Goal: Task Accomplishment & Management: Complete application form

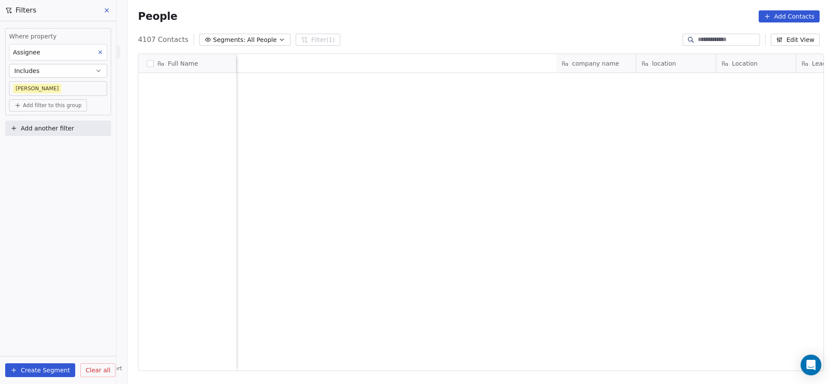
scroll to position [328, 696]
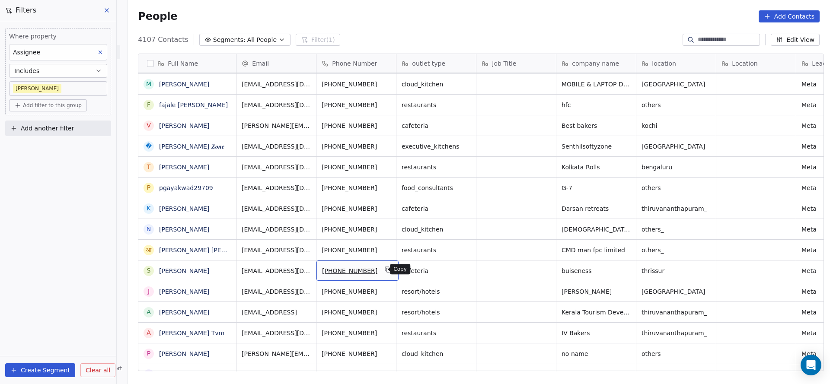
click at [385, 268] on icon "grid" at bounding box center [388, 269] width 7 height 7
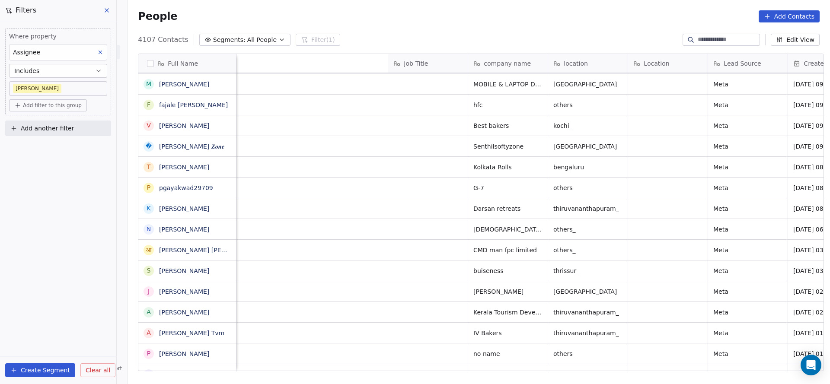
scroll to position [0, 484]
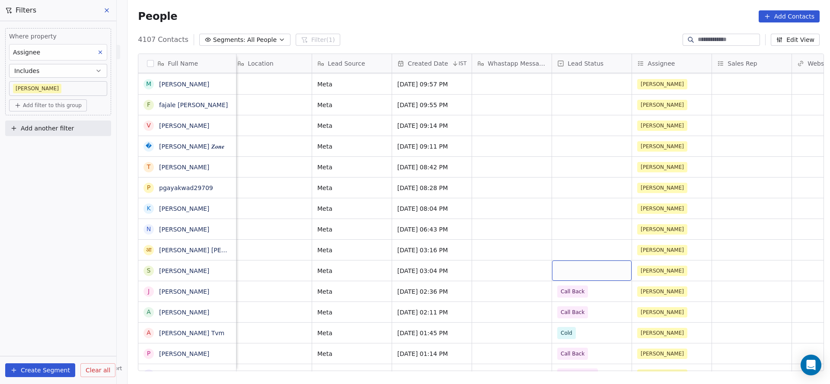
click at [566, 274] on div "grid" at bounding box center [592, 271] width 80 height 20
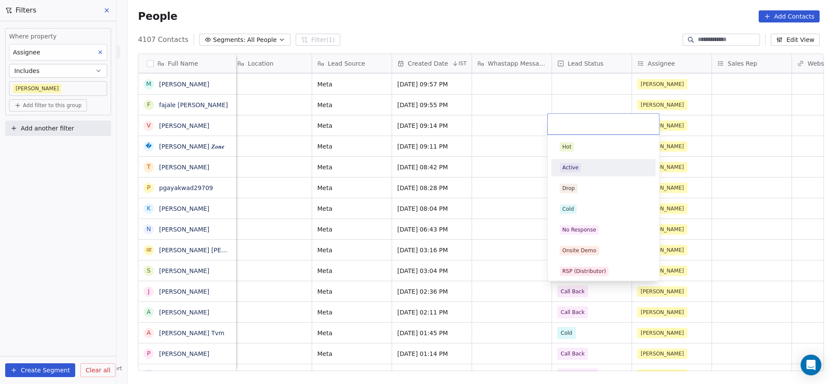
click at [602, 159] on div "Active" at bounding box center [603, 167] width 105 height 17
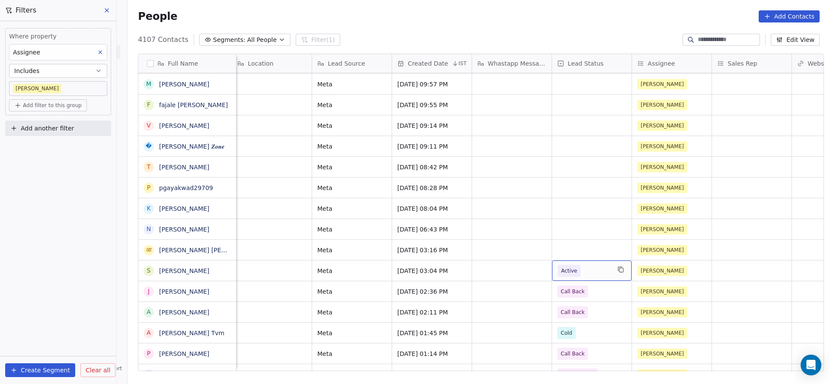
scroll to position [0, 1032]
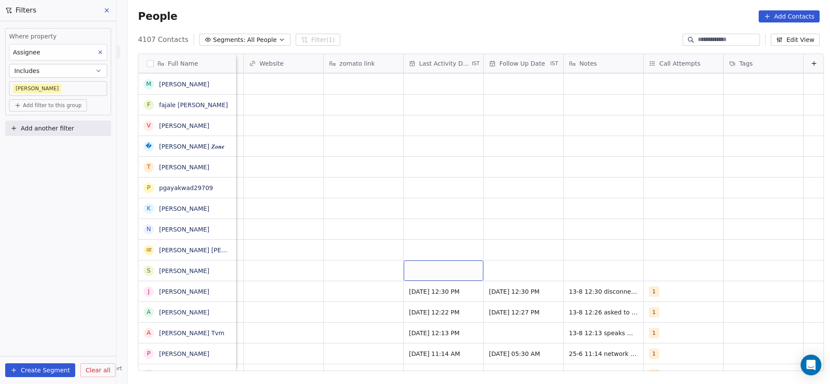
click at [426, 267] on div "grid" at bounding box center [444, 271] width 80 height 20
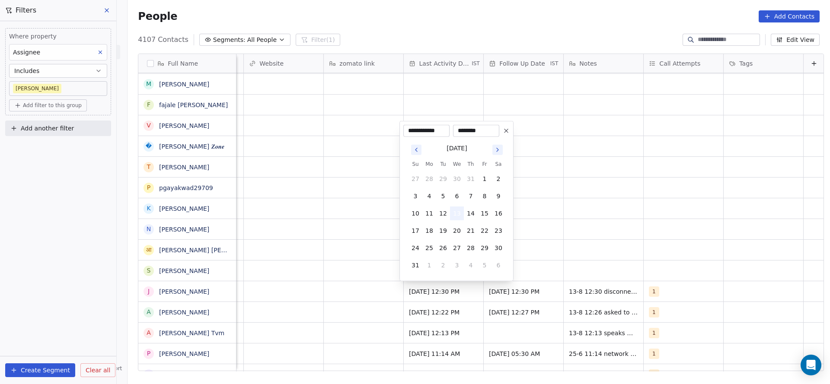
click at [456, 215] on button "13" at bounding box center [457, 214] width 14 height 14
click at [197, 239] on html "On2Cook India Pvt. Ltd. Contacts People Marketing Workflows Campaigns Sales Pip…" at bounding box center [415, 192] width 830 height 384
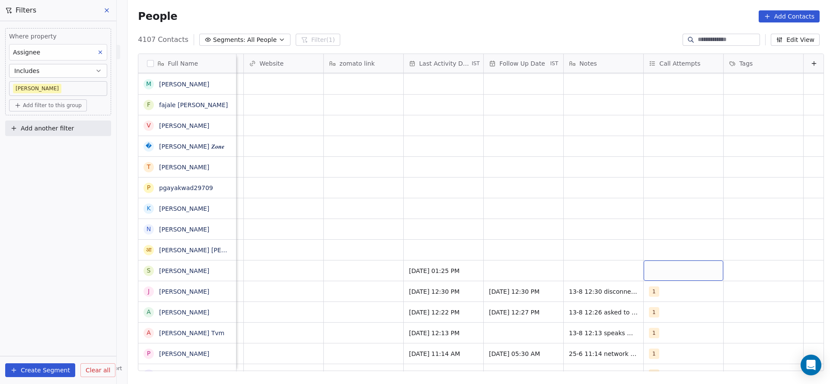
click at [643, 263] on div "grid" at bounding box center [683, 271] width 80 height 20
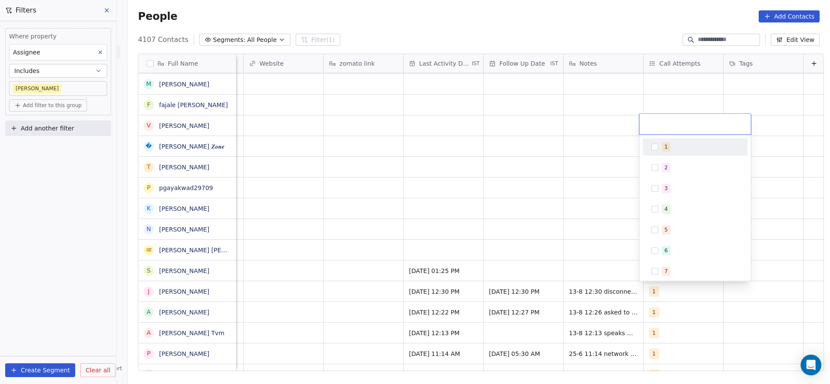
click at [650, 145] on div "1" at bounding box center [695, 147] width 98 height 14
click at [543, 213] on html "On2Cook India Pvt. Ltd. Contacts People Marketing Workflows Campaigns Sales Pip…" at bounding box center [415, 192] width 830 height 384
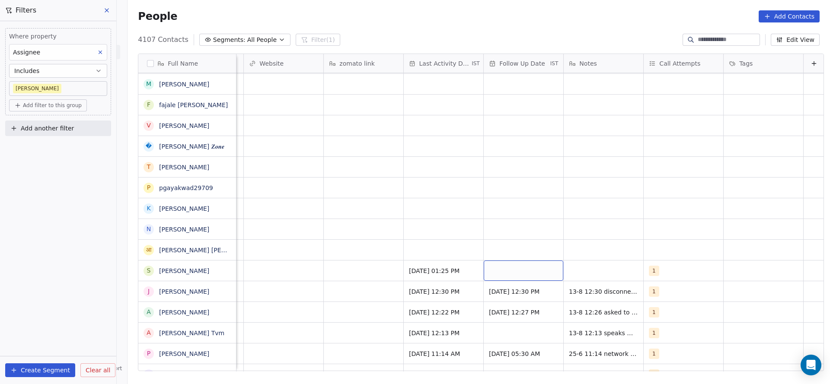
click at [517, 271] on div "grid" at bounding box center [524, 271] width 80 height 20
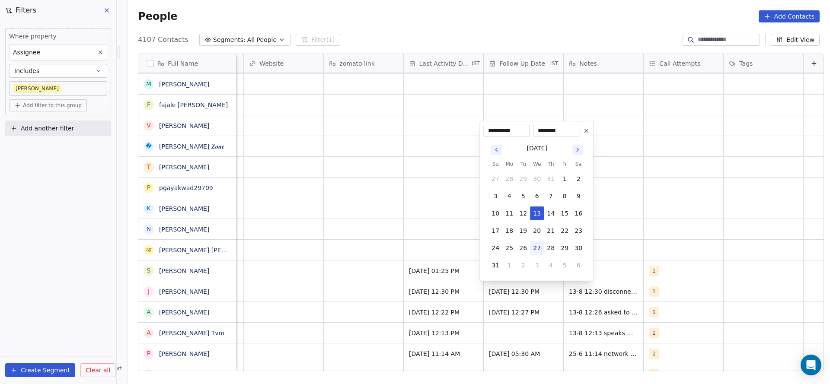
click at [538, 247] on button "27" at bounding box center [537, 248] width 14 height 14
type input "**********"
click at [241, 257] on html "On2Cook India Pvt. Ltd. Contacts People Marketing Workflows Campaigns Sales Pip…" at bounding box center [415, 192] width 830 height 384
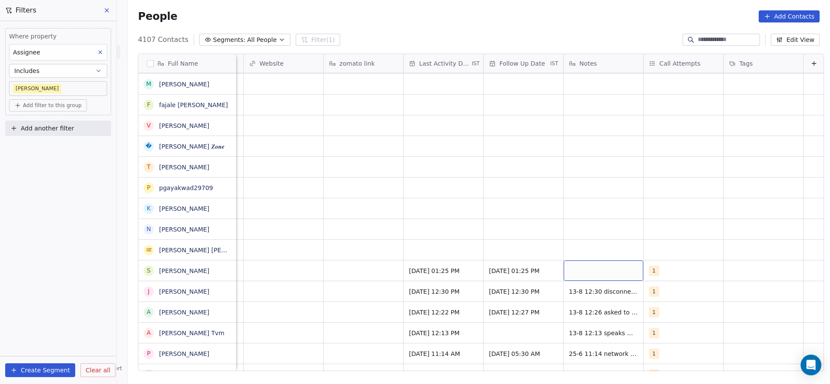
click at [606, 267] on div "grid" at bounding box center [603, 271] width 80 height 20
type textarea "**********"
drag, startPoint x: 351, startPoint y: 272, endPoint x: 435, endPoint y: 384, distance: 139.7
click at [350, 272] on html "On2Cook India Pvt. Ltd. Contacts People Marketing Workflows Campaigns Sales Pip…" at bounding box center [415, 192] width 830 height 384
drag, startPoint x: 639, startPoint y: 372, endPoint x: 630, endPoint y: 371, distance: 9.5
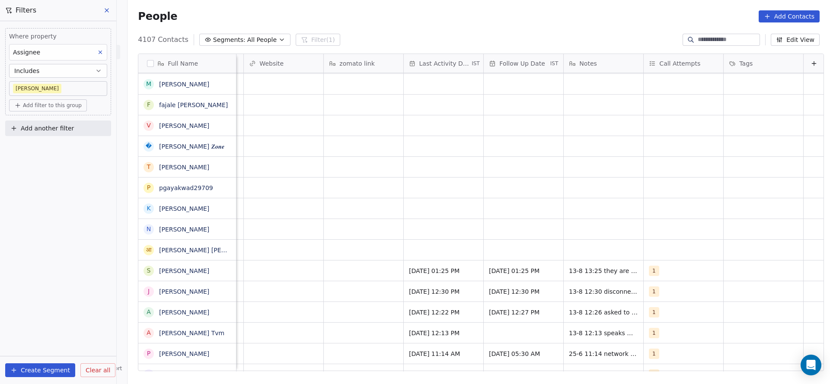
click at [630, 371] on div "Full Name G [PERSON_NAME] D Dessert Villa | Nice Desserts | Nashik K [PERSON_NA…" at bounding box center [478, 216] width 702 height 338
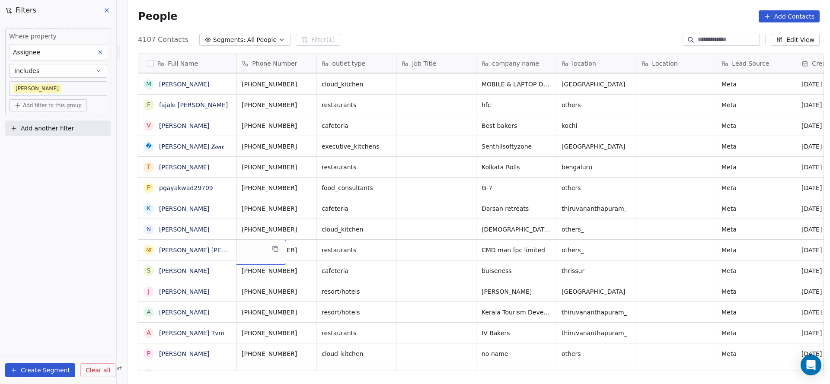
scroll to position [0, 0]
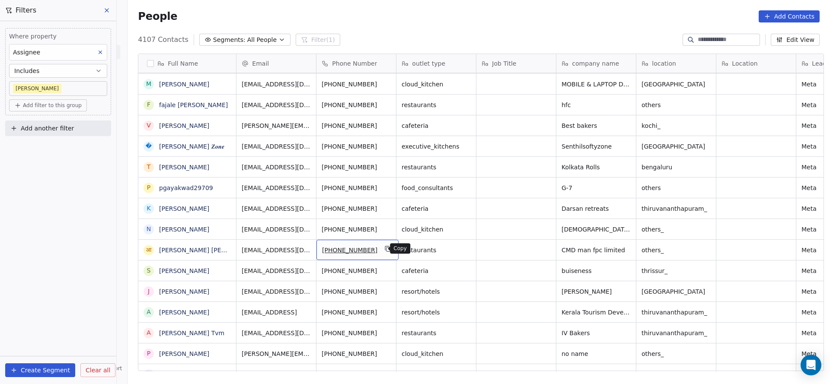
click at [386, 248] on icon "grid" at bounding box center [388, 250] width 4 height 4
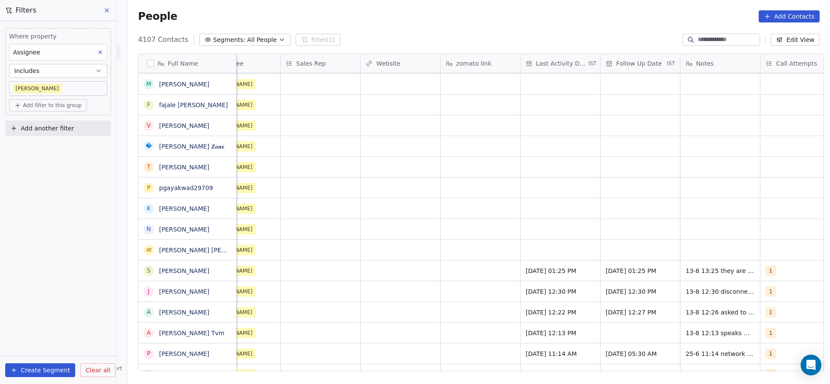
scroll to position [0, 1042]
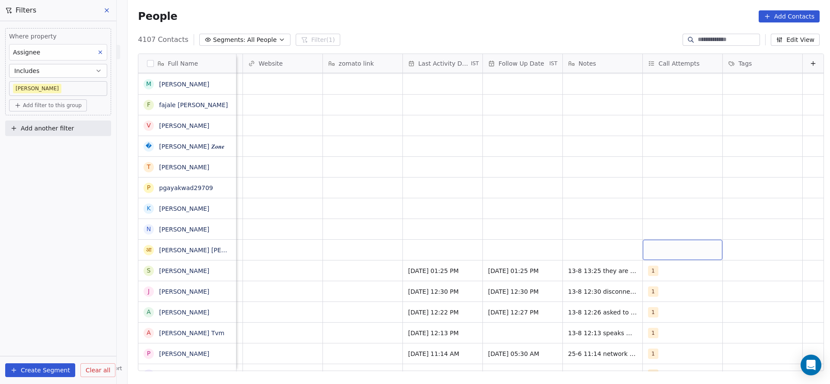
click at [660, 249] on div "grid" at bounding box center [683, 250] width 80 height 20
click at [679, 122] on div "1" at bounding box center [689, 126] width 77 height 10
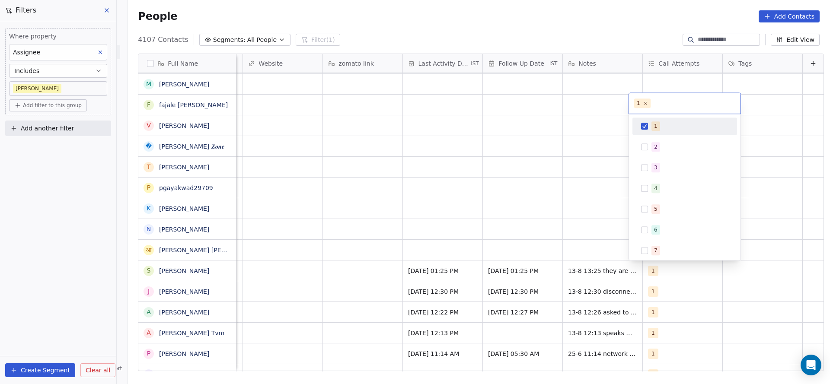
click at [453, 206] on html "On2Cook India Pvt. Ltd. Contacts People Marketing Workflows Campaigns Sales Pip…" at bounding box center [415, 192] width 830 height 384
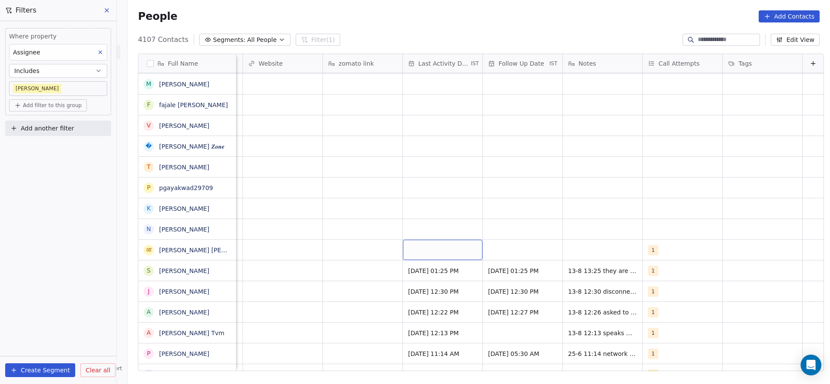
click at [427, 253] on div "grid" at bounding box center [443, 250] width 80 height 20
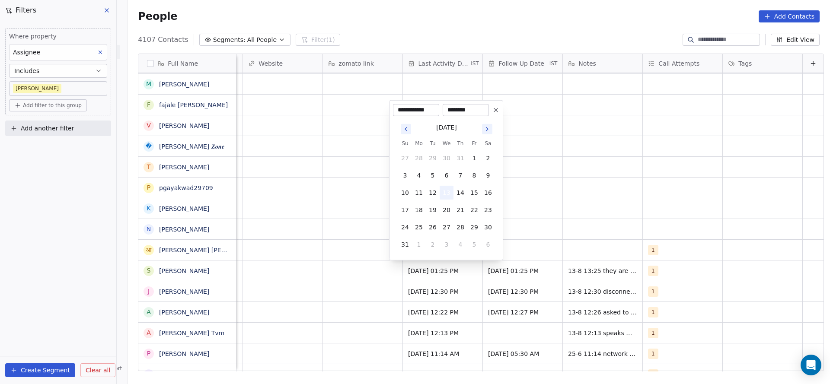
click at [446, 191] on button "13" at bounding box center [446, 193] width 14 height 14
click at [387, 250] on html "On2Cook India Pvt. Ltd. Contacts People Marketing Workflows Campaigns Sales Pip…" at bounding box center [415, 192] width 830 height 384
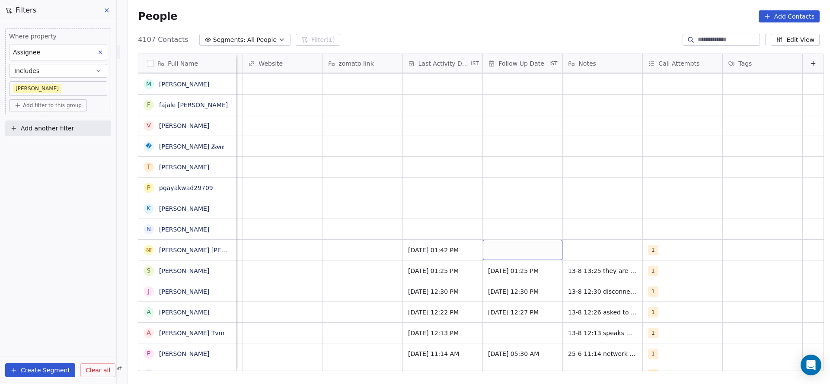
click at [512, 252] on div "grid" at bounding box center [523, 250] width 80 height 20
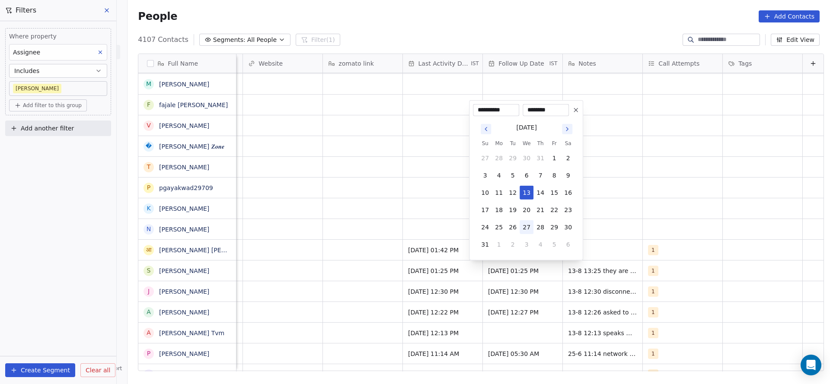
click at [529, 232] on button "27" at bounding box center [526, 227] width 14 height 14
type input "**********"
click at [362, 256] on html "On2Cook India Pvt. Ltd. Contacts People Marketing Workflows Campaigns Sales Pip…" at bounding box center [415, 192] width 830 height 384
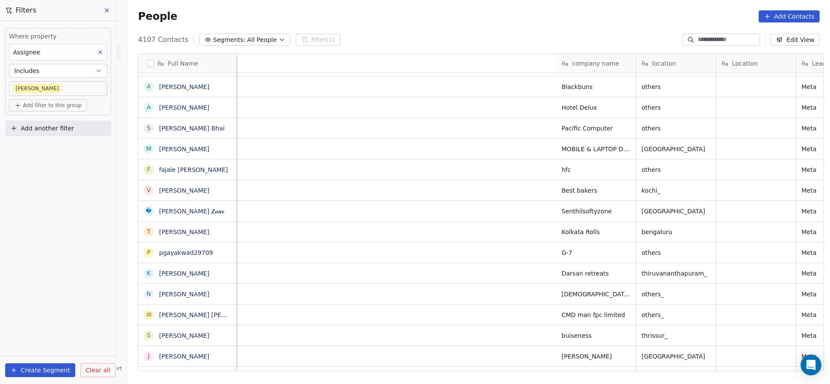
scroll to position [0, 633]
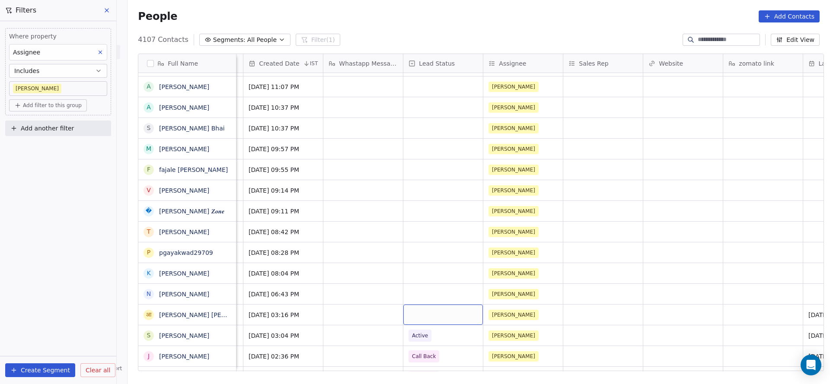
click at [435, 311] on div "grid" at bounding box center [443, 315] width 80 height 20
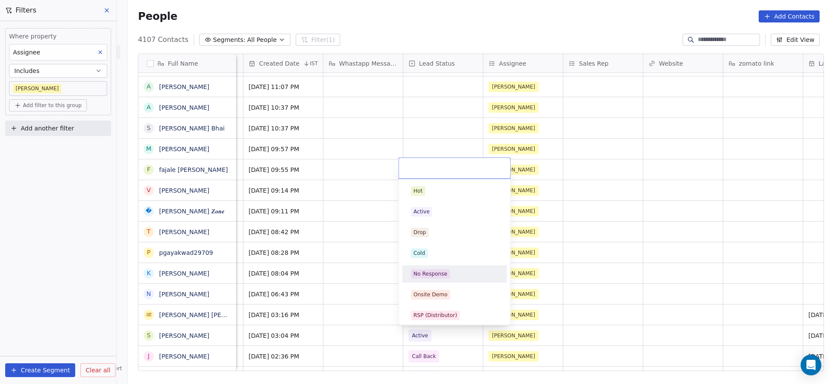
click at [454, 272] on div "No Response" at bounding box center [454, 274] width 87 height 10
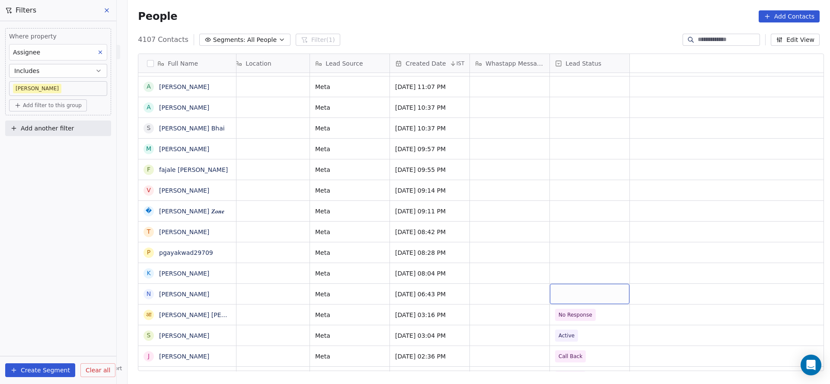
scroll to position [0, 0]
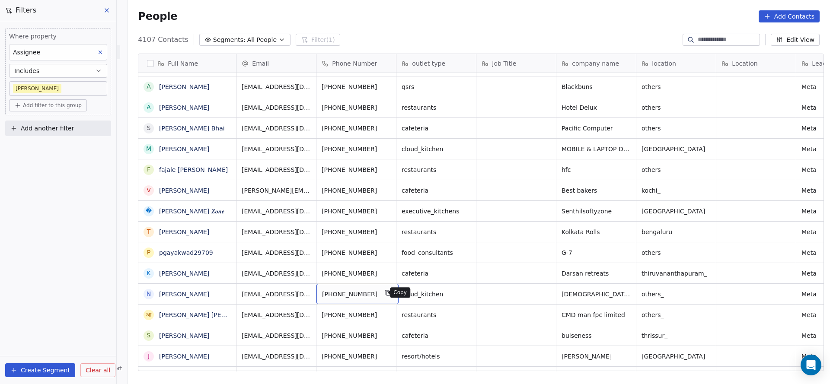
click at [384, 296] on button "grid" at bounding box center [388, 293] width 10 height 10
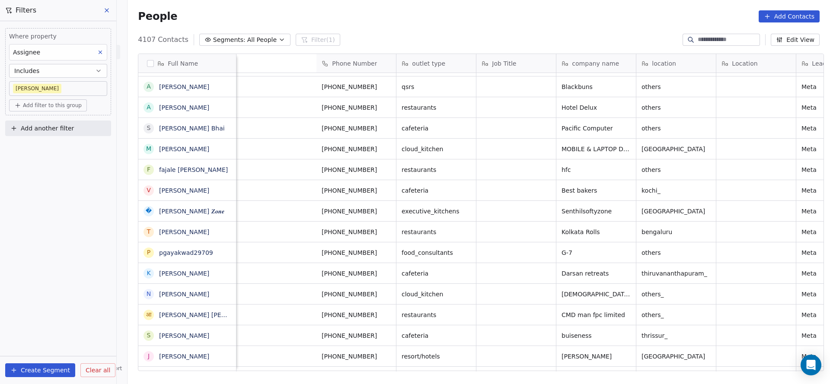
scroll to position [0, 555]
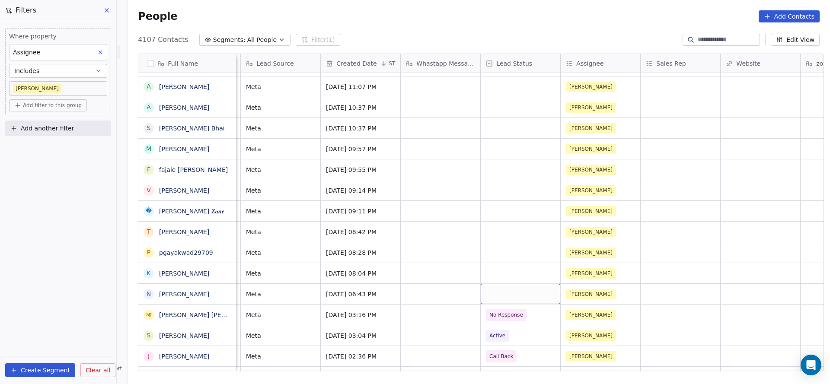
click at [506, 298] on div "grid" at bounding box center [521, 294] width 80 height 20
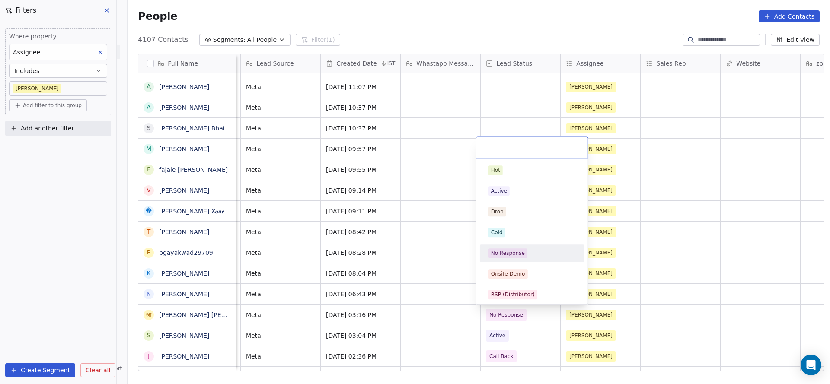
click at [512, 249] on div "No Response" at bounding box center [508, 253] width 34 height 8
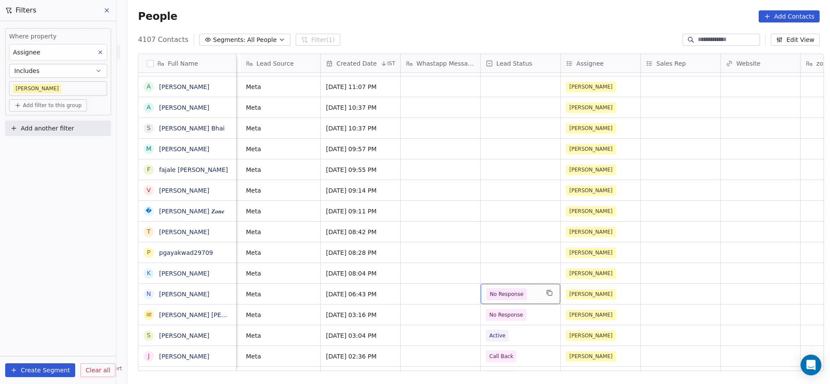
scroll to position [0, 814]
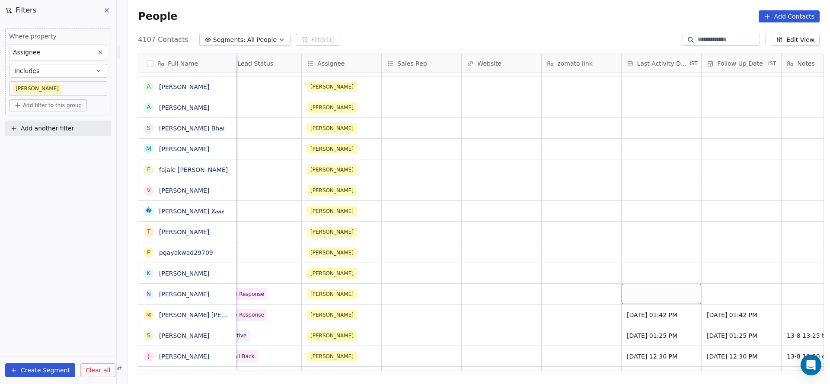
click at [638, 288] on div "grid" at bounding box center [661, 294] width 80 height 20
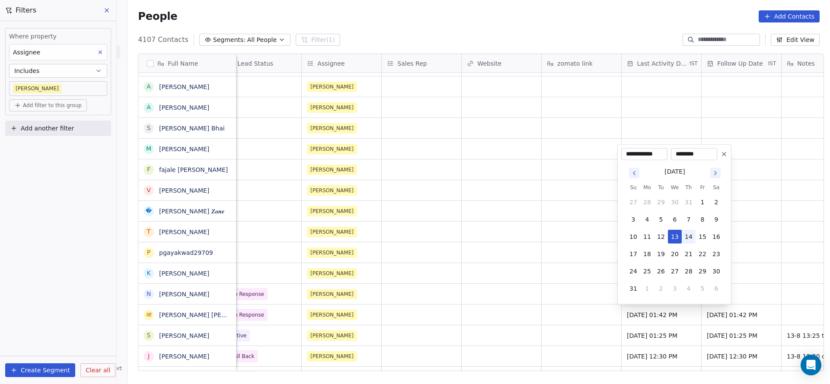
click at [682, 234] on button "14" at bounding box center [688, 237] width 14 height 14
click at [673, 235] on button "13" at bounding box center [675, 237] width 14 height 14
type input "**********"
click at [436, 330] on html "On2Cook India Pvt. Ltd. Contacts People Marketing Workflows Campaigns Sales Pip…" at bounding box center [415, 192] width 830 height 384
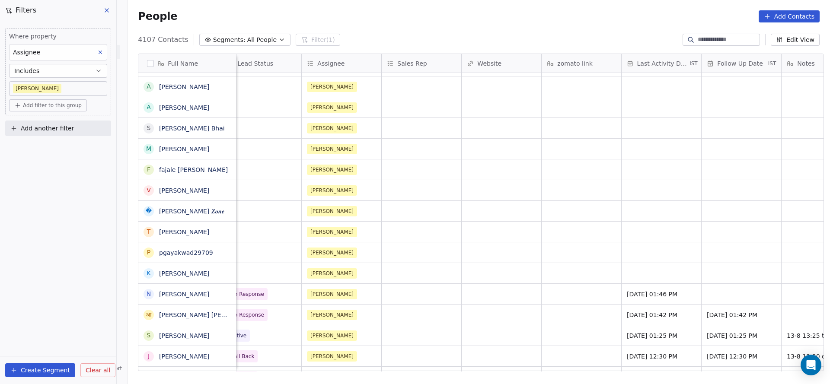
scroll to position [0, 1042]
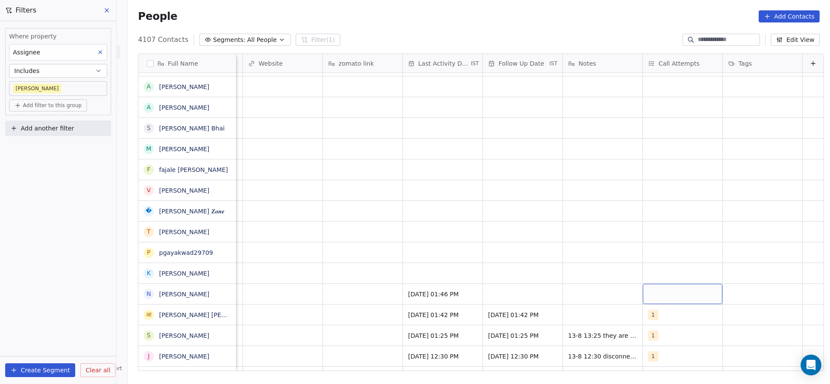
click at [646, 300] on div "grid" at bounding box center [683, 294] width 80 height 20
click at [672, 164] on div "1" at bounding box center [685, 170] width 98 height 14
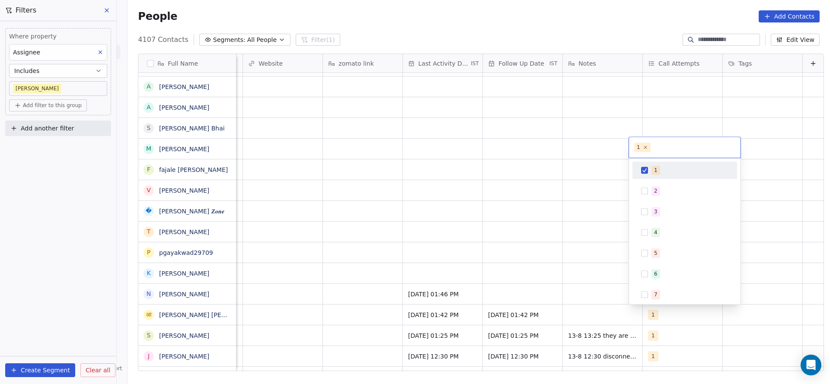
click at [445, 274] on html "On2Cook India Pvt. Ltd. Contacts People Marketing Workflows Campaigns Sales Pip…" at bounding box center [415, 192] width 830 height 384
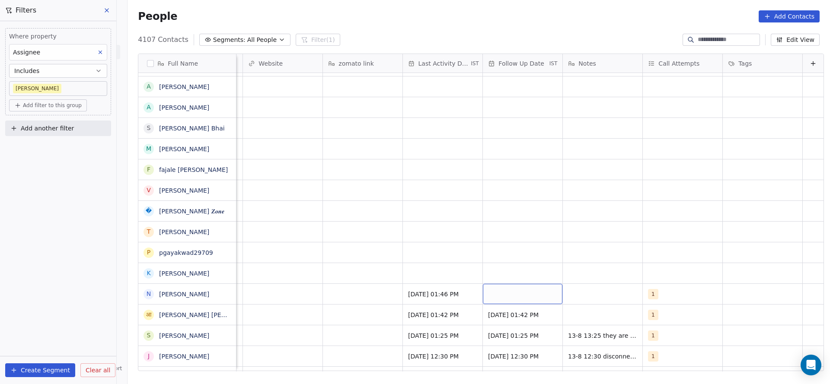
click at [499, 297] on div "grid" at bounding box center [523, 294] width 80 height 20
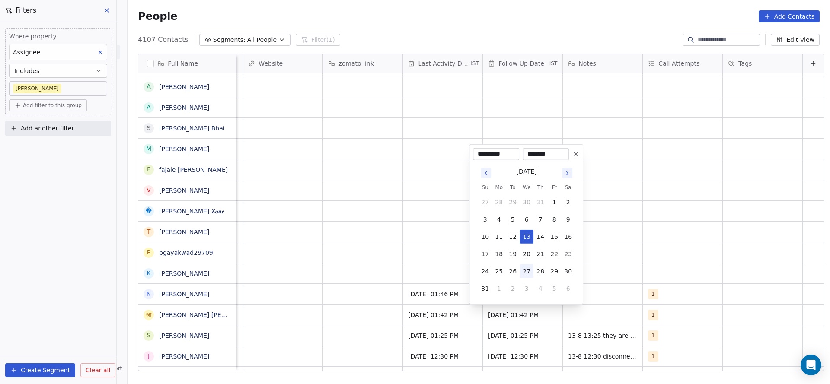
click at [527, 272] on button "27" at bounding box center [526, 271] width 14 height 14
type input "**********"
click at [355, 266] on html "On2Cook India Pvt. Ltd. Contacts People Marketing Workflows Campaigns Sales Pip…" at bounding box center [415, 192] width 830 height 384
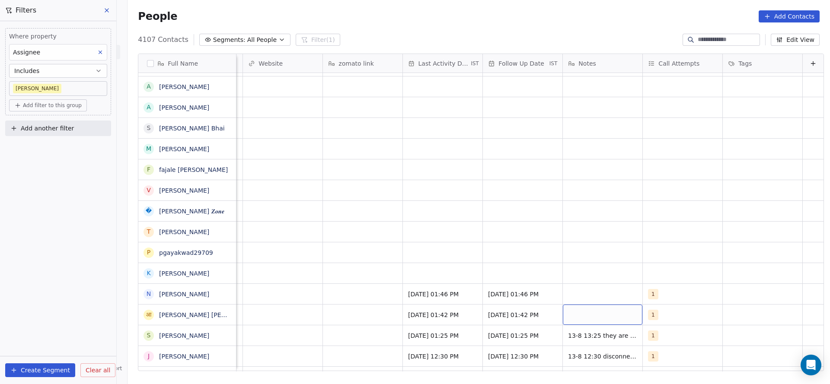
click at [563, 318] on div "grid" at bounding box center [603, 315] width 80 height 20
type textarea "**********"
click at [300, 309] on html "On2Cook India Pvt. Ltd. Contacts People Marketing Workflows Campaigns Sales Pip…" at bounding box center [415, 192] width 830 height 384
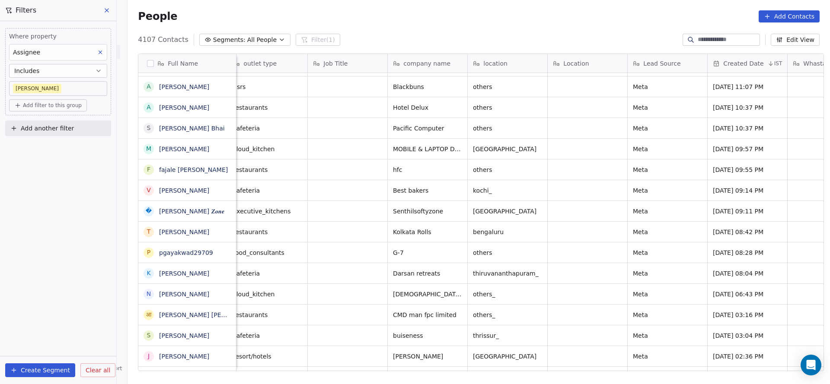
scroll to position [0, 0]
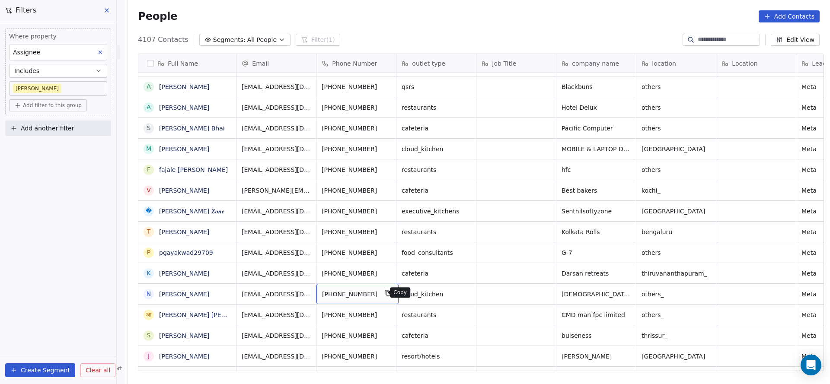
click at [385, 290] on icon "grid" at bounding box center [388, 293] width 7 height 7
click at [502, 300] on div "grid" at bounding box center [516, 294] width 80 height 20
click at [502, 286] on textarea "**********" at bounding box center [511, 297] width 79 height 27
type textarea "**********"
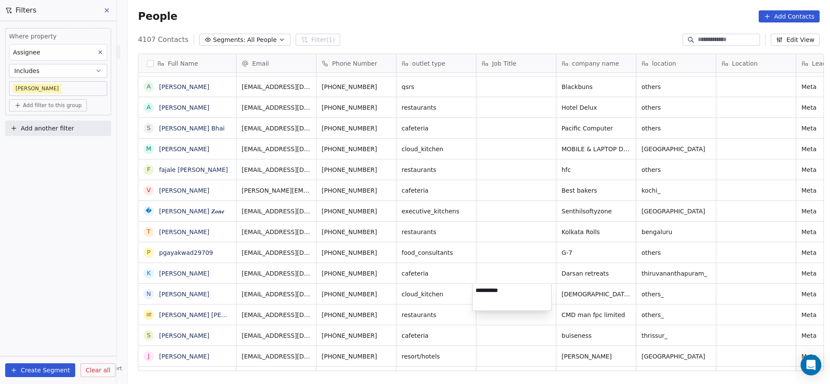
click at [528, 302] on textarea "**********" at bounding box center [511, 297] width 79 height 27
click at [487, 287] on textarea "**********" at bounding box center [511, 297] width 79 height 27
click at [494, 260] on html "On2Cook India Pvt. Ltd. Contacts People Marketing Workflows Campaigns Sales Pip…" at bounding box center [415, 192] width 830 height 384
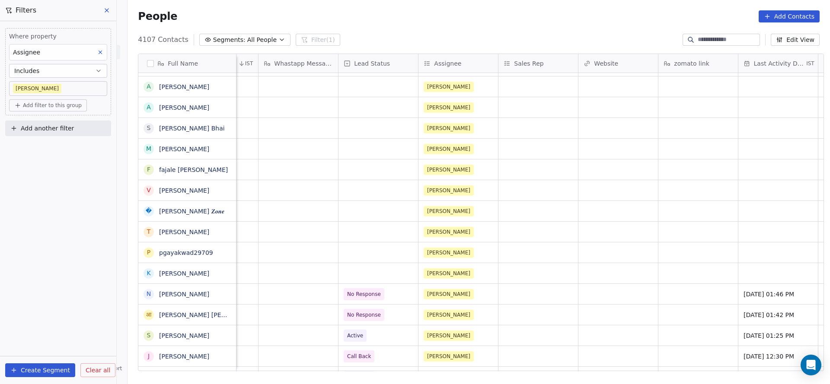
scroll to position [0, 725]
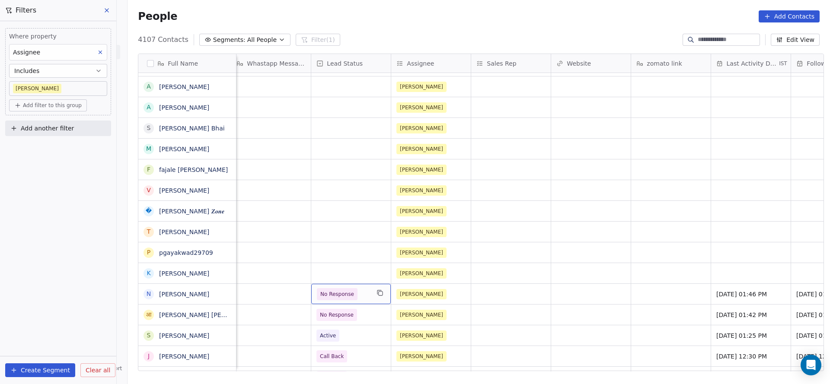
click at [346, 302] on div "No Response" at bounding box center [351, 294] width 80 height 20
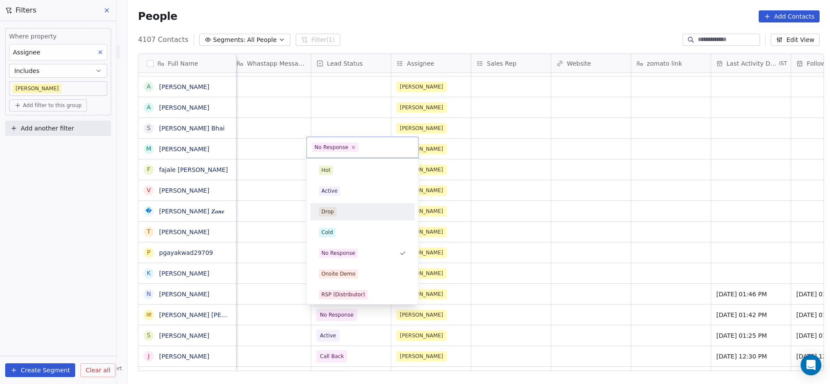
click at [587, 235] on html "On2Cook India Pvt. Ltd. Contacts People Marketing Workflows Campaigns Sales Pip…" at bounding box center [415, 192] width 830 height 384
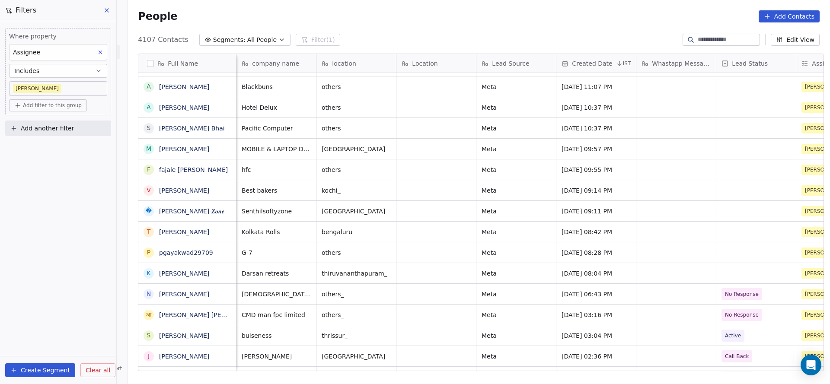
scroll to position [0, 240]
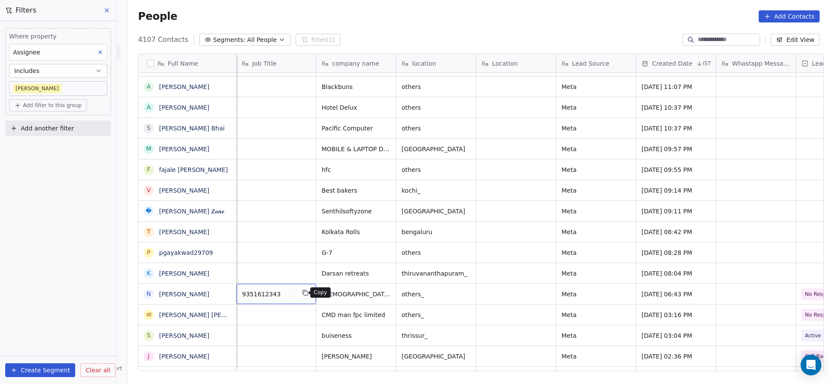
click at [302, 290] on icon "grid" at bounding box center [305, 293] width 7 height 7
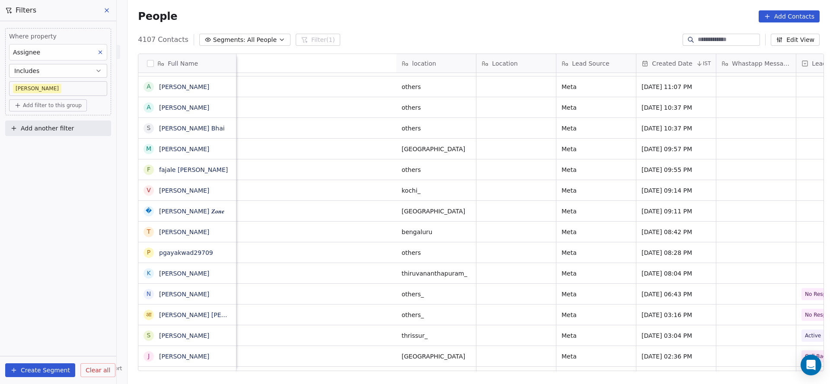
scroll to position [0, 643]
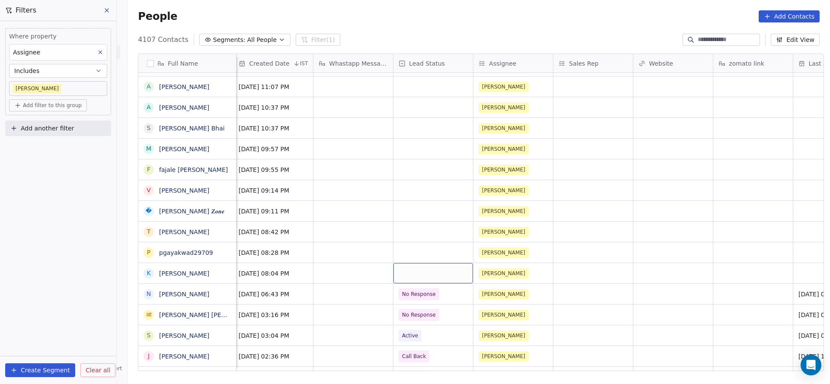
click at [400, 270] on div "grid" at bounding box center [433, 273] width 80 height 20
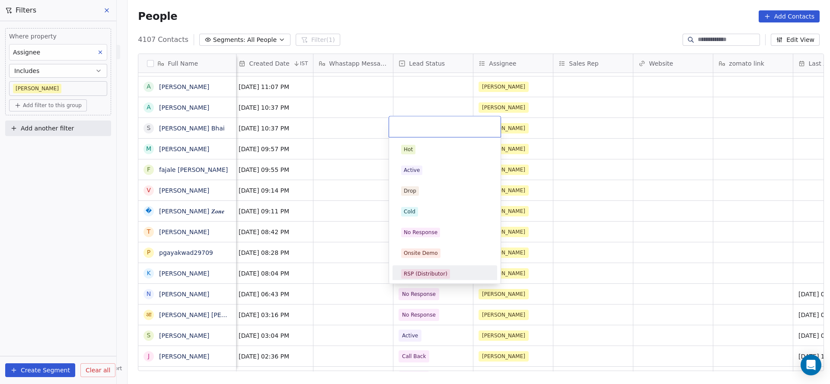
click at [342, 311] on html "On2Cook India Pvt. Ltd. Contacts People Marketing Workflows Campaigns Sales Pip…" at bounding box center [415, 192] width 830 height 384
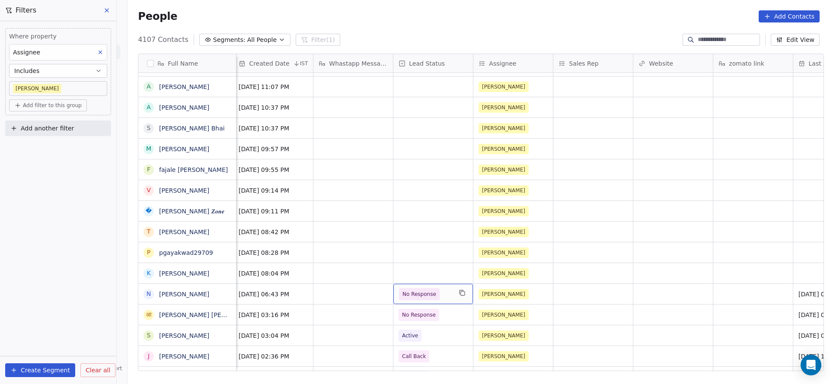
click at [430, 297] on span "No Response" at bounding box center [419, 294] width 41 height 12
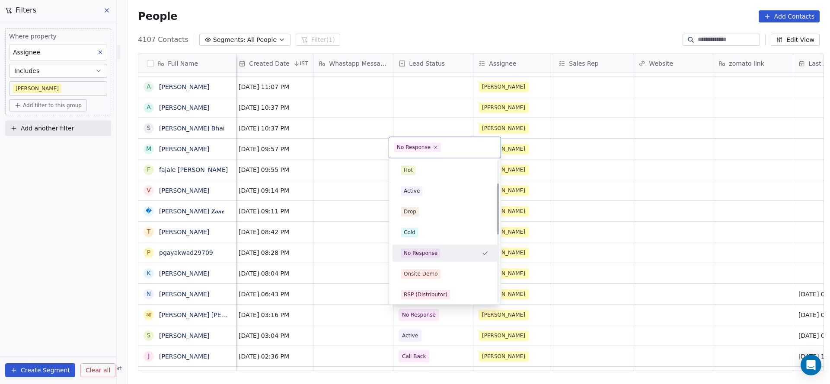
scroll to position [65, 0]
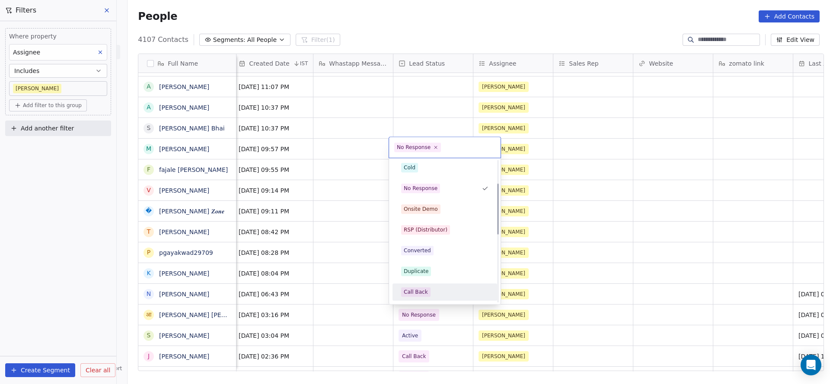
click at [428, 293] on span "Call Back" at bounding box center [415, 292] width 29 height 10
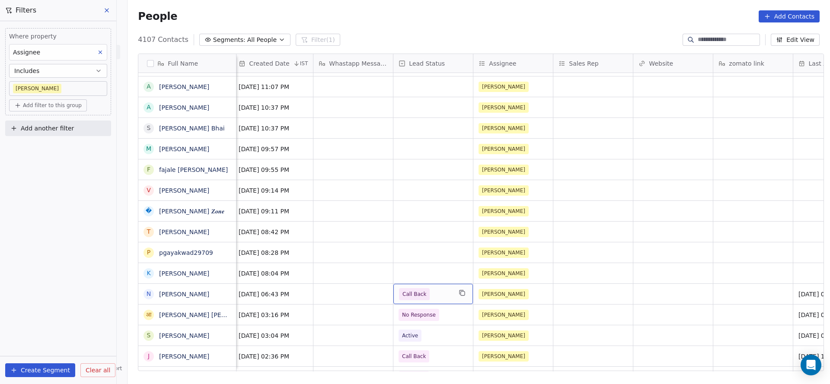
scroll to position [0, 934]
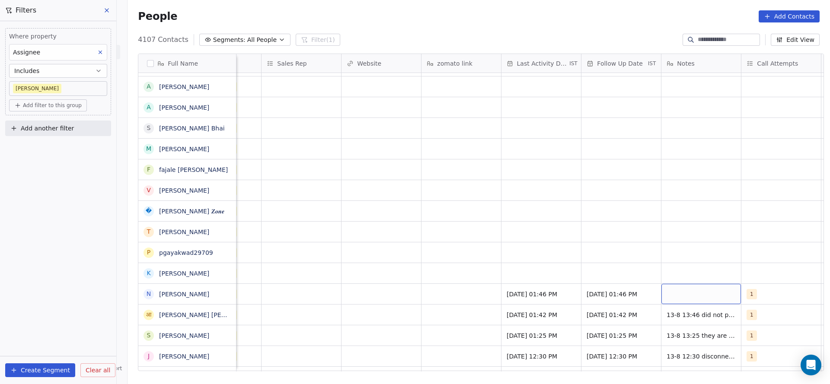
click at [665, 296] on div "grid" at bounding box center [701, 294] width 80 height 20
type textarea "**********"
click at [467, 285] on html "On2Cook India Pvt. Ltd. Contacts People Marketing Workflows Campaigns Sales Pip…" at bounding box center [415, 192] width 830 height 384
click at [767, 297] on div "1" at bounding box center [766, 294] width 53 height 10
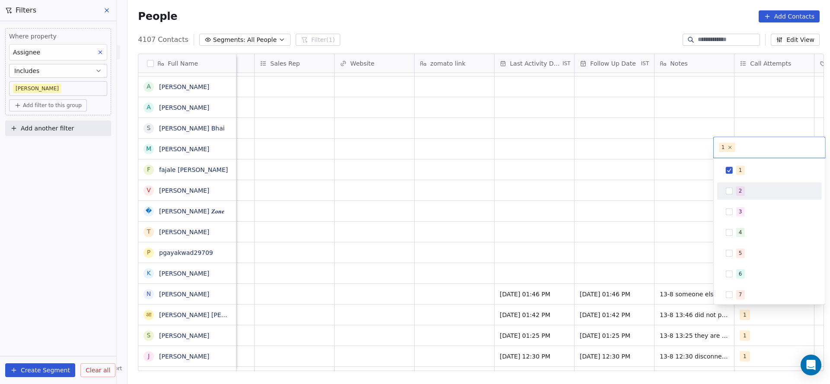
click at [754, 196] on div "2" at bounding box center [769, 191] width 98 height 14
click at [758, 176] on div "1" at bounding box center [769, 170] width 98 height 14
click at [601, 239] on html "On2Cook India Pvt. Ltd. Contacts People Marketing Workflows Campaigns Sales Pip…" at bounding box center [415, 192] width 830 height 384
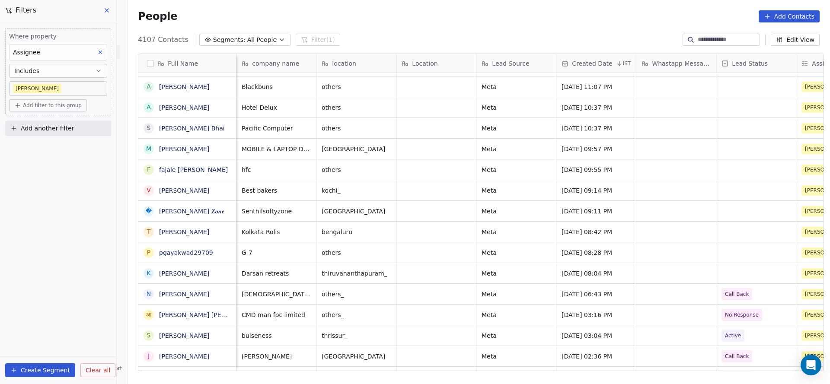
scroll to position [0, 240]
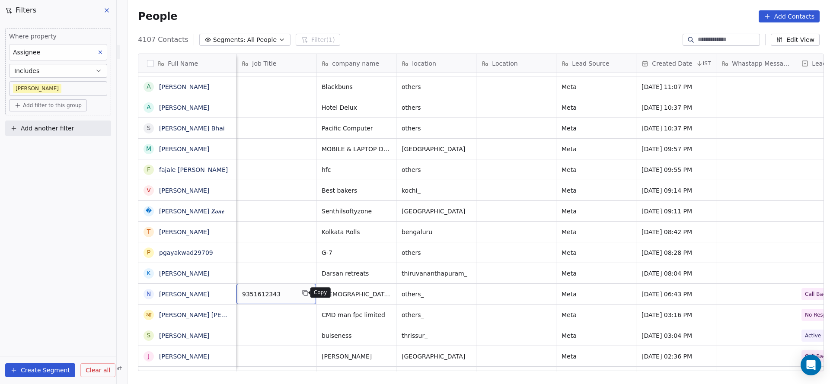
click at [306, 295] on button "grid" at bounding box center [305, 293] width 10 height 10
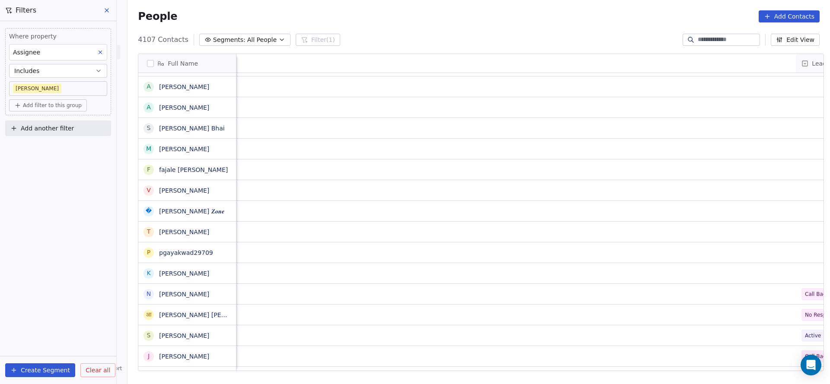
scroll to position [0, 1042]
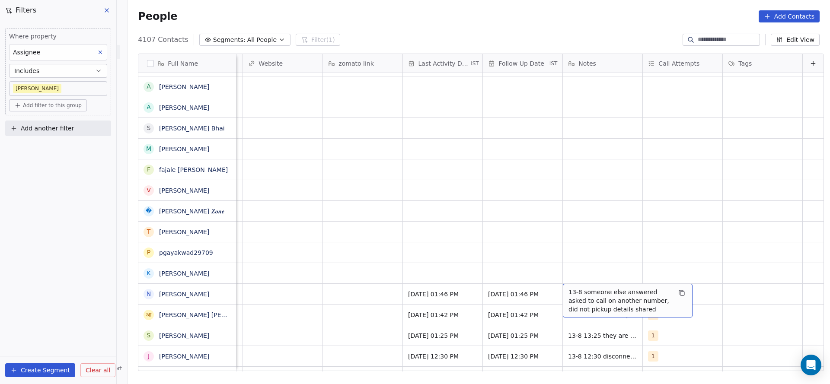
click at [583, 296] on span "13-8 someone else answered asked to call on another number, did not pickup deta…" at bounding box center [619, 301] width 103 height 26
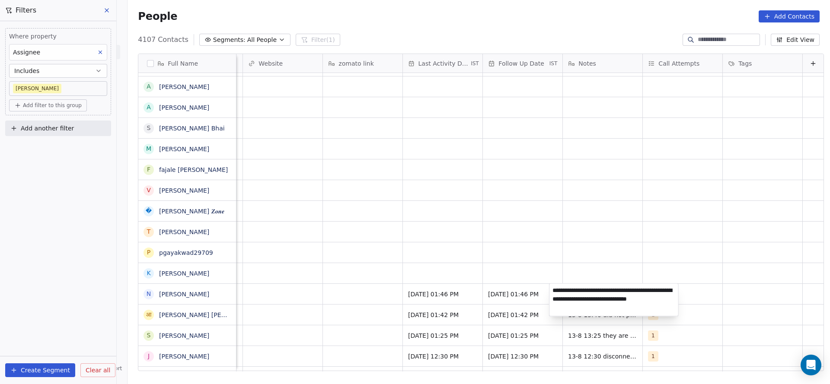
click at [604, 302] on textarea "**********" at bounding box center [613, 300] width 129 height 32
click at [609, 299] on textarea "**********" at bounding box center [613, 300] width 129 height 32
type textarea "**********"
click at [439, 298] on html "On2Cook India Pvt. Ltd. Contacts People Marketing Workflows Campaigns Sales Pip…" at bounding box center [415, 192] width 830 height 384
click at [440, 283] on div "Call Back Madhuri Aug 13, 2025 01:46 PM 27/08/2025 01:46 PM 13-8 someone else a…" at bounding box center [14, 293] width 1620 height 21
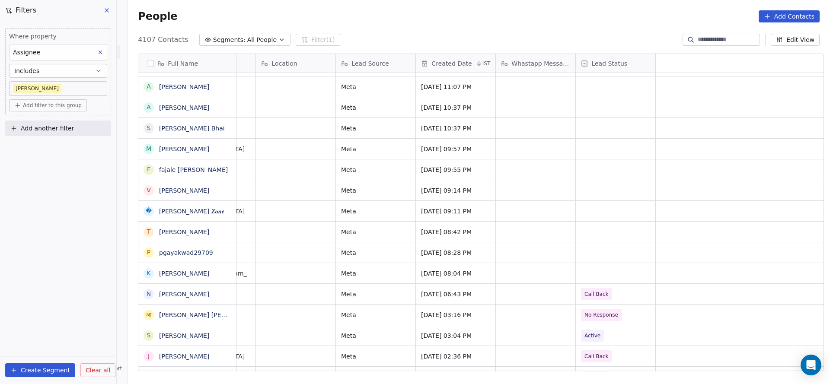
scroll to position [0, 0]
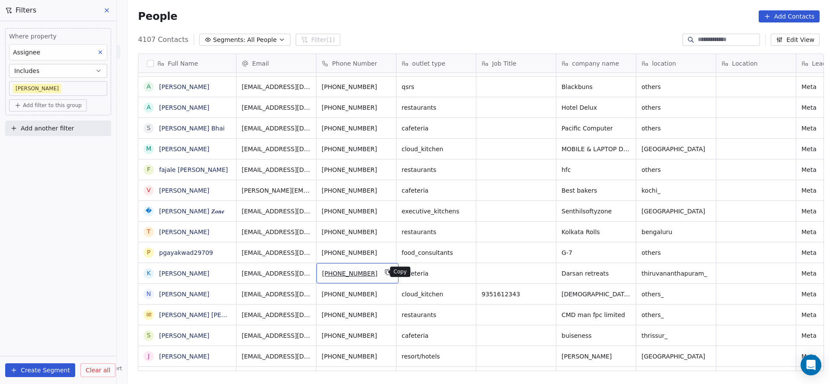
click at [385, 272] on icon "grid" at bounding box center [388, 272] width 7 height 7
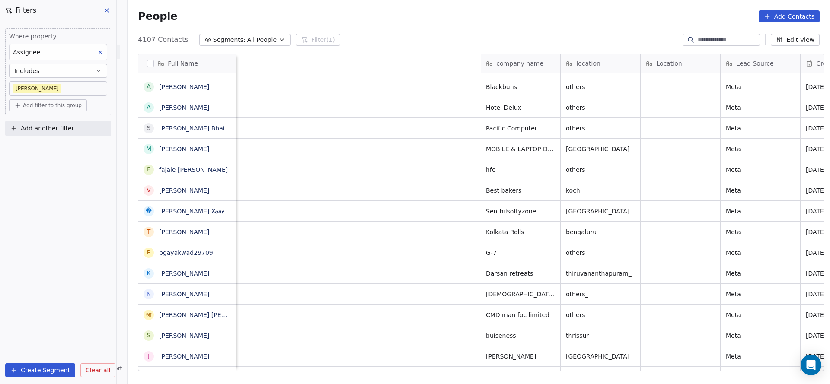
scroll to position [0, 611]
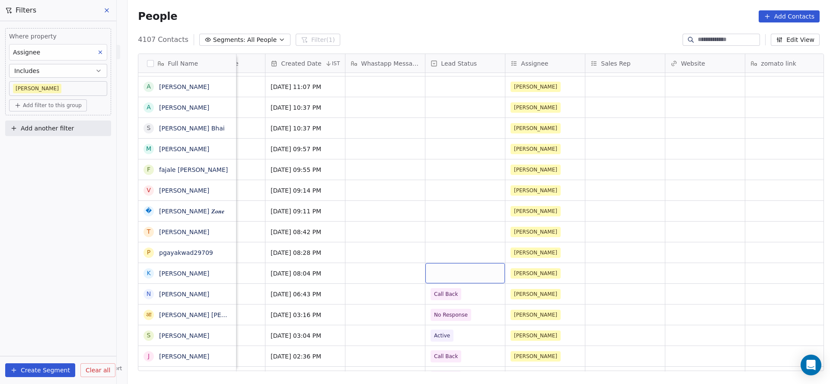
click at [471, 271] on div "grid" at bounding box center [465, 273] width 80 height 20
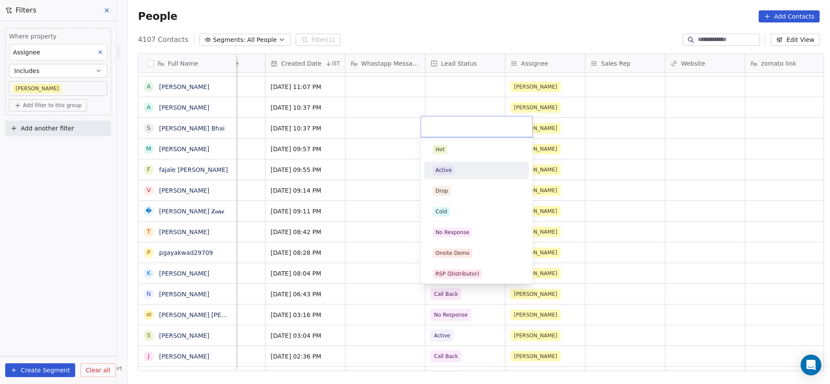
click at [487, 172] on div "Active" at bounding box center [476, 171] width 87 height 10
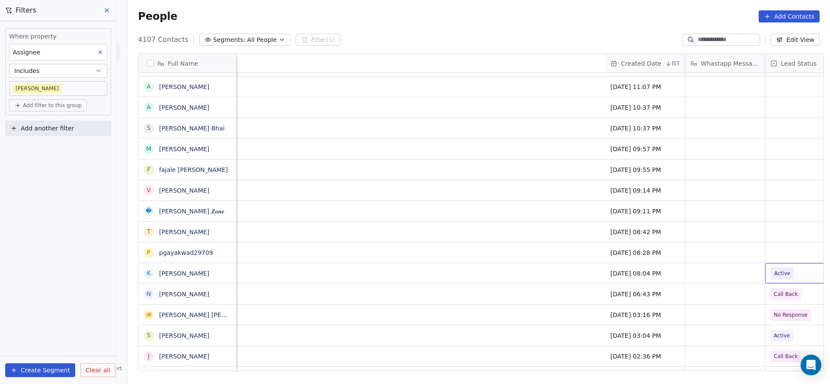
scroll to position [0, 927]
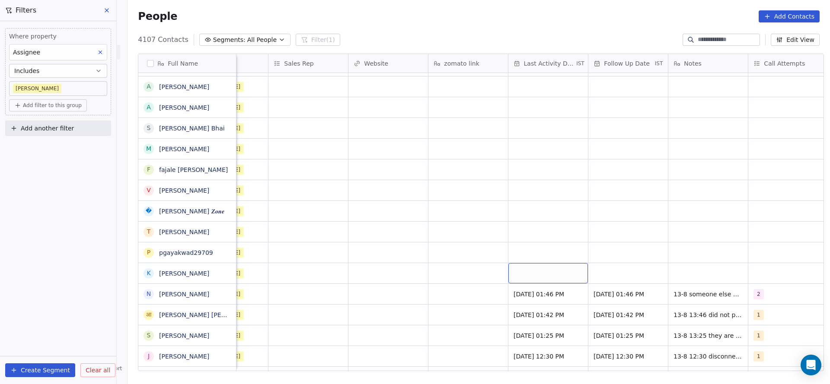
click at [532, 267] on div "grid" at bounding box center [548, 273] width 80 height 20
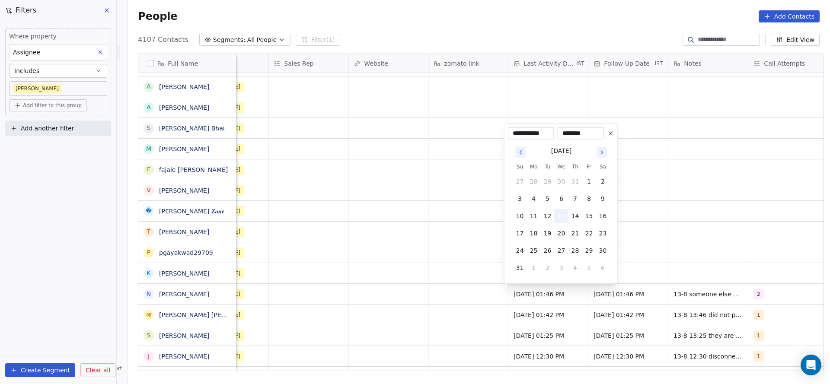
click at [559, 213] on button "13" at bounding box center [561, 216] width 14 height 14
click at [453, 255] on html "On2Cook India Pvt. Ltd. Contacts People Marketing Workflows Campaigns Sales Pip…" at bounding box center [415, 192] width 830 height 384
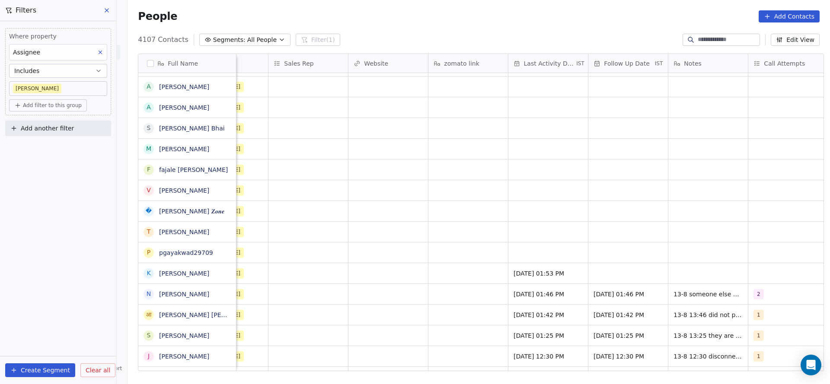
scroll to position [0, 941]
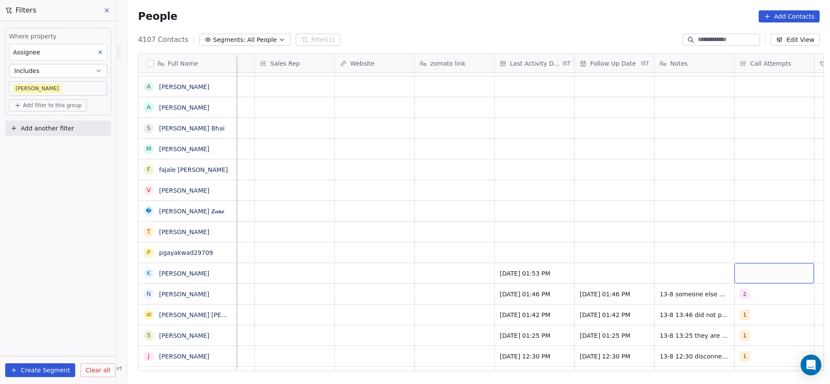
click at [769, 276] on div "grid" at bounding box center [774, 273] width 80 height 20
click at [775, 158] on div "1" at bounding box center [769, 149] width 105 height 17
click at [604, 246] on html "On2Cook India Pvt. Ltd. Contacts People Marketing Workflows Campaigns Sales Pip…" at bounding box center [415, 192] width 830 height 384
click at [607, 279] on div "grid" at bounding box center [614, 273] width 80 height 20
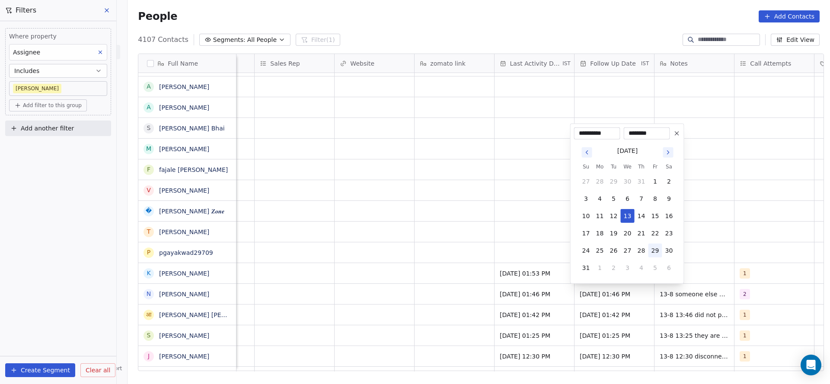
click at [650, 248] on button "29" at bounding box center [655, 251] width 14 height 14
type input "**********"
click at [687, 269] on html "On2Cook India Pvt. Ltd. Contacts People Marketing Workflows Campaigns Sales Pip…" at bounding box center [415, 192] width 830 height 384
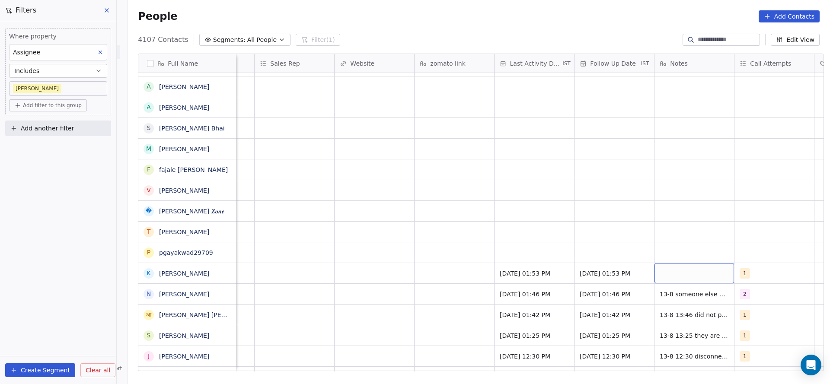
click at [687, 269] on div "grid" at bounding box center [694, 273] width 80 height 20
type textarea "**********"
click at [464, 280] on html "On2Cook India Pvt. Ltd. Contacts People Marketing Workflows Campaigns Sales Pip…" at bounding box center [415, 192] width 830 height 384
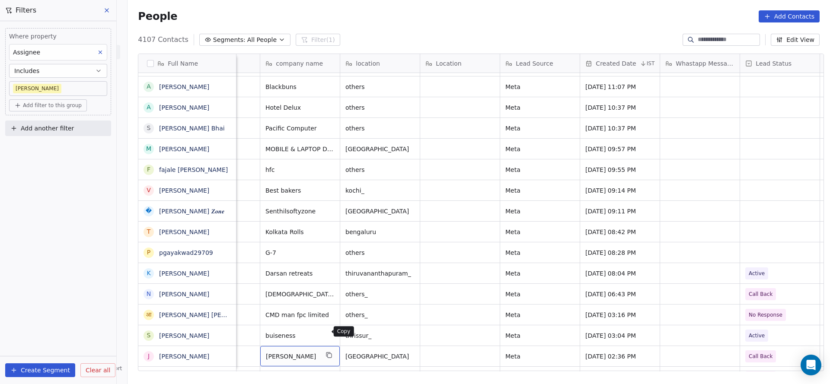
scroll to position [2094, 0]
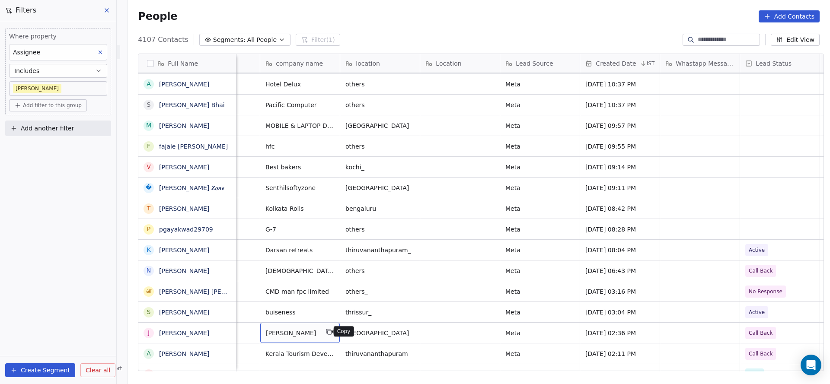
click at [325, 334] on icon "grid" at bounding box center [328, 331] width 7 height 7
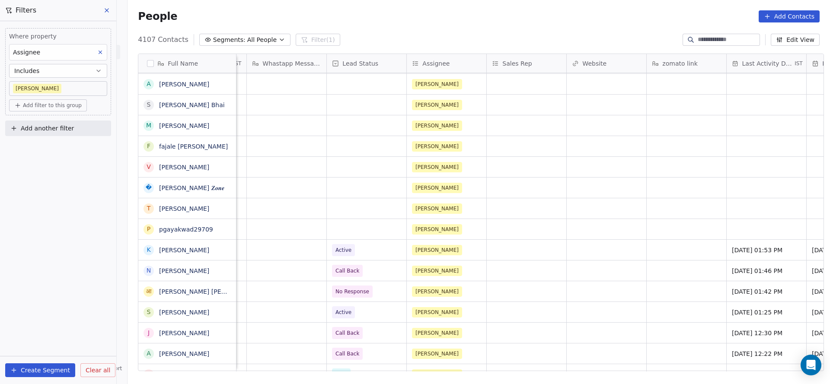
scroll to position [0, 837]
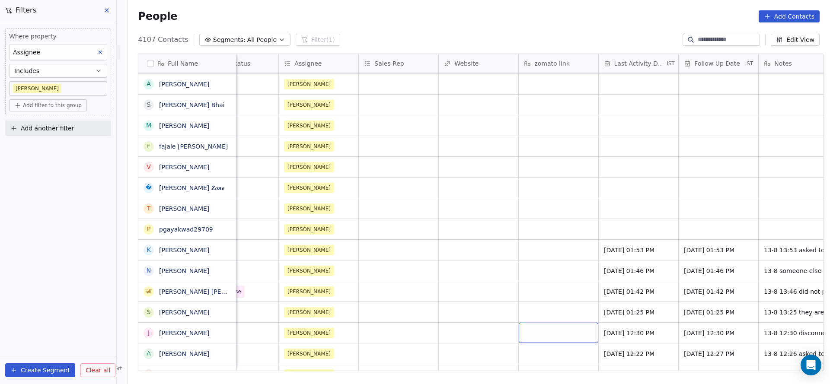
click at [558, 337] on div "grid" at bounding box center [559, 333] width 80 height 20
type textarea "*********"
click at [551, 312] on html "On2Cook India Pvt. Ltd. Contacts People Marketing Workflows Campaigns Sales Pip…" at bounding box center [415, 192] width 830 height 384
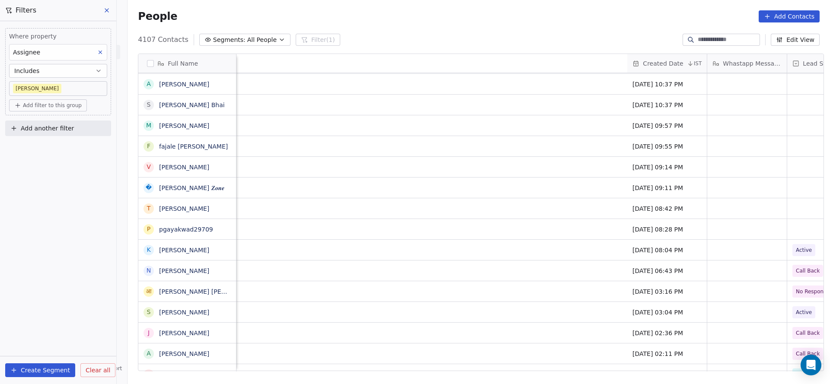
scroll to position [0, 912]
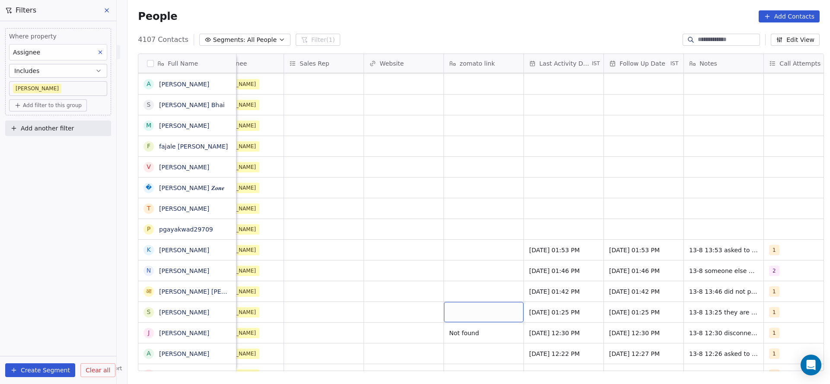
click at [463, 308] on div "grid" at bounding box center [484, 312] width 80 height 20
type textarea "*********"
click at [480, 288] on html "On2Cook India Pvt. Ltd. Contacts People Marketing Workflows Campaigns Sales Pip…" at bounding box center [415, 192] width 830 height 384
click at [480, 288] on div "grid" at bounding box center [484, 291] width 80 height 20
type textarea "*********"
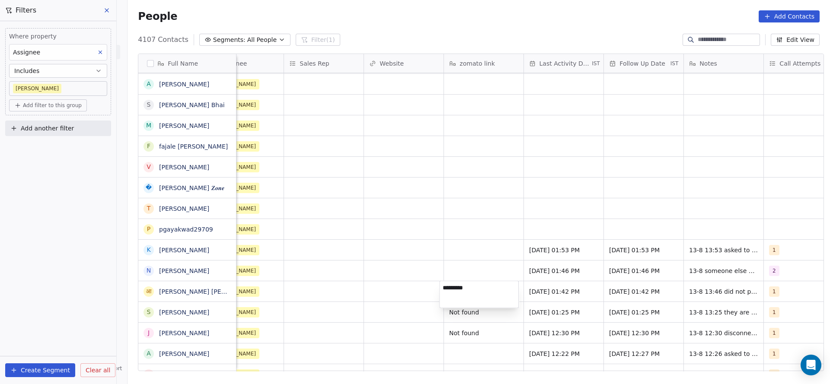
click at [480, 248] on html "On2Cook India Pvt. Ltd. Contacts People Marketing Workflows Campaigns Sales Pip…" at bounding box center [415, 192] width 830 height 384
type textarea "*********"
click at [332, 294] on html "On2Cook India Pvt. Ltd. Contacts People Marketing Workflows Campaigns Sales Pip…" at bounding box center [415, 192] width 830 height 384
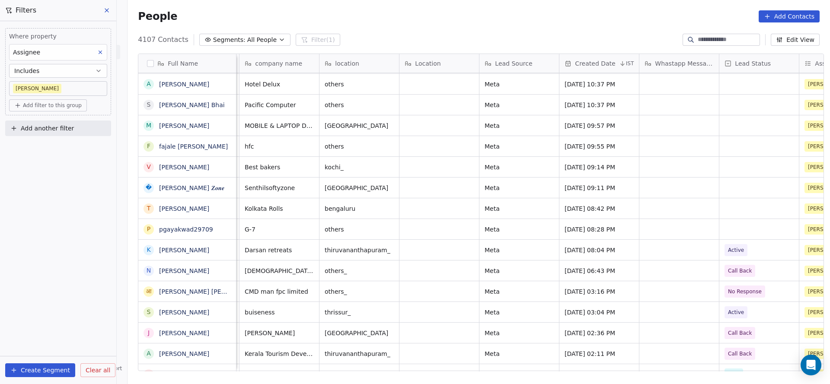
scroll to position [0, 302]
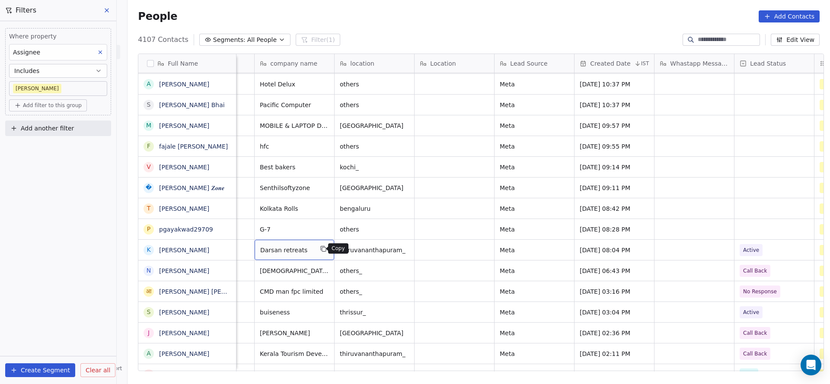
click at [320, 248] on icon "grid" at bounding box center [323, 248] width 7 height 7
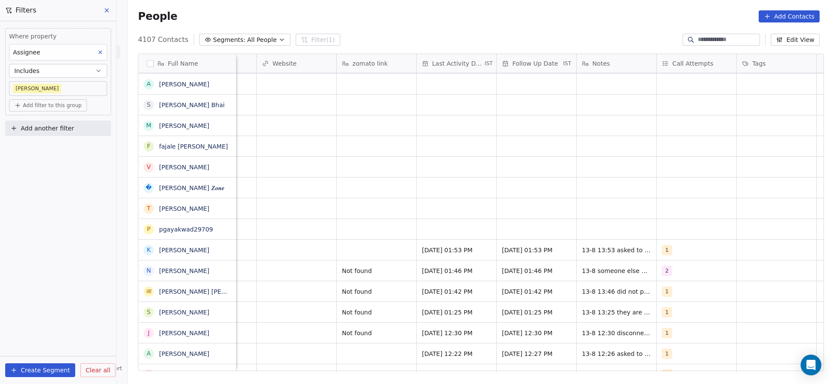
scroll to position [0, 1023]
click at [358, 245] on div "grid" at bounding box center [373, 250] width 80 height 20
type textarea "*********"
click at [363, 223] on html "On2Cook India Pvt. Ltd. Contacts People Marketing Workflows Campaigns Sales Pip…" at bounding box center [415, 192] width 830 height 384
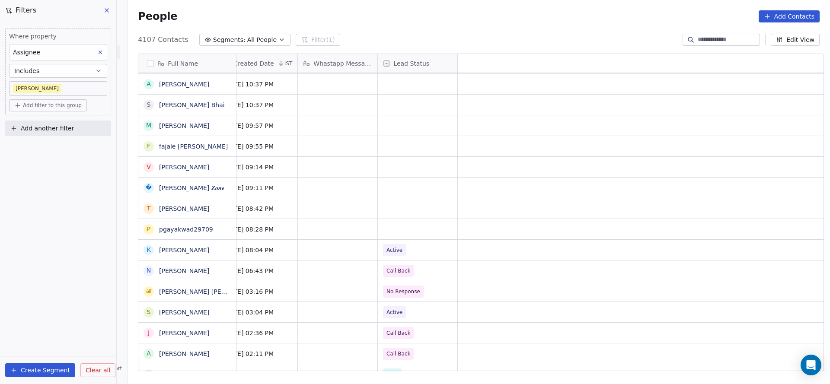
scroll to position [0, 0]
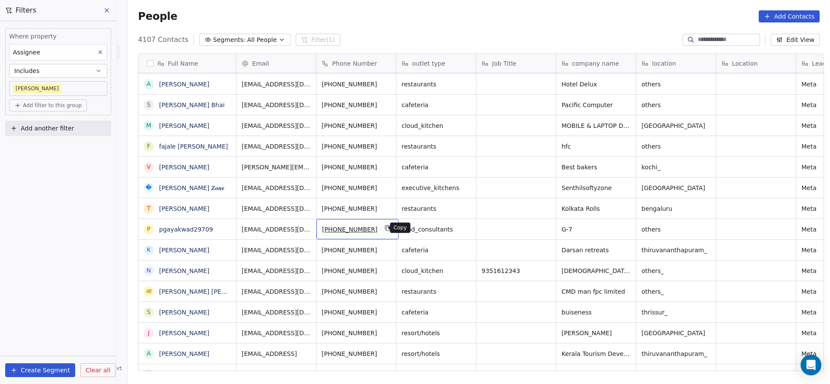
click at [386, 229] on icon "grid" at bounding box center [388, 229] width 4 height 4
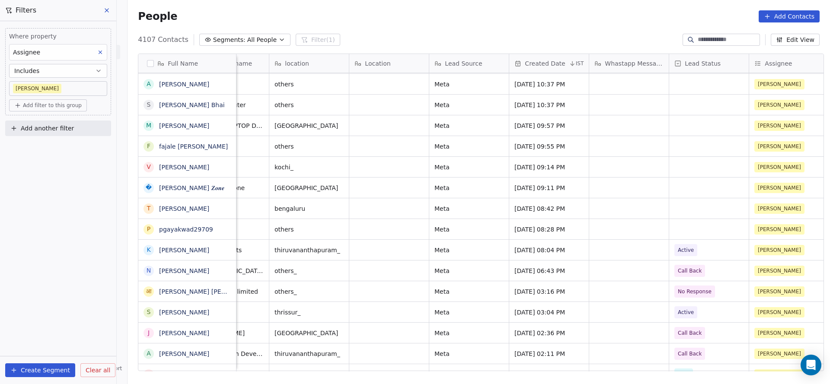
scroll to position [0, 662]
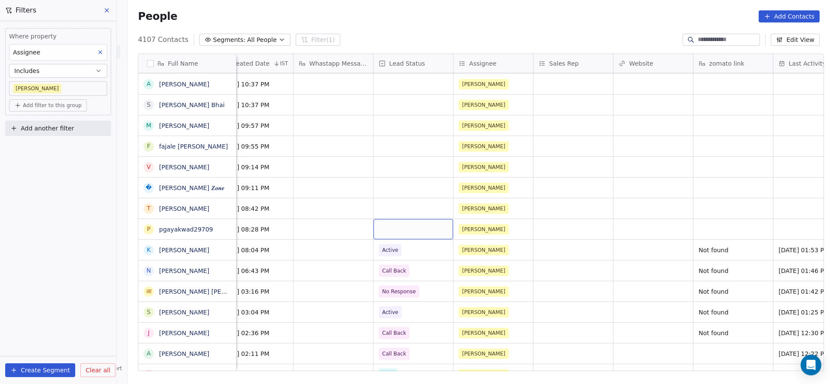
click at [406, 227] on div "grid" at bounding box center [413, 229] width 80 height 20
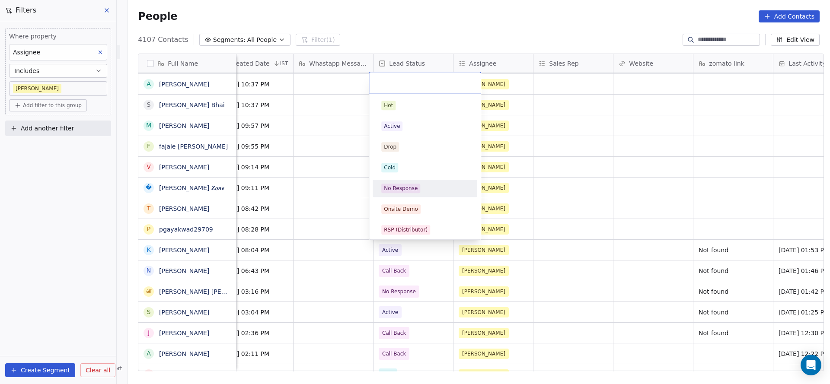
click at [416, 194] on div "No Response" at bounding box center [425, 188] width 98 height 14
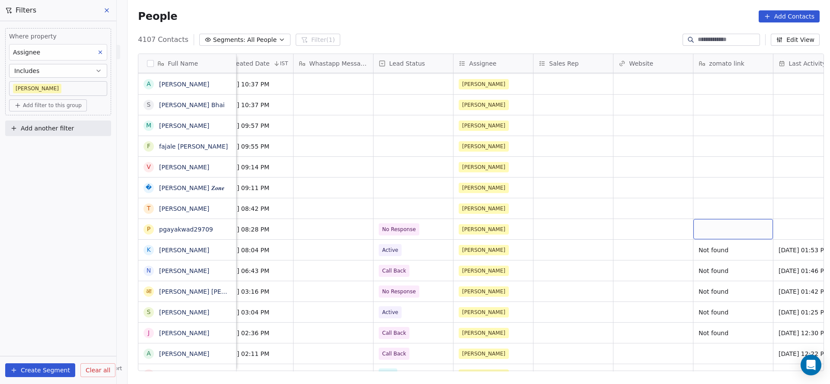
scroll to position [0, 907]
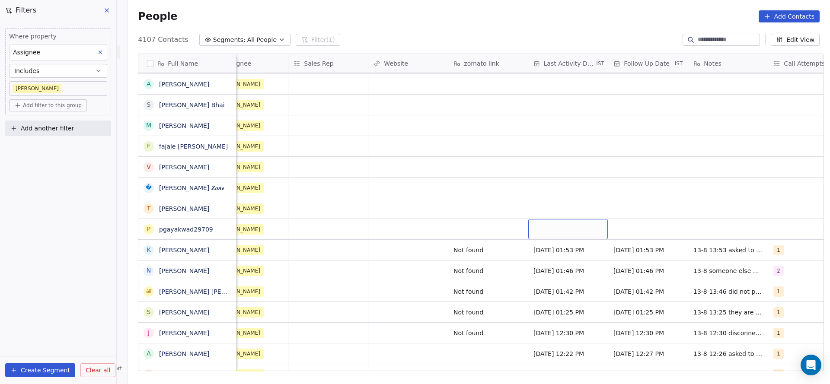
click at [551, 229] on div "grid" at bounding box center [568, 229] width 80 height 20
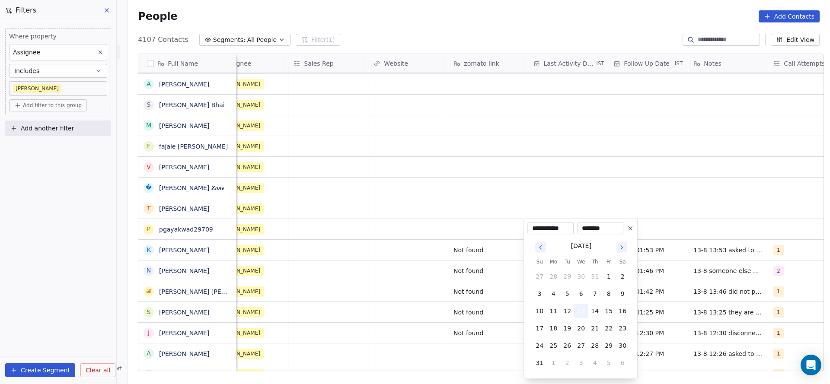
click at [581, 311] on button "13" at bounding box center [581, 311] width 14 height 14
click at [495, 294] on html "On2Cook India Pvt. Ltd. Contacts People Marketing Workflows Campaigns Sales Pip…" at bounding box center [415, 192] width 830 height 384
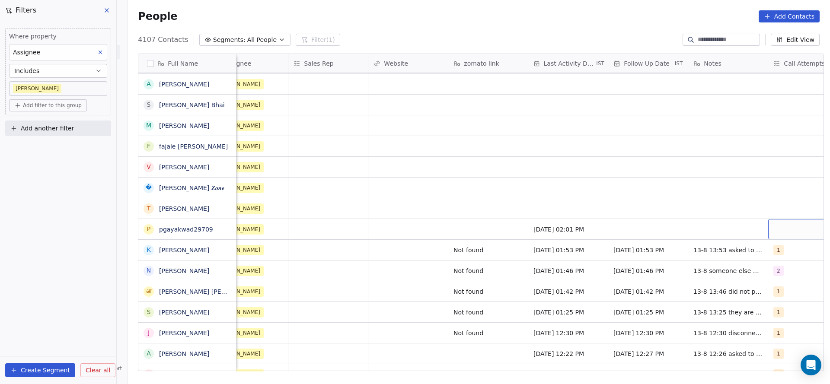
scroll to position [0, 941]
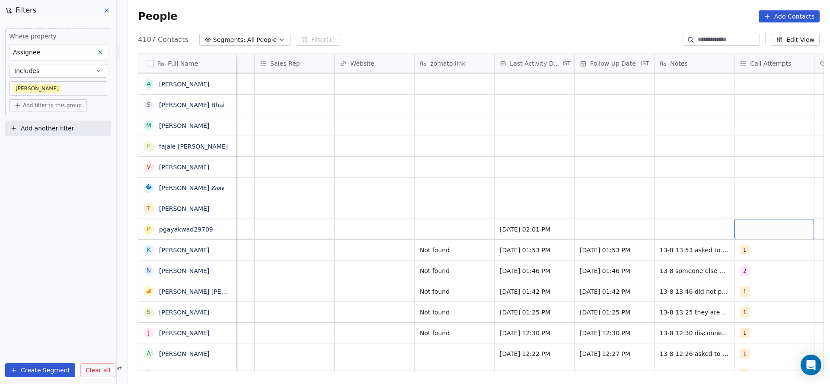
click at [779, 223] on div "grid" at bounding box center [774, 229] width 80 height 20
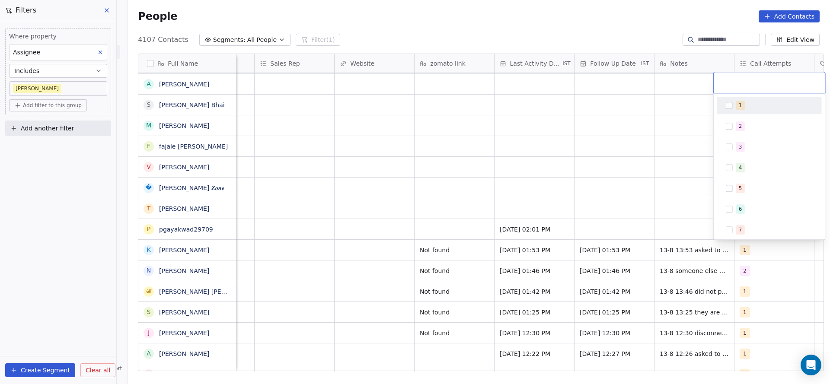
click at [775, 108] on div "1" at bounding box center [774, 106] width 77 height 10
click at [524, 216] on html "On2Cook India Pvt. Ltd. Contacts People Marketing Workflows Campaigns Sales Pip…" at bounding box center [415, 192] width 830 height 384
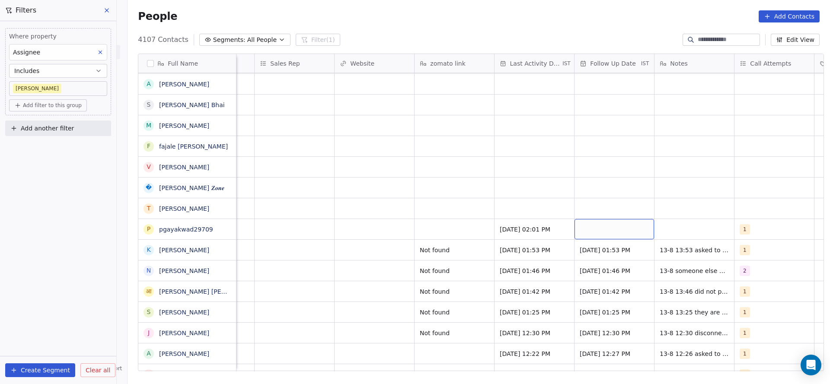
click at [611, 227] on div "grid" at bounding box center [614, 229] width 80 height 20
click at [607, 231] on div "grid" at bounding box center [614, 229] width 80 height 20
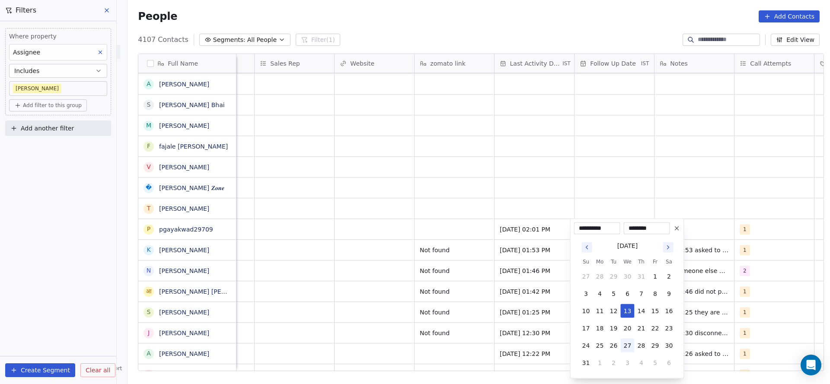
click at [631, 346] on button "27" at bounding box center [628, 346] width 14 height 14
type input "**********"
click at [395, 124] on html "On2Cook India Pvt. Ltd. Contacts People Marketing Workflows Campaigns Sales Pip…" at bounding box center [415, 192] width 830 height 384
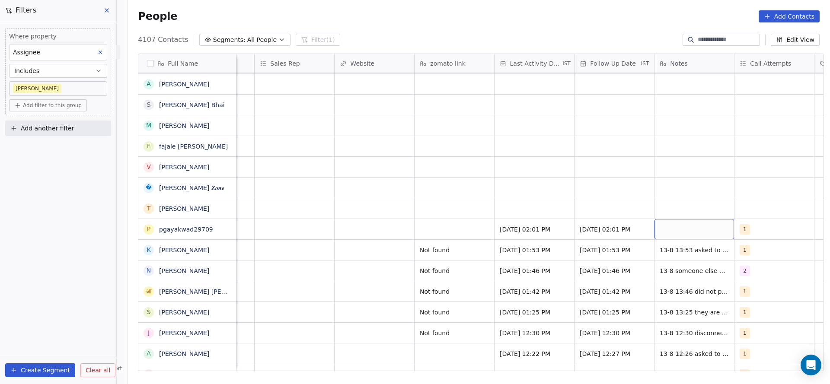
click at [689, 223] on div "grid" at bounding box center [694, 229] width 80 height 20
type textarea "**********"
drag, startPoint x: 514, startPoint y: 247, endPoint x: 481, endPoint y: 224, distance: 39.4
click at [513, 247] on html "On2Cook India Pvt. Ltd. Contacts People Marketing Workflows Campaigns Sales Pip…" at bounding box center [415, 192] width 830 height 384
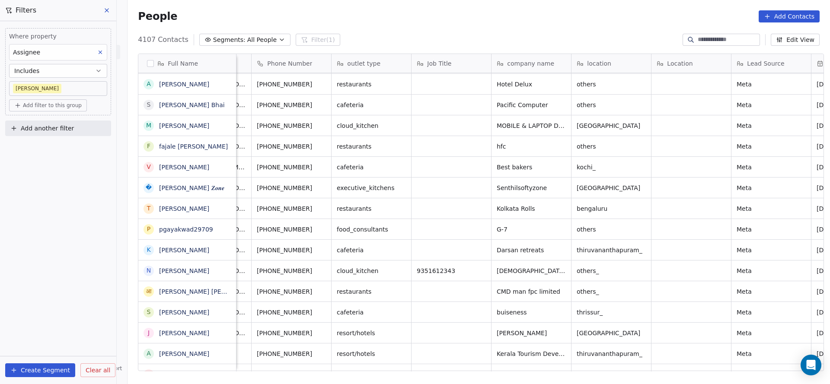
scroll to position [0, 6]
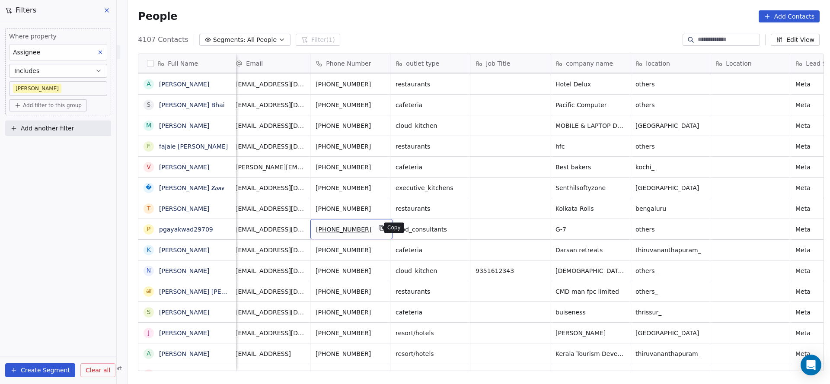
click at [379, 226] on icon "grid" at bounding box center [382, 228] width 7 height 7
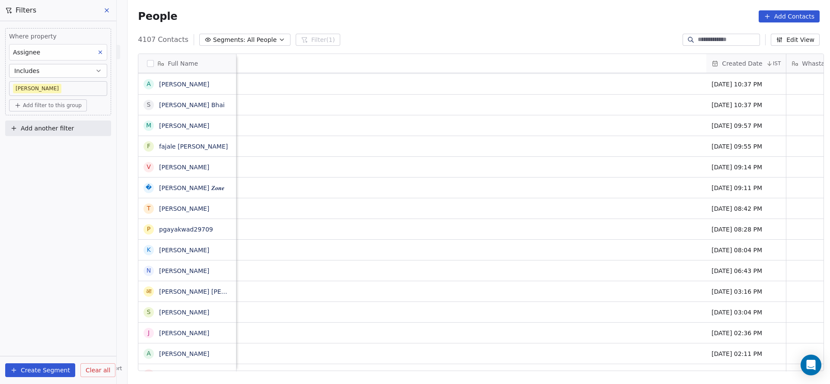
scroll to position [0, 939]
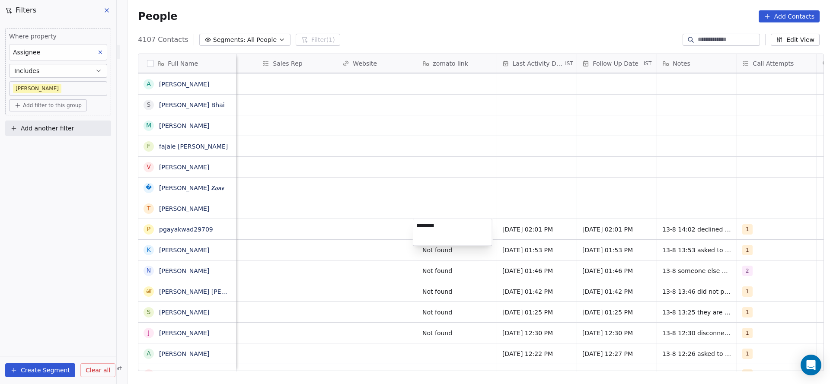
type textarea "*********"
click at [376, 267] on html "On2Cook India Pvt. Ltd. Contacts People Marketing Workflows Campaigns Sales Pip…" at bounding box center [415, 192] width 830 height 384
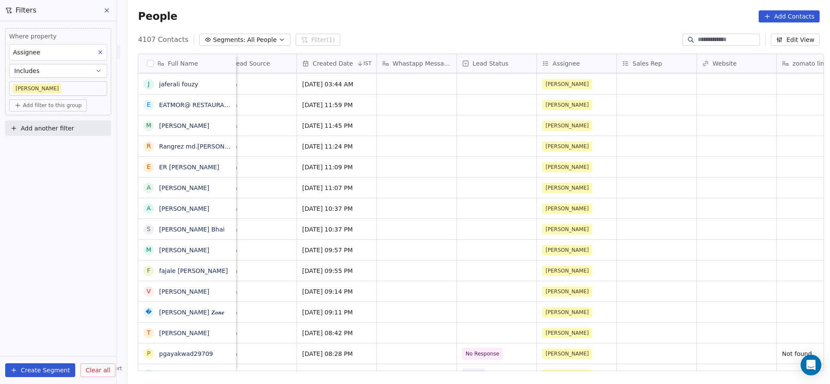
scroll to position [0, 0]
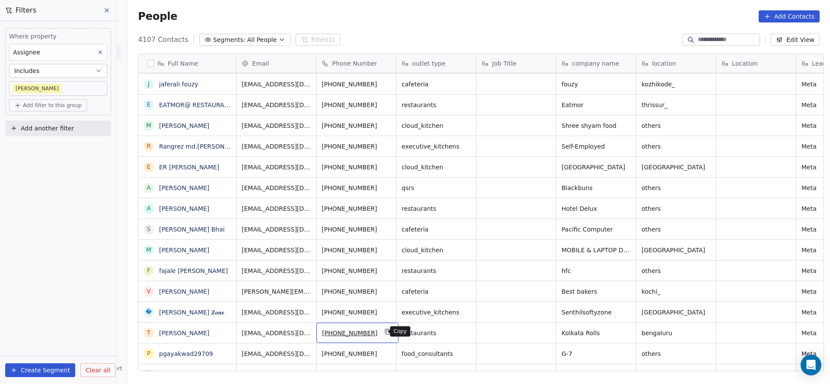
click at [385, 329] on icon "grid" at bounding box center [388, 331] width 7 height 7
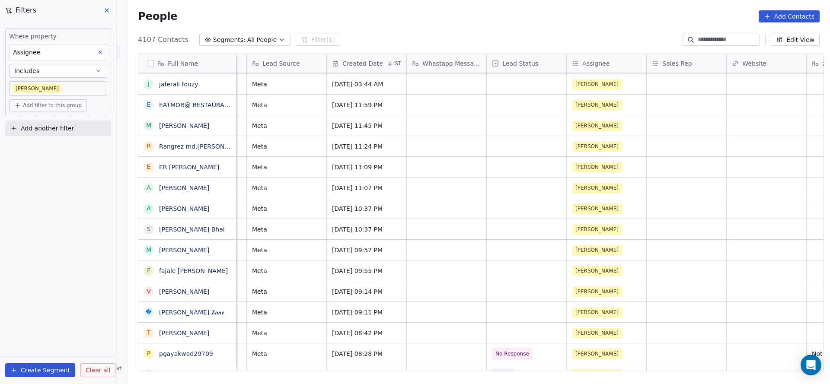
scroll to position [0, 553]
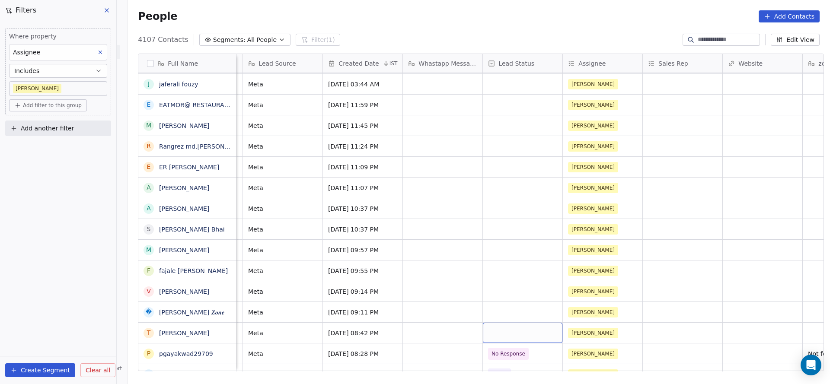
click at [491, 325] on div "grid" at bounding box center [523, 333] width 80 height 20
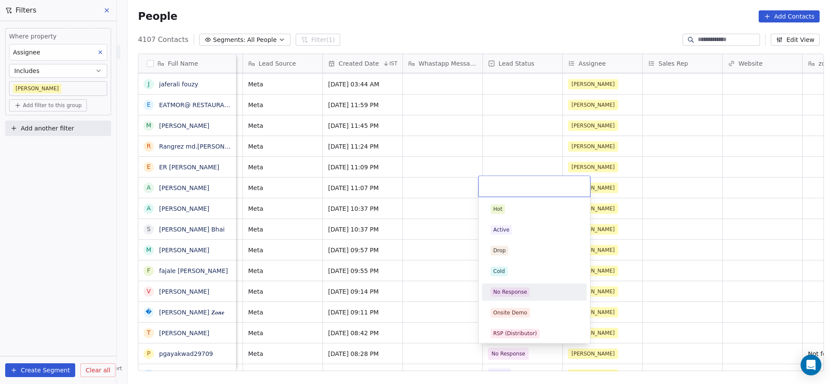
click at [515, 293] on div "No Response" at bounding box center [510, 292] width 34 height 8
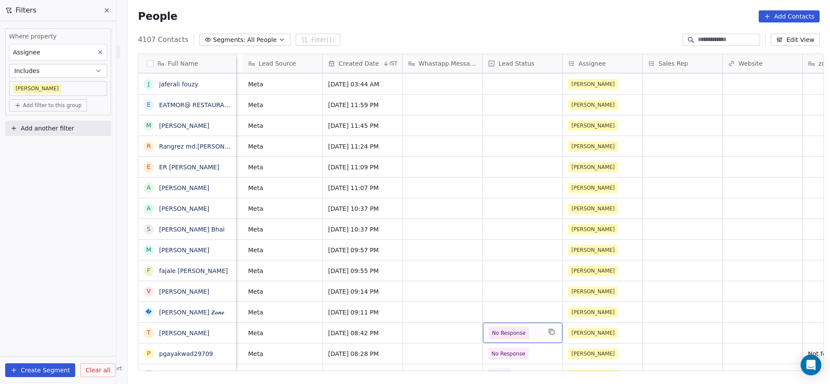
scroll to position [0, 804]
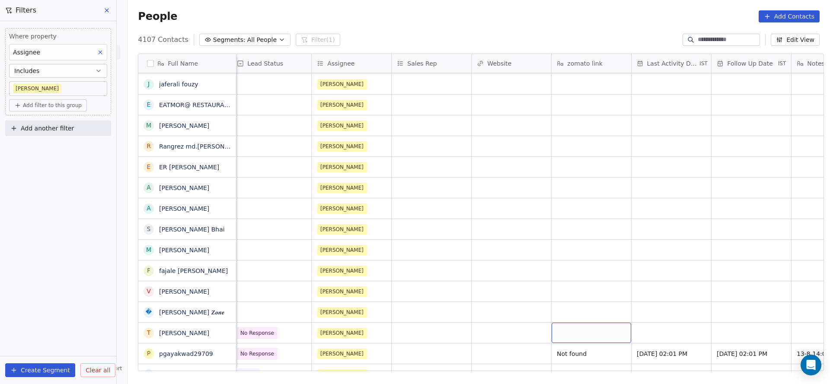
click at [560, 327] on div "grid" at bounding box center [591, 333] width 80 height 20
drag, startPoint x: 463, startPoint y: 322, endPoint x: 539, endPoint y: 360, distance: 84.8
click at [461, 324] on html "On2Cook India Pvt. Ltd. Contacts People Marketing Workflows Campaigns Sales Pip…" at bounding box center [415, 192] width 830 height 384
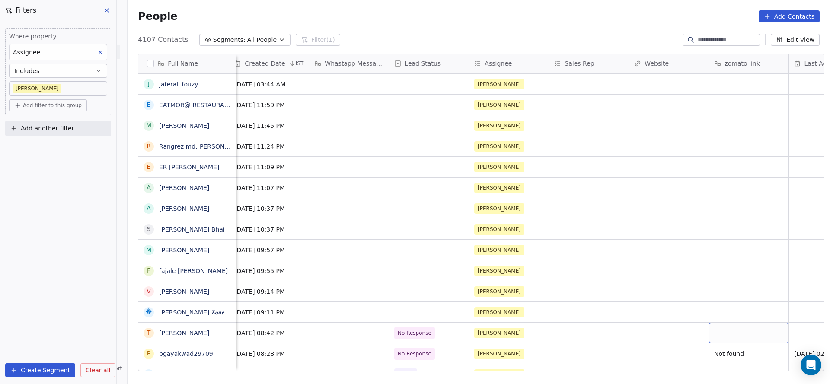
scroll to position [0, 768]
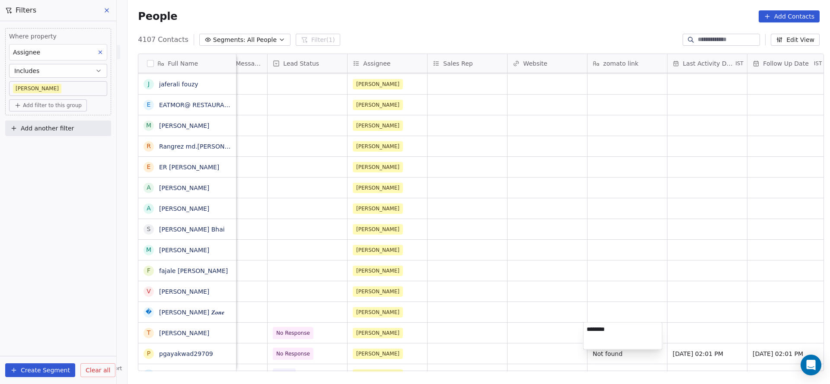
type textarea "*********"
click at [762, 289] on html "On2Cook India Pvt. Ltd. Contacts People Marketing Workflows Campaigns Sales Pip…" at bounding box center [415, 192] width 830 height 384
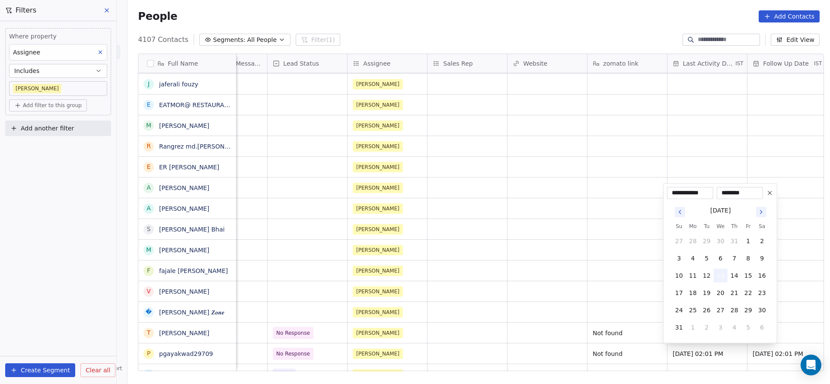
click at [720, 281] on button "13" at bounding box center [720, 276] width 14 height 14
click at [581, 293] on html "On2Cook India Pvt. Ltd. Contacts People Marketing Workflows Campaigns Sales Pip…" at bounding box center [415, 192] width 830 height 384
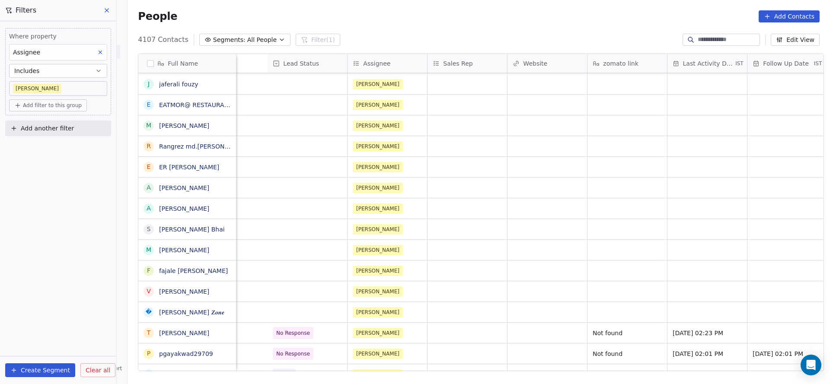
scroll to position [0, 1042]
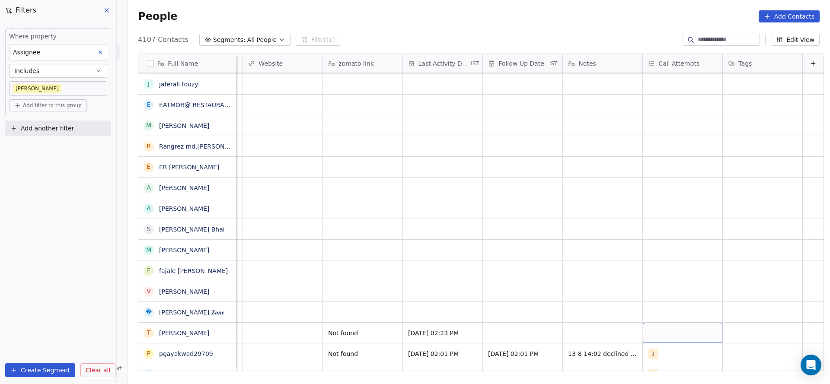
click at [662, 333] on div "grid" at bounding box center [683, 333] width 80 height 20
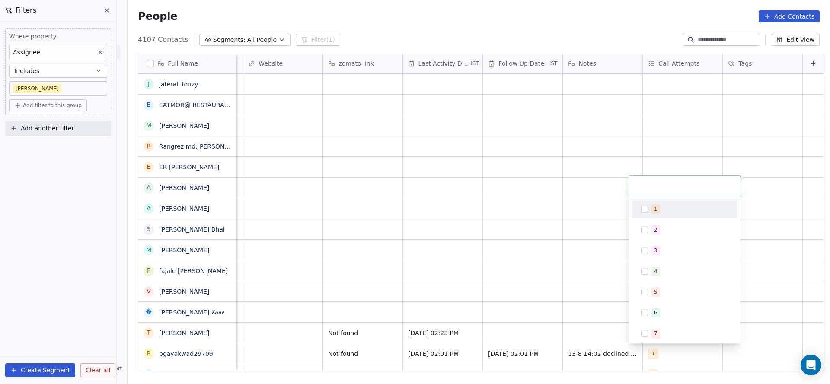
drag, startPoint x: 666, startPoint y: 205, endPoint x: 624, endPoint y: 224, distance: 46.6
click at [666, 204] on div "1" at bounding box center [689, 209] width 77 height 10
click at [532, 263] on html "On2Cook India Pvt. Ltd. Contacts People Marketing Workflows Campaigns Sales Pip…" at bounding box center [415, 192] width 830 height 384
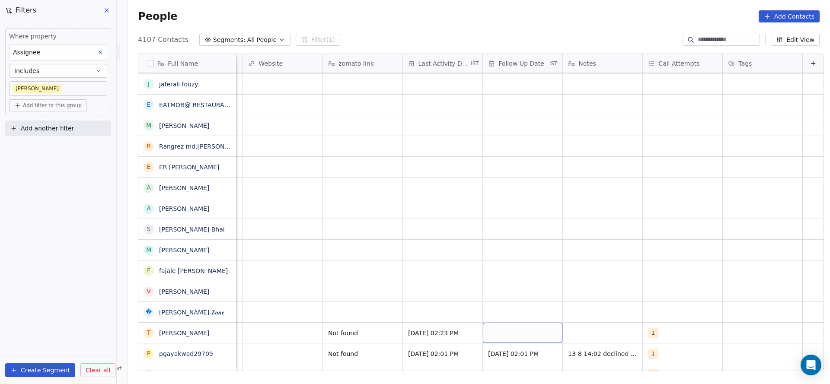
click at [506, 332] on div "grid" at bounding box center [523, 333] width 80 height 20
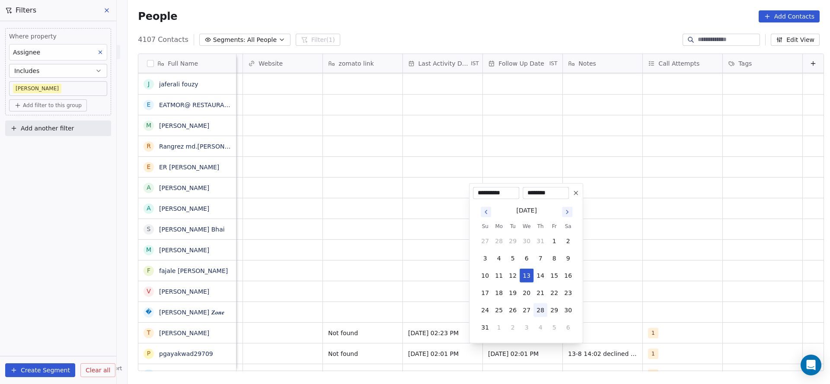
click at [543, 312] on button "28" at bounding box center [540, 310] width 14 height 14
type input "**********"
click at [662, 316] on html "On2Cook India Pvt. Ltd. Contacts People Marketing Workflows Campaigns Sales Pip…" at bounding box center [415, 192] width 830 height 384
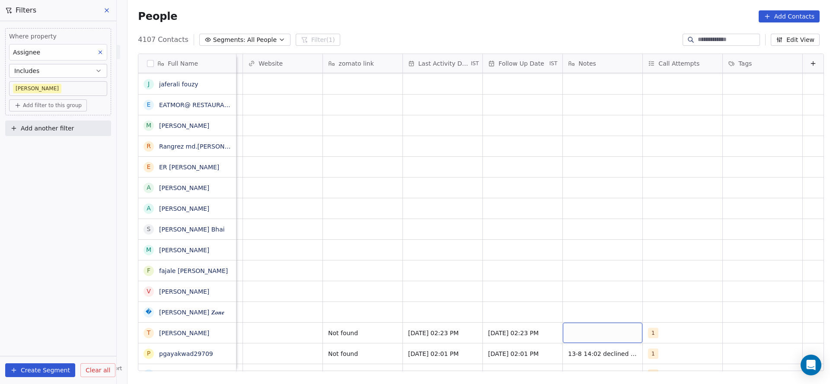
click at [620, 333] on div "grid" at bounding box center [603, 333] width 80 height 20
type textarea "**********"
click at [431, 289] on html "On2Cook India Pvt. Ltd. Contacts People Marketing Workflows Campaigns Sales Pip…" at bounding box center [415, 192] width 830 height 384
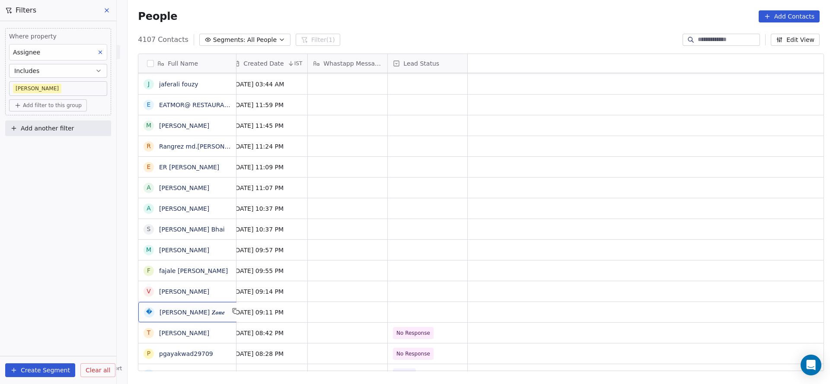
scroll to position [0, 0]
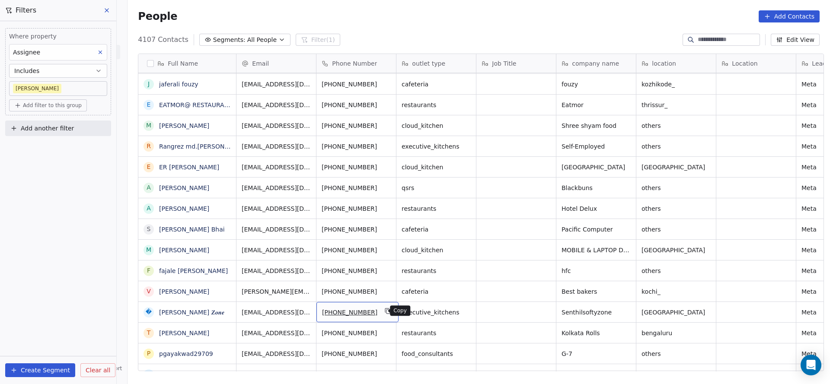
click at [385, 311] on icon "grid" at bounding box center [388, 311] width 7 height 7
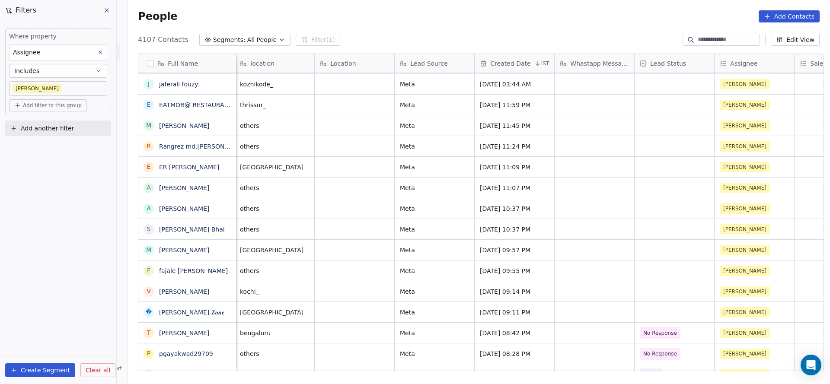
scroll to position [0, 572]
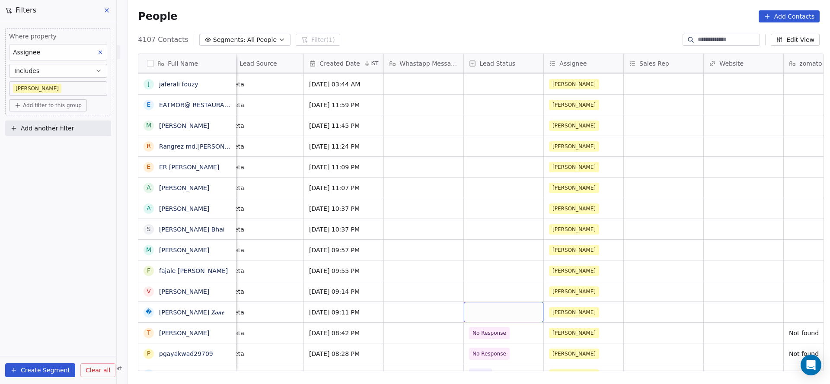
click at [483, 319] on div "grid" at bounding box center [504, 312] width 80 height 20
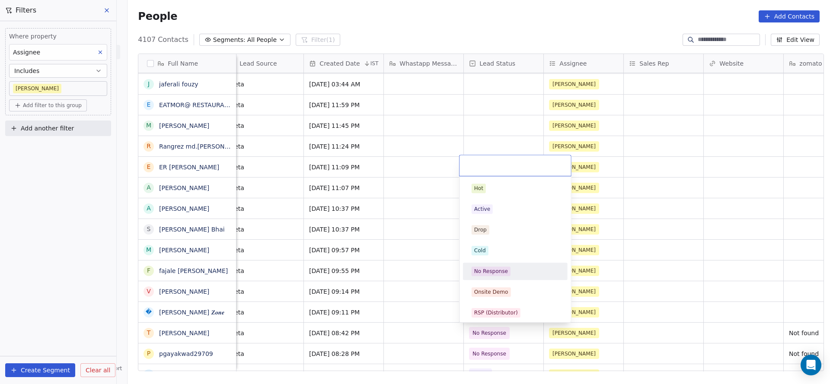
click at [497, 263] on div "No Response" at bounding box center [515, 271] width 105 height 17
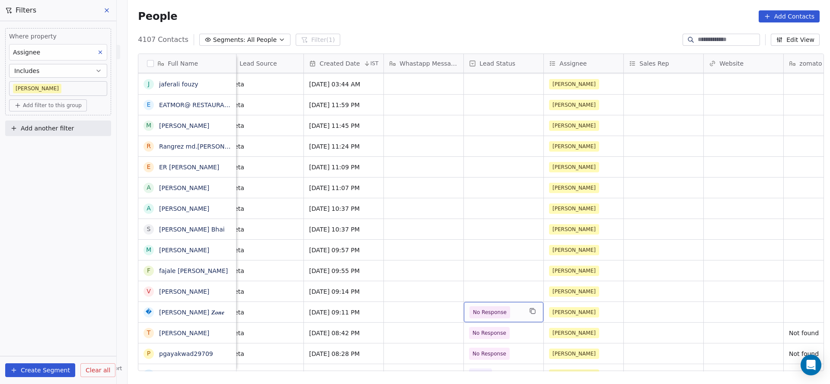
scroll to position [0, 878]
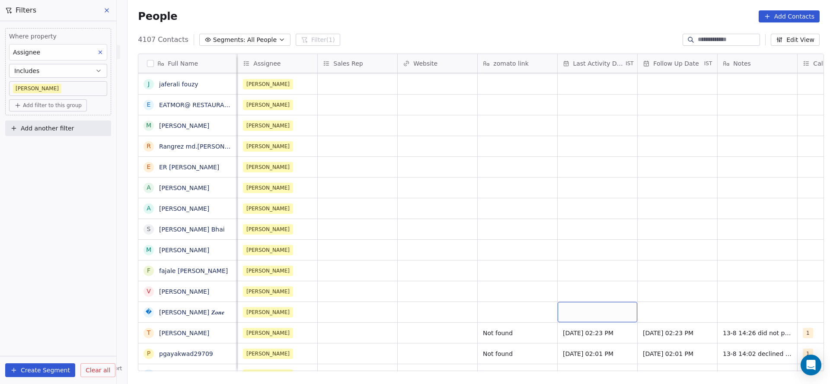
click at [560, 309] on div "grid" at bounding box center [597, 312] width 80 height 20
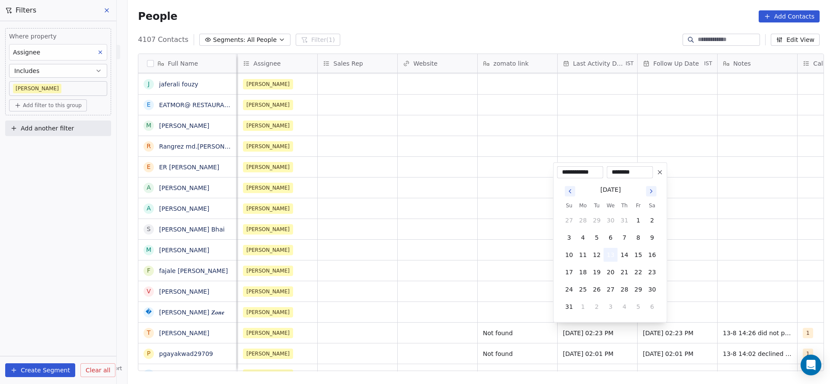
click at [612, 255] on button "13" at bounding box center [611, 255] width 14 height 14
click at [331, 311] on html "On2Cook India Pvt. Ltd. Contacts People Marketing Workflows Campaigns Sales Pip…" at bounding box center [415, 192] width 830 height 384
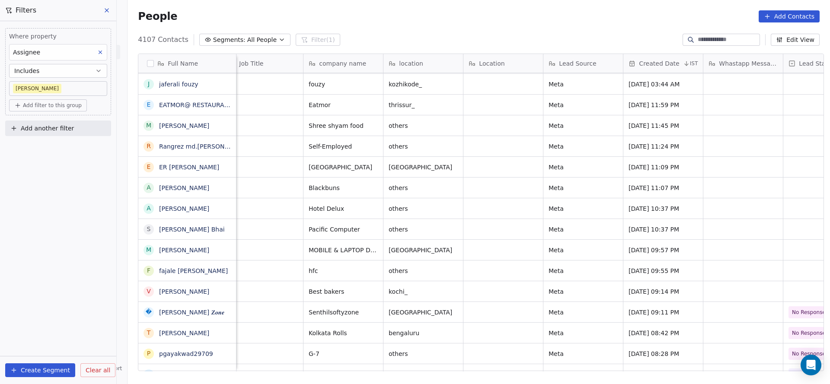
scroll to position [0, 250]
click at [372, 310] on icon "grid" at bounding box center [374, 311] width 7 height 7
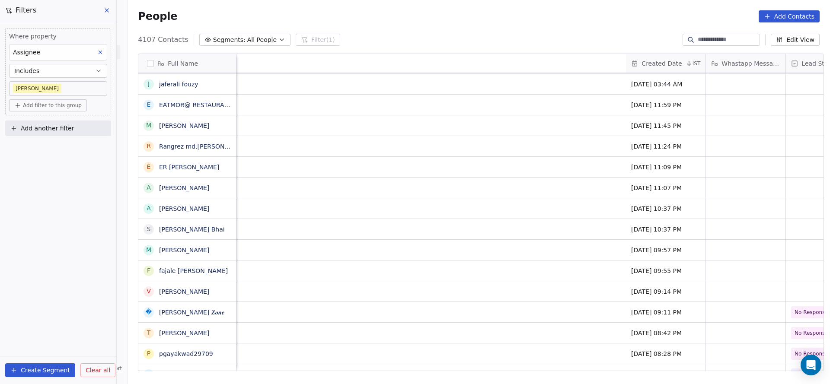
scroll to position [0, 898]
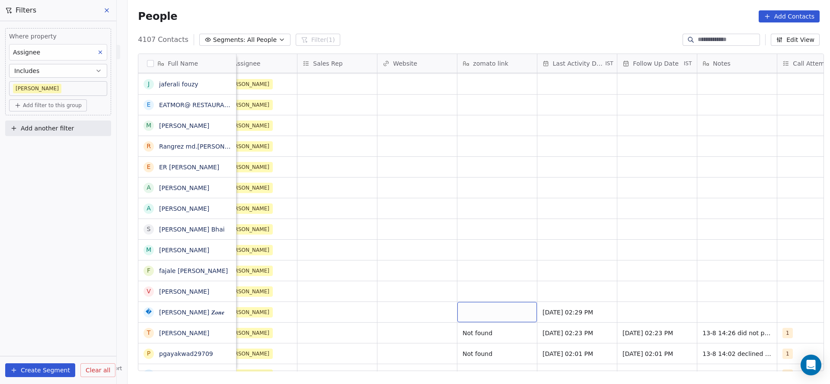
click at [512, 314] on div "grid" at bounding box center [497, 312] width 80 height 20
type textarea "**********"
click at [369, 292] on html "On2Cook India Pvt. Ltd. Contacts People Marketing Workflows Campaigns Sales Pip…" at bounding box center [415, 192] width 830 height 384
click at [679, 314] on div "grid" at bounding box center [657, 312] width 80 height 20
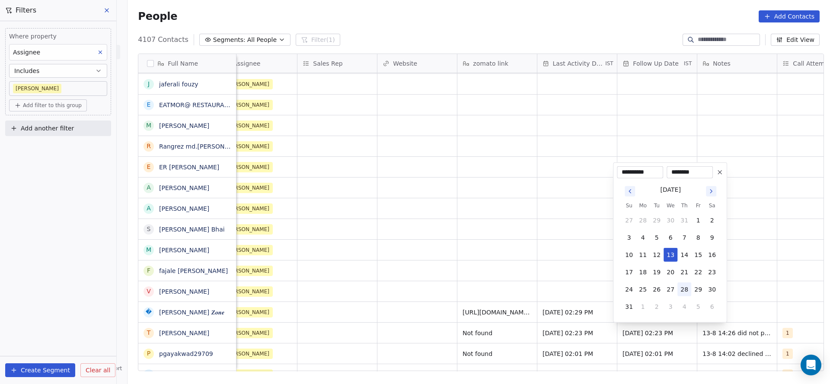
click at [680, 285] on button "28" at bounding box center [684, 290] width 14 height 14
type input "**********"
click at [433, 303] on html "On2Cook India Pvt. Ltd. Contacts People Marketing Workflows Campaigns Sales Pip…" at bounding box center [415, 192] width 830 height 384
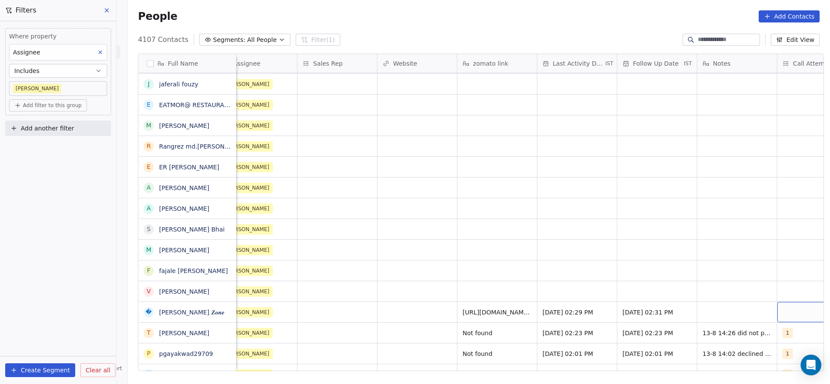
scroll to position [0, 941]
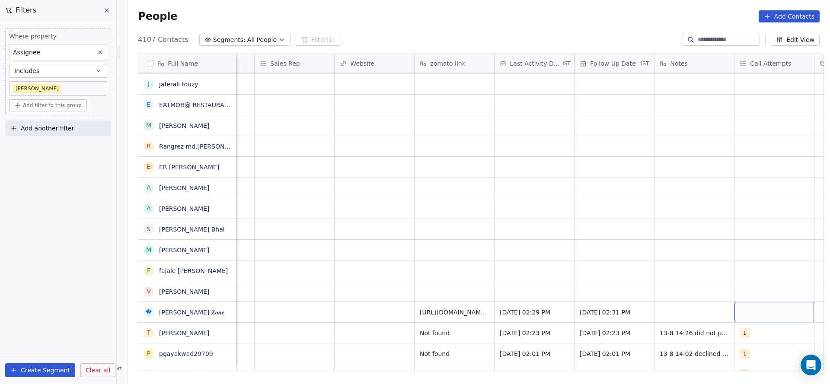
click at [795, 318] on div "grid" at bounding box center [774, 312] width 80 height 20
click at [767, 196] on div "1" at bounding box center [769, 188] width 105 height 17
click at [531, 302] on html "On2Cook India Pvt. Ltd. Contacts People Marketing Workflows Campaigns Sales Pip…" at bounding box center [415, 192] width 830 height 384
click at [691, 313] on div "grid" at bounding box center [694, 312] width 80 height 20
type textarea "**********"
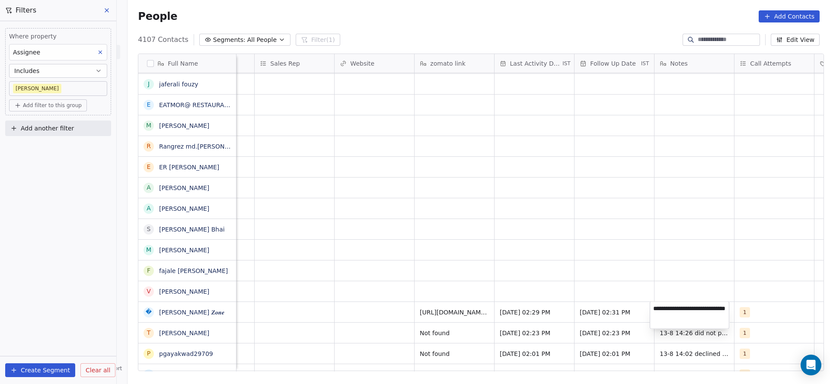
click at [433, 326] on html "On2Cook India Pvt. Ltd. Contacts People Marketing Workflows Campaigns Sales Pip…" at bounding box center [415, 192] width 830 height 384
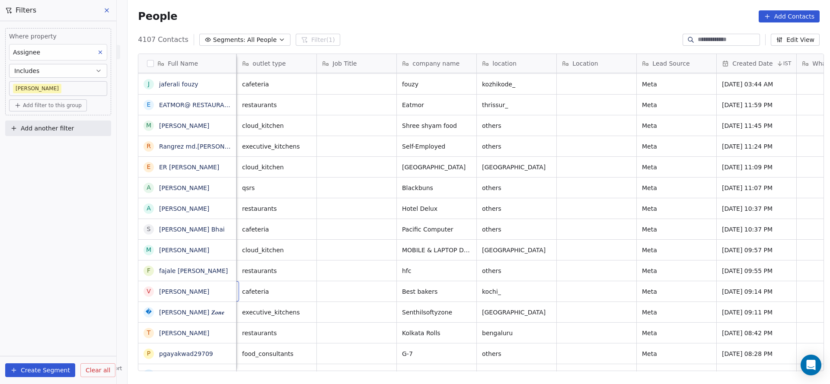
scroll to position [0, 0]
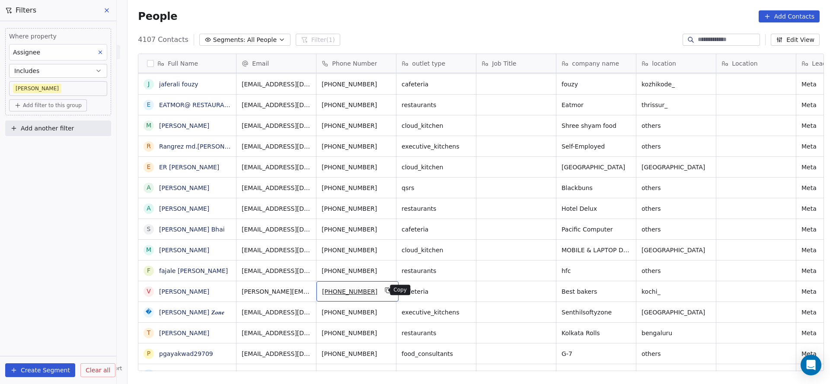
click at [384, 290] on button "grid" at bounding box center [388, 290] width 10 height 10
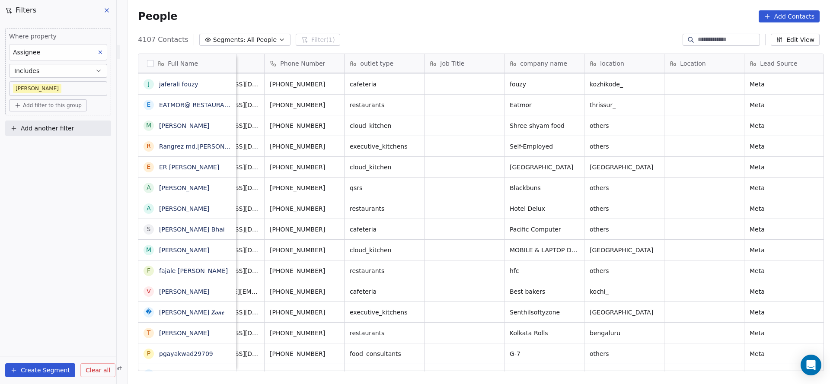
scroll to position [0, 54]
click at [567, 289] on icon "grid" at bounding box center [570, 290] width 7 height 7
drag, startPoint x: 401, startPoint y: 371, endPoint x: 439, endPoint y: 369, distance: 39.0
click at [439, 369] on div "Email Phone Number outlet type Job Title company name location Location Lead So…" at bounding box center [529, 213] width 587 height 318
drag, startPoint x: 389, startPoint y: 373, endPoint x: 394, endPoint y: 368, distance: 7.0
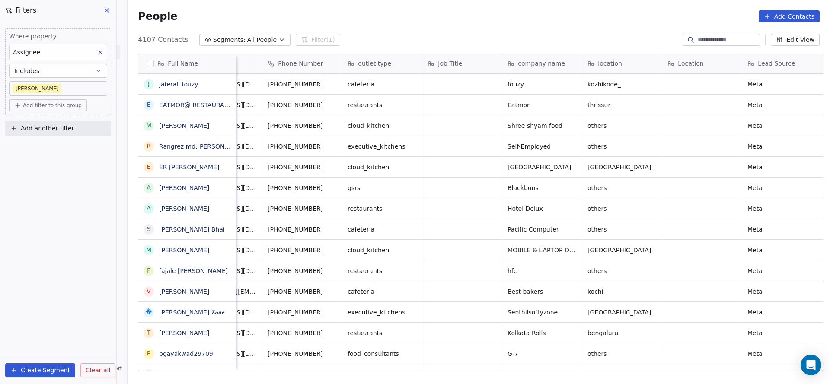
click at [402, 370] on div "Full Name P Prabhat kumar sinha H Hiten Daftary V Vijith S Rajeev S Shanmugam M…" at bounding box center [478, 216] width 702 height 338
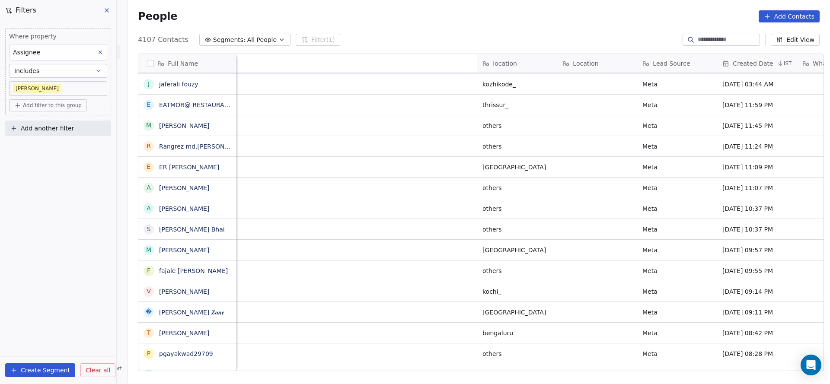
scroll to position [0, 678]
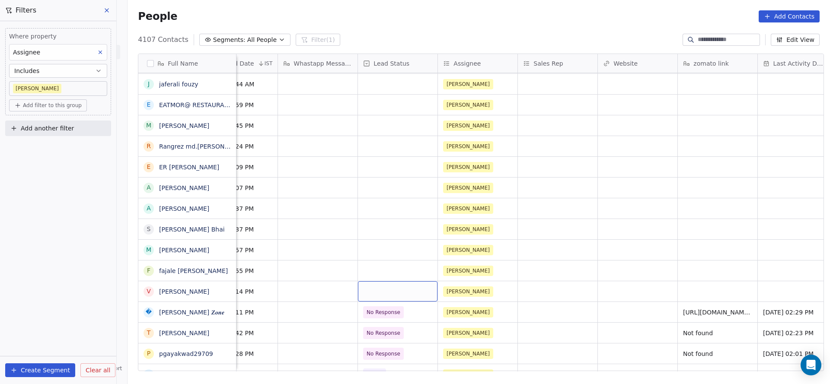
click at [377, 293] on div "grid" at bounding box center [398, 291] width 80 height 20
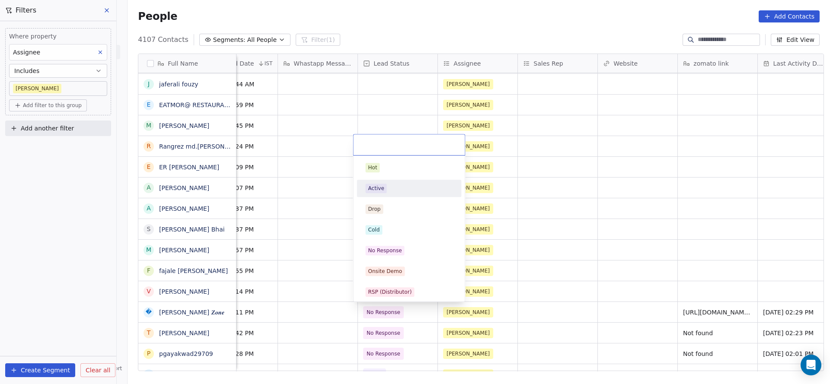
click at [387, 194] on div "Active" at bounding box center [409, 188] width 98 height 14
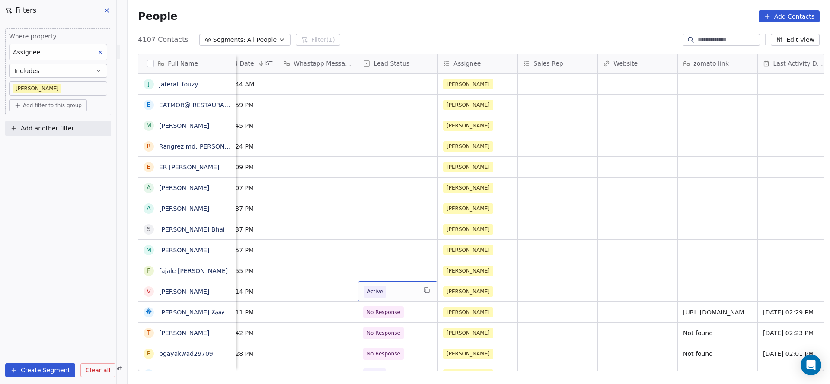
scroll to position [0, 1042]
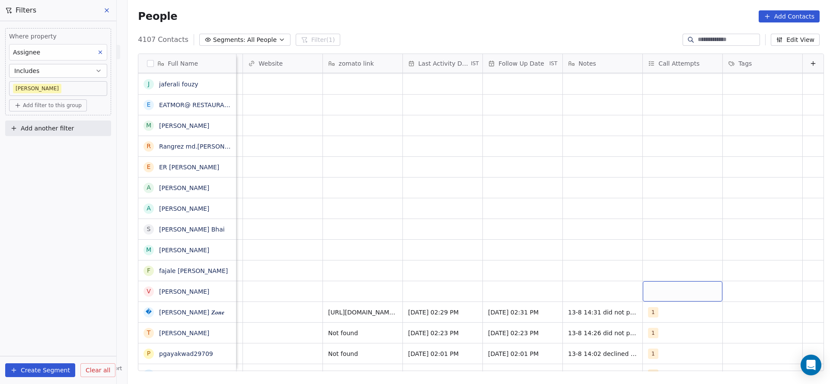
click at [662, 292] on div "grid" at bounding box center [683, 291] width 80 height 20
click at [665, 169] on div "1" at bounding box center [689, 168] width 77 height 10
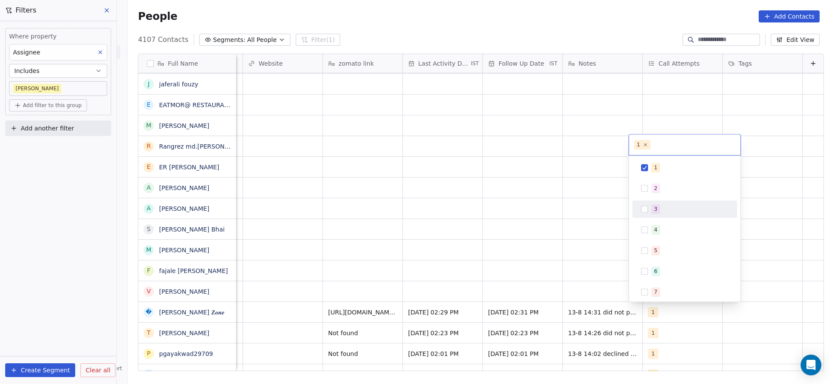
click at [486, 290] on html "On2Cook India Pvt. Ltd. Contacts People Marketing Workflows Campaigns Sales Pip…" at bounding box center [415, 192] width 830 height 384
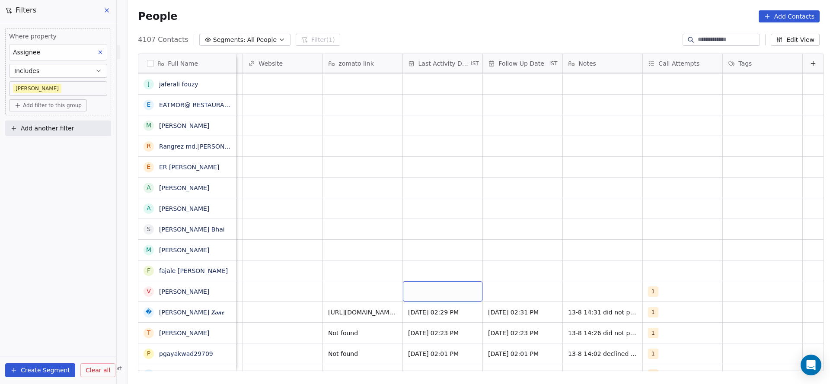
click at [403, 296] on div "grid" at bounding box center [443, 291] width 80 height 20
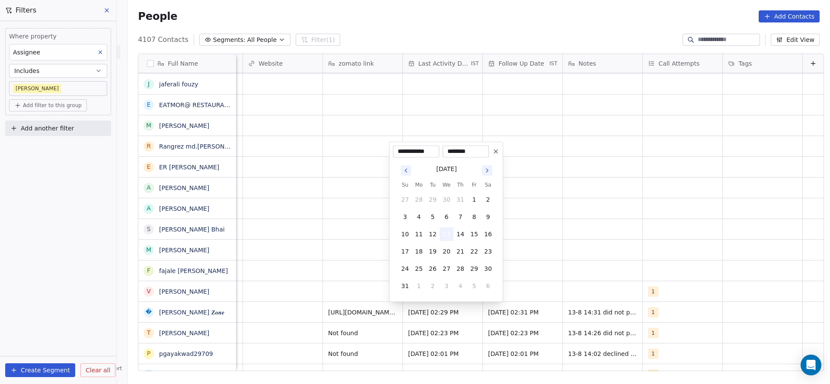
click at [450, 228] on button "13" at bounding box center [446, 234] width 14 height 14
click at [346, 262] on html "On2Cook India Pvt. Ltd. Contacts People Marketing Workflows Campaigns Sales Pip…" at bounding box center [415, 192] width 830 height 384
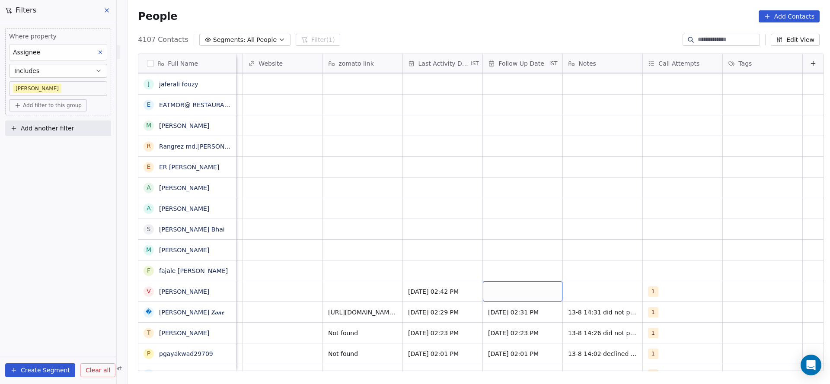
click at [494, 288] on div "grid" at bounding box center [523, 291] width 80 height 20
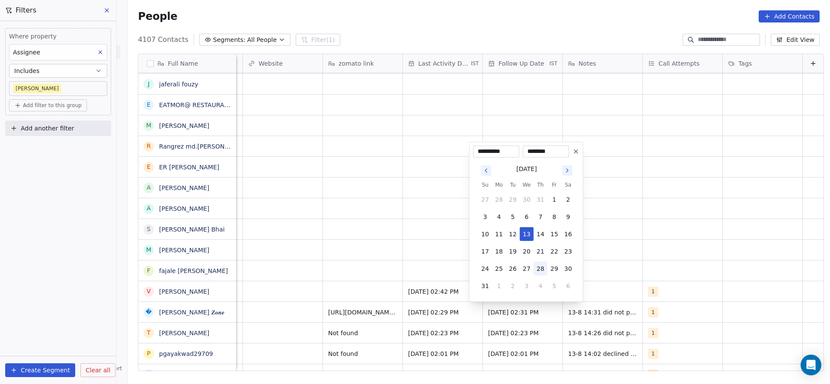
click at [541, 263] on button "28" at bounding box center [540, 269] width 14 height 14
type input "**********"
click at [239, 319] on html "On2Cook India Pvt. Ltd. Contacts People Marketing Workflows Campaigns Sales Pip…" at bounding box center [415, 192] width 830 height 384
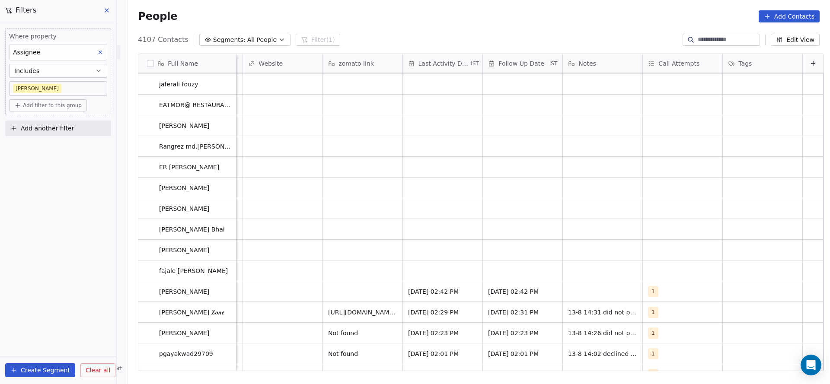
drag, startPoint x: 614, startPoint y: 376, endPoint x: 699, endPoint y: 372, distance: 85.7
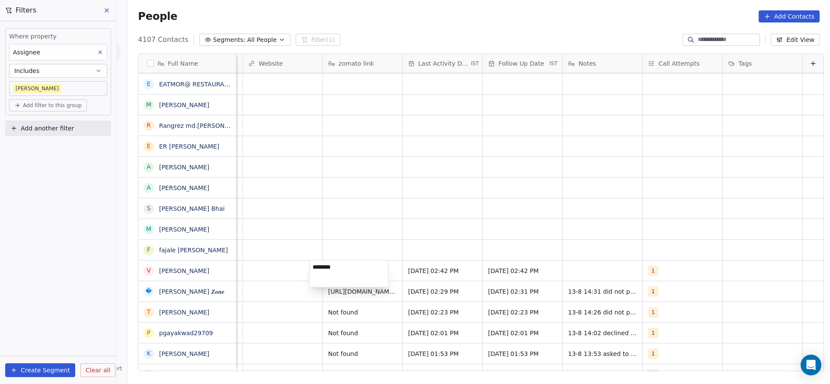
type textarea "*********"
click at [373, 193] on html "On2Cook India Pvt. Ltd. Contacts People Marketing Workflows Campaigns Sales Pip…" at bounding box center [415, 192] width 830 height 384
click at [592, 276] on div "grid" at bounding box center [603, 271] width 80 height 20
click at [592, 276] on textarea "**********" at bounding box center [588, 274] width 79 height 27
click at [609, 274] on textarea "**********" at bounding box center [588, 274] width 79 height 27
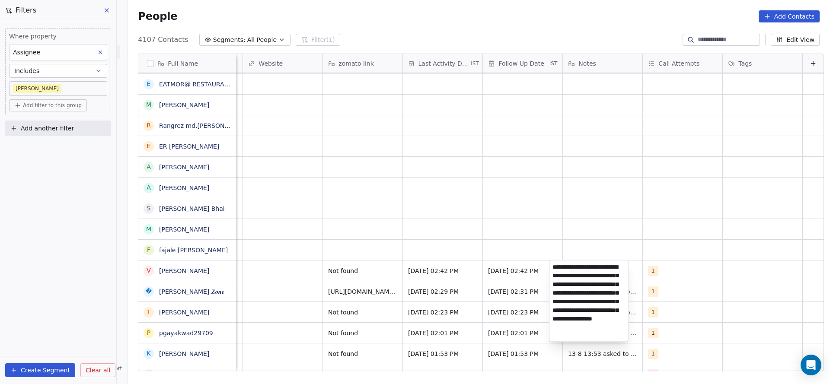
scroll to position [3, 0]
click at [617, 331] on textarea "**********" at bounding box center [588, 304] width 79 height 86
type textarea "**********"
click at [368, 258] on html "On2Cook India Pvt. Ltd. Contacts People Marketing Workflows Campaigns Sales Pip…" at bounding box center [415, 192] width 830 height 384
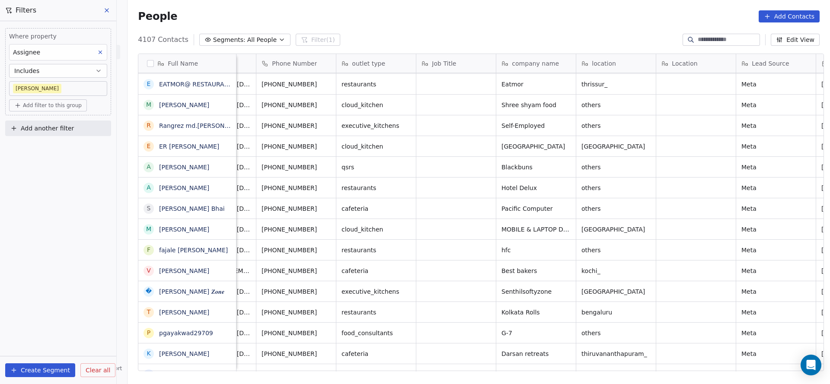
scroll to position [0, 59]
click at [224, 268] on icon "grid" at bounding box center [226, 270] width 4 height 4
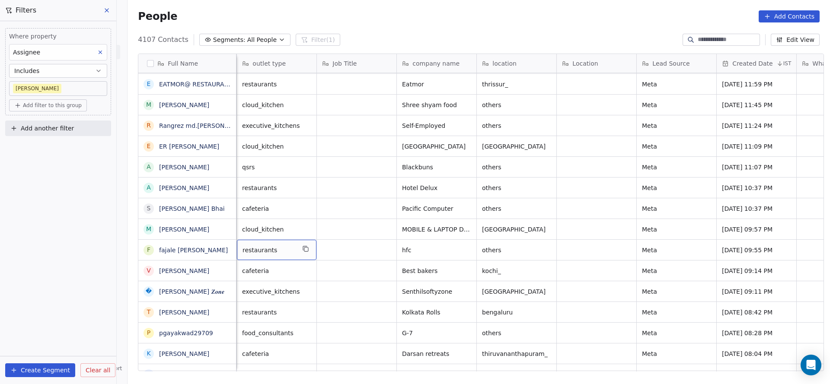
scroll to position [0, 80]
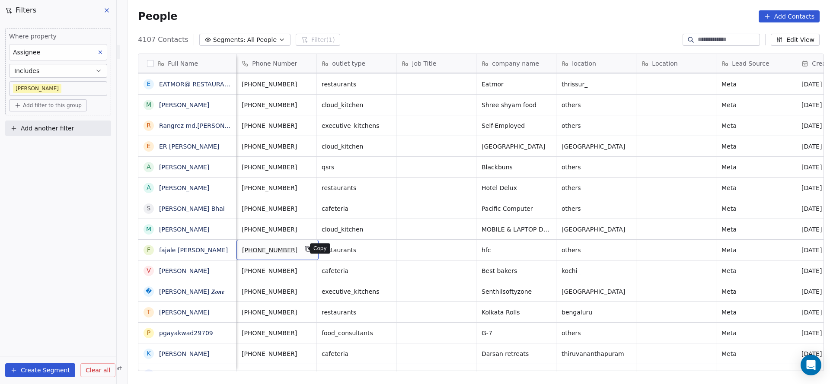
click at [305, 249] on button "grid" at bounding box center [308, 249] width 10 height 10
click at [567, 376] on div "Full Name H Hiten Daftary V Vijith S Rajeev S Shanmugam Manickam A Aruna Paul S…" at bounding box center [478, 216] width 702 height 338
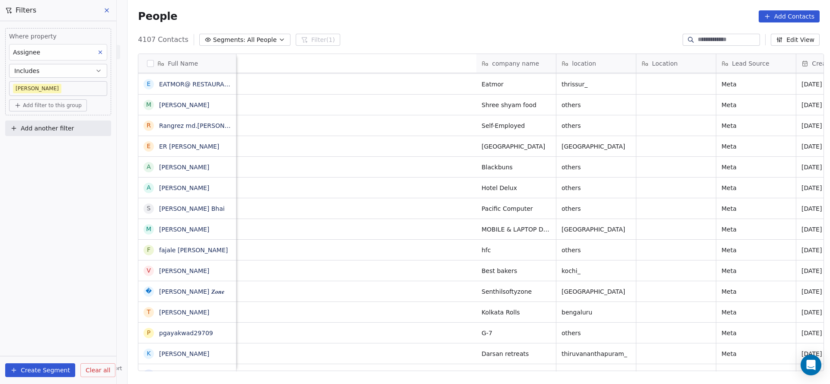
scroll to position [0, 631]
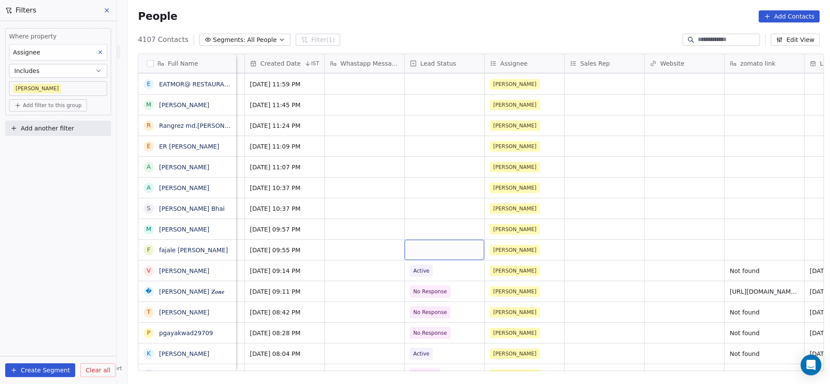
click at [417, 254] on div "grid" at bounding box center [444, 250] width 80 height 20
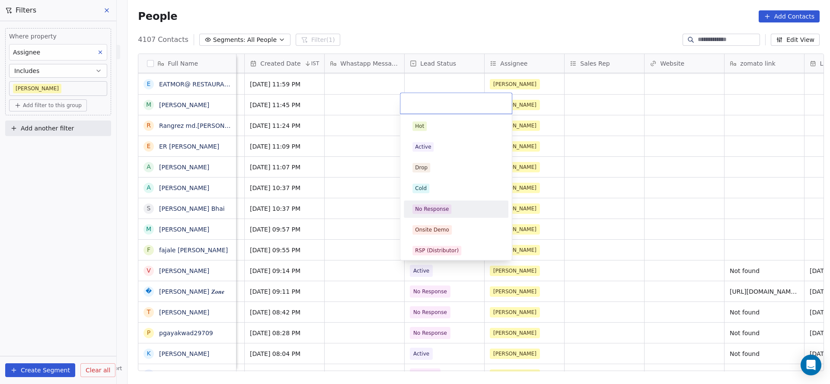
click at [442, 202] on div "No Response" at bounding box center [456, 209] width 98 height 14
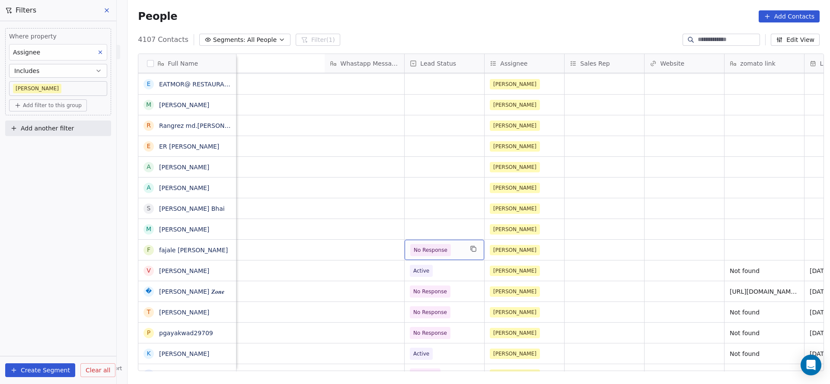
scroll to position [0, 959]
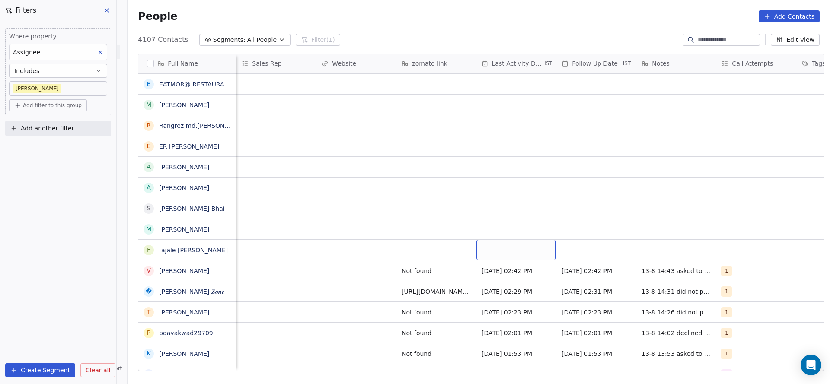
click at [509, 248] on div "grid" at bounding box center [516, 250] width 80 height 20
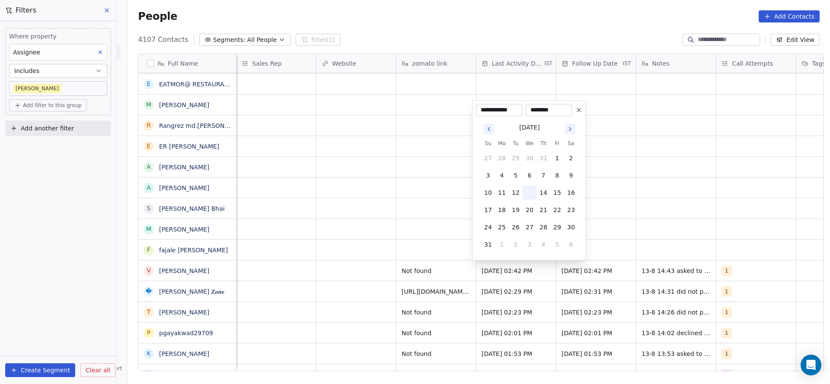
click at [531, 189] on button "13" at bounding box center [529, 193] width 14 height 14
click at [384, 242] on html "On2Cook India Pvt. Ltd. Contacts People Marketing Workflows Campaigns Sales Pip…" at bounding box center [415, 192] width 830 height 384
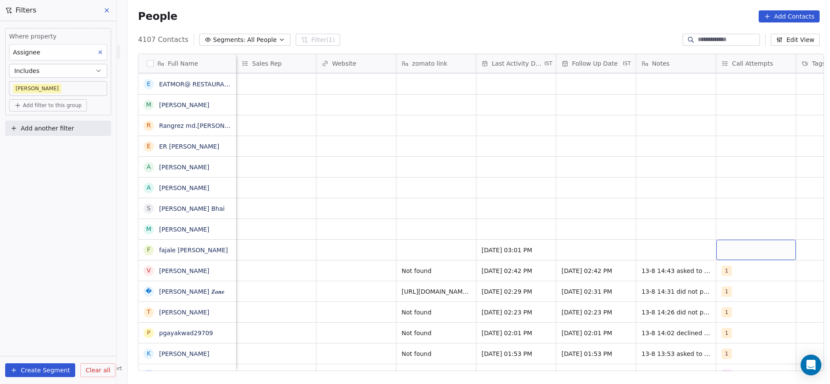
click at [726, 248] on div "grid" at bounding box center [756, 250] width 80 height 20
click at [740, 124] on span "1" at bounding box center [738, 126] width 9 height 10
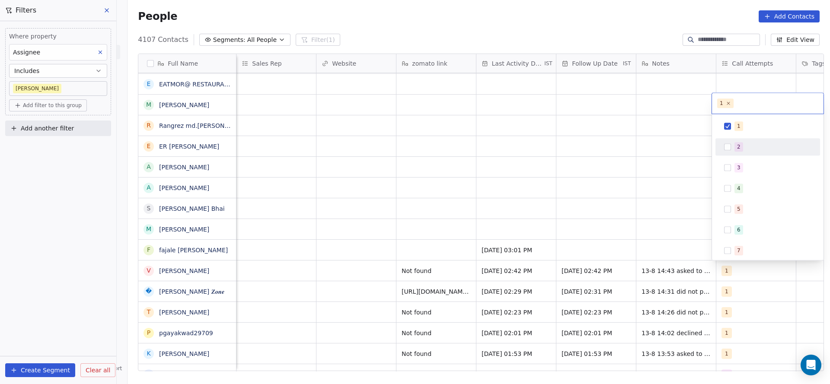
click at [665, 209] on html "On2Cook India Pvt. Ltd. Contacts People Marketing Workflows Campaigns Sales Pip…" at bounding box center [415, 192] width 830 height 384
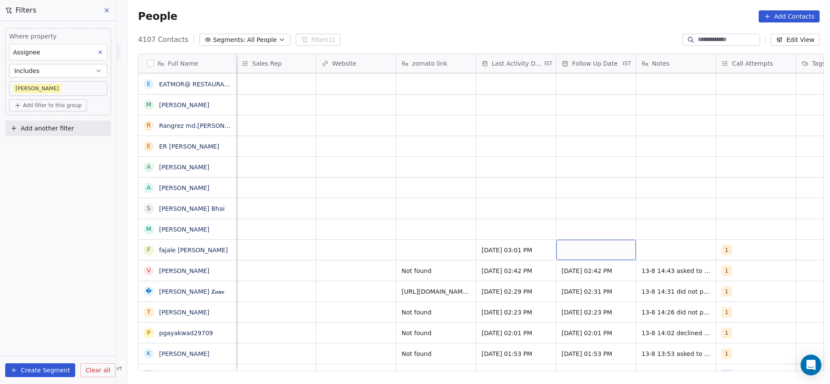
click at [580, 250] on div "grid" at bounding box center [596, 250] width 80 height 20
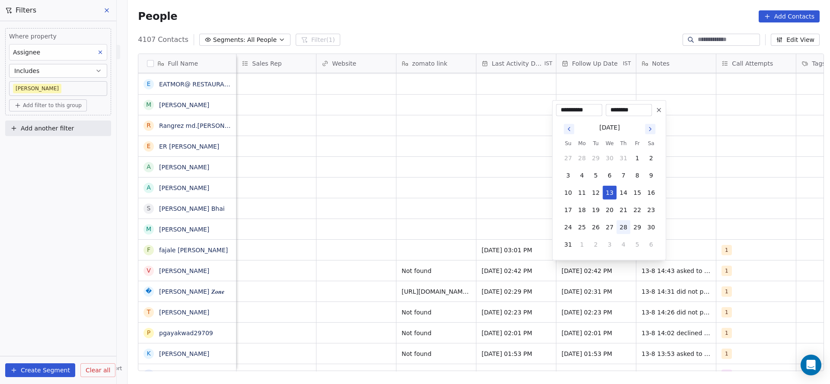
click at [623, 226] on button "28" at bounding box center [623, 227] width 14 height 14
type input "**********"
click at [485, 235] on html "On2Cook India Pvt. Ltd. Contacts People Marketing Workflows Campaigns Sales Pip…" at bounding box center [415, 192] width 830 height 384
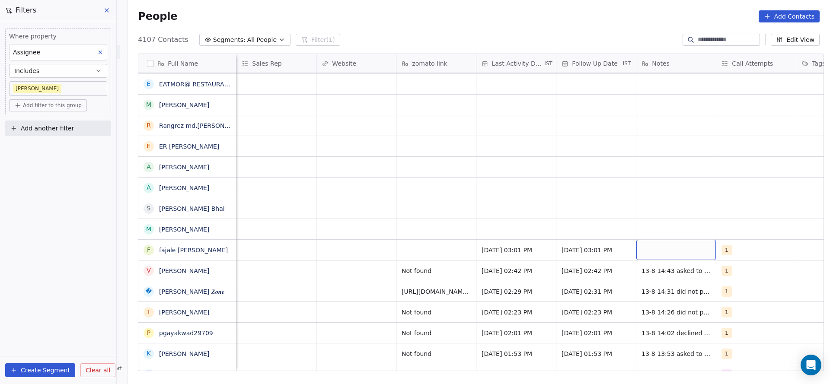
click at [678, 240] on div "grid" at bounding box center [676, 250] width 80 height 20
type textarea "**********"
click at [425, 254] on html "On2Cook India Pvt. Ltd. Contacts People Marketing Workflows Campaigns Sales Pip…" at bounding box center [415, 192] width 830 height 384
click at [425, 254] on div "grid" at bounding box center [436, 250] width 80 height 20
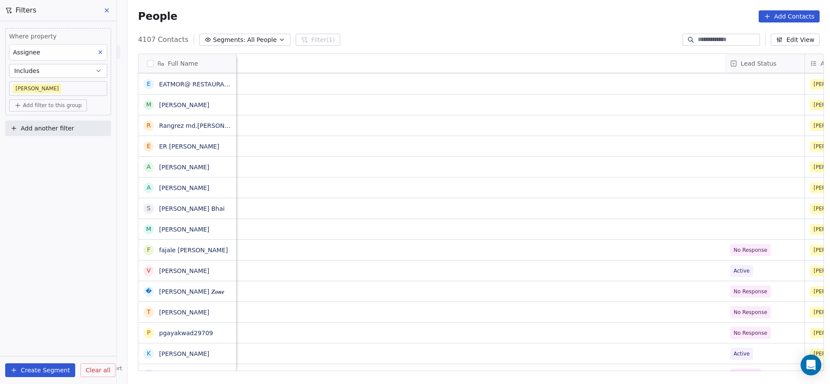
scroll to position [0, 1042]
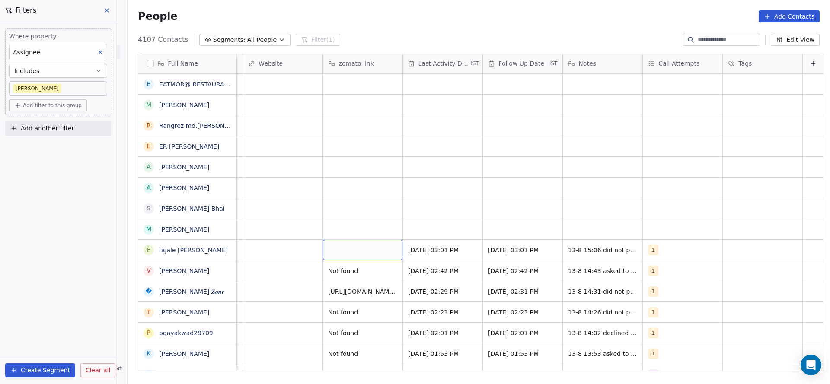
click at [330, 245] on div "grid" at bounding box center [363, 250] width 80 height 20
type textarea "*********"
click at [343, 237] on html "On2Cook India Pvt. Ltd. Contacts People Marketing Workflows Campaigns Sales Pip…" at bounding box center [415, 192] width 830 height 384
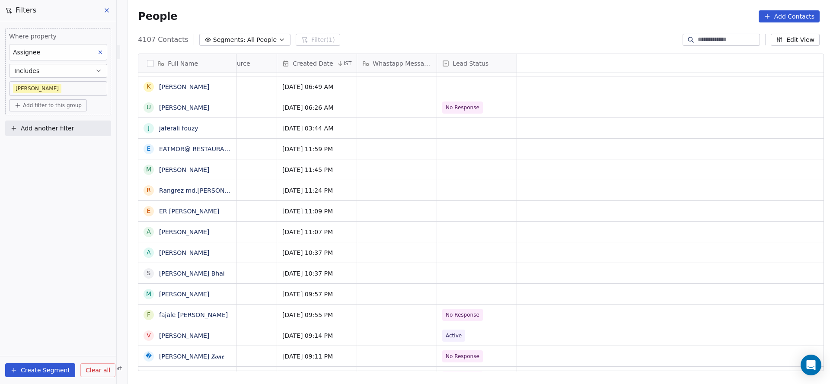
scroll to position [0, 0]
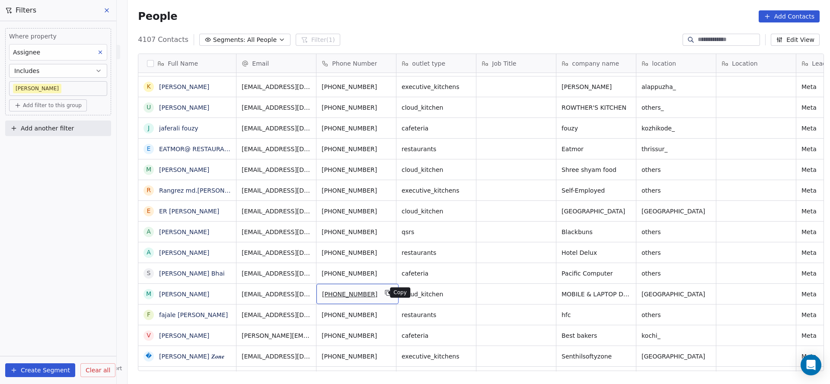
click at [385, 293] on icon "grid" at bounding box center [388, 293] width 7 height 7
drag, startPoint x: 411, startPoint y: 362, endPoint x: 523, endPoint y: 363, distance: 112.4
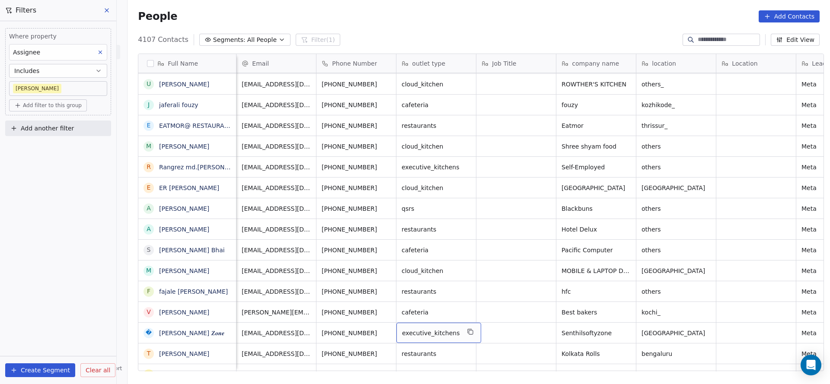
scroll to position [0, 591]
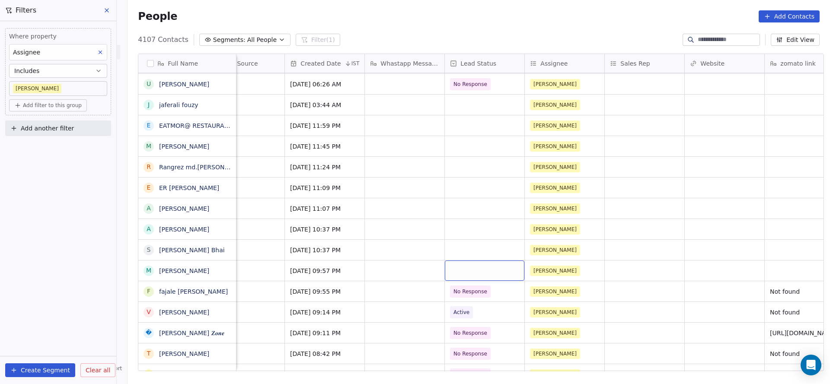
click at [463, 271] on div "grid" at bounding box center [485, 271] width 80 height 20
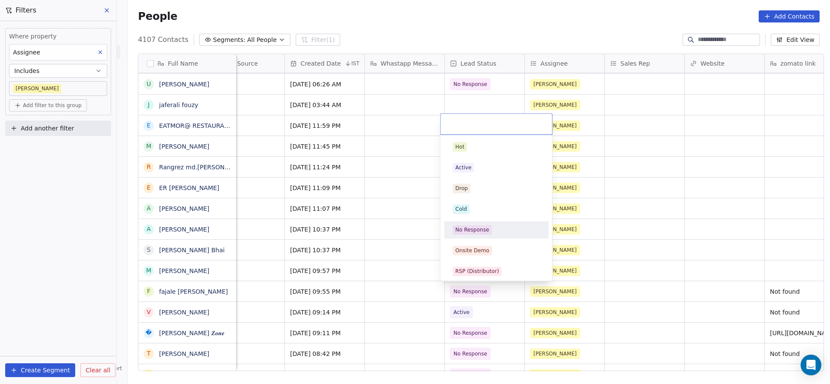
click at [484, 232] on div "No Response" at bounding box center [472, 230] width 34 height 8
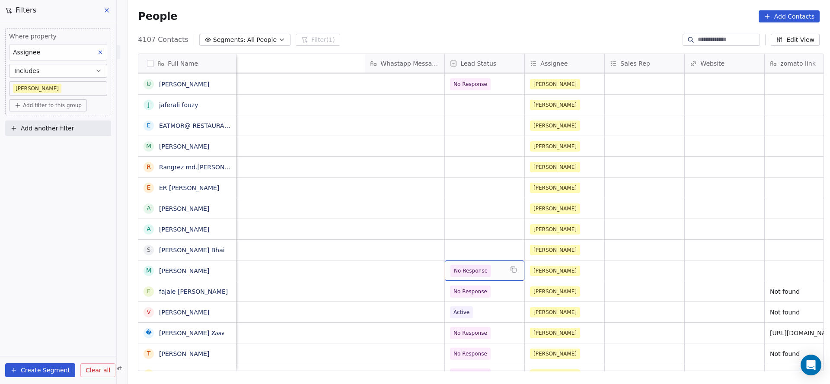
scroll to position [0, 964]
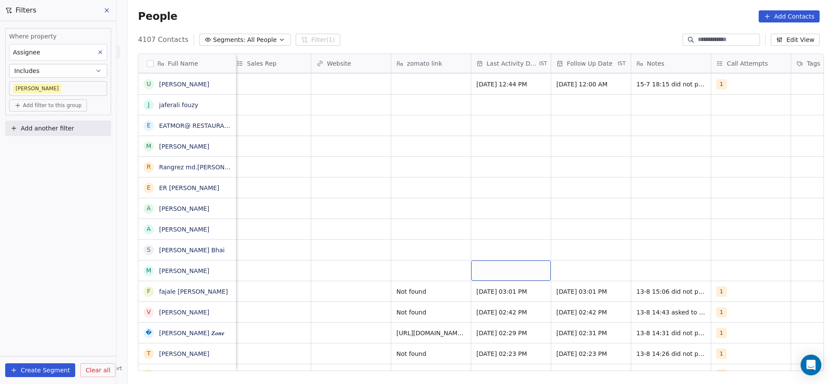
click at [488, 276] on div "grid" at bounding box center [511, 271] width 80 height 20
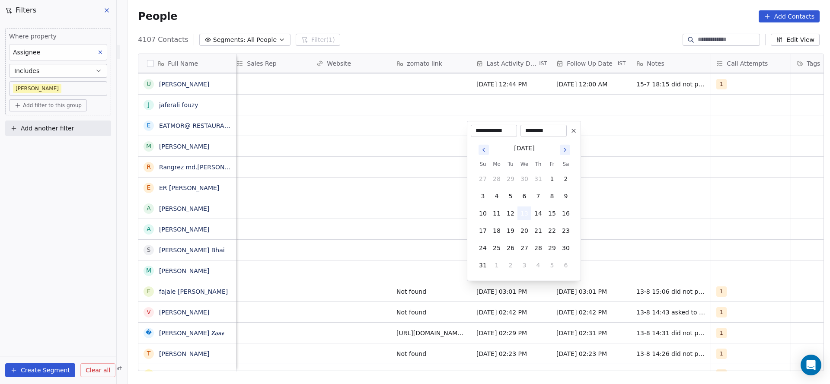
click at [522, 210] on button "13" at bounding box center [524, 214] width 14 height 14
click at [350, 258] on html "On2Cook India Pvt. Ltd. Contacts People Marketing Workflows Campaigns Sales Pip…" at bounding box center [415, 192] width 830 height 384
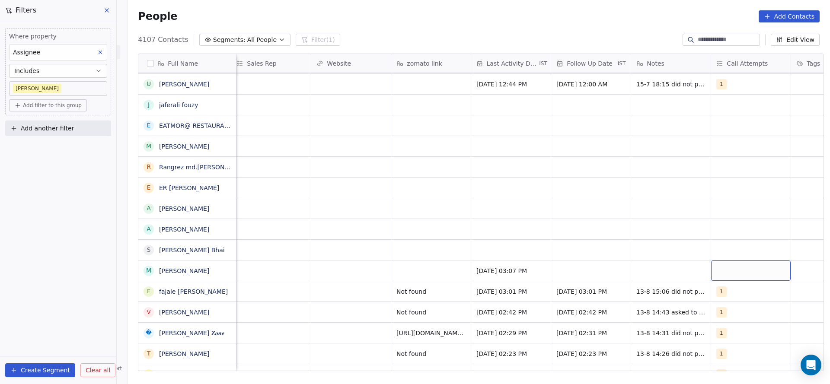
click at [726, 277] on div "grid" at bounding box center [751, 271] width 80 height 20
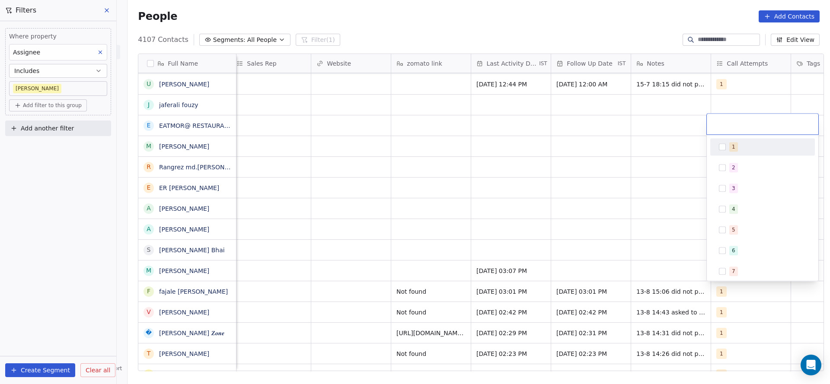
click at [752, 153] on div "1" at bounding box center [762, 147] width 98 height 14
click at [534, 234] on html "On2Cook India Pvt. Ltd. Contacts People Marketing Workflows Campaigns Sales Pip…" at bounding box center [415, 192] width 830 height 384
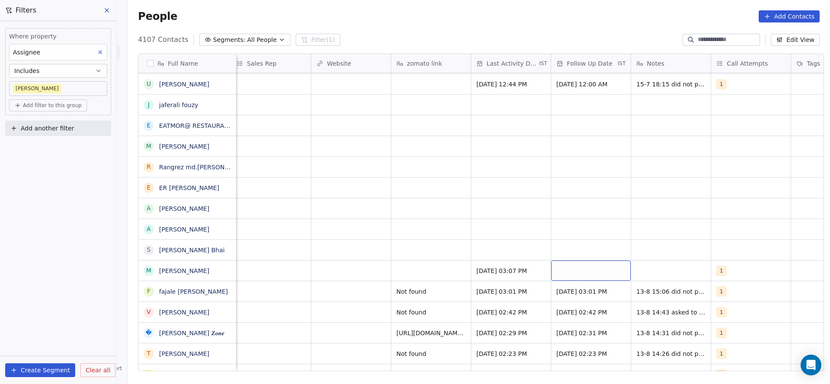
click at [564, 273] on div "grid" at bounding box center [591, 271] width 80 height 20
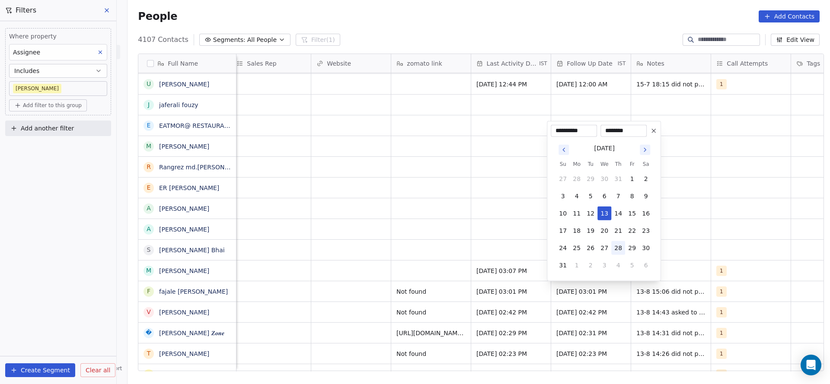
click at [624, 251] on button "28" at bounding box center [618, 248] width 14 height 14
type input "**********"
click at [476, 253] on html "On2Cook India Pvt. Ltd. Contacts People Marketing Workflows Campaigns Sales Pip…" at bounding box center [415, 192] width 830 height 384
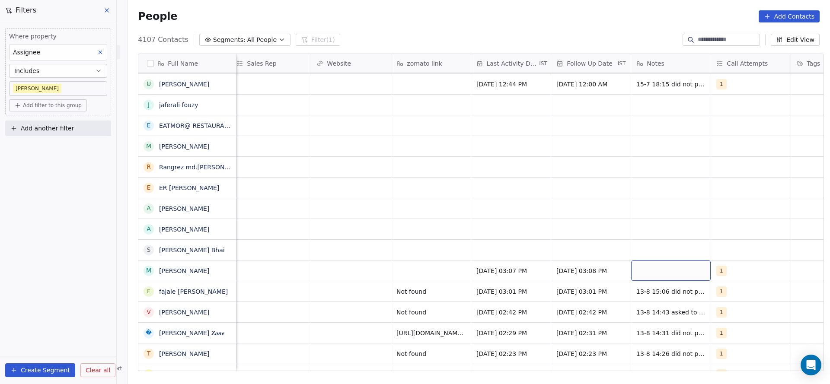
click at [665, 270] on div "grid" at bounding box center [671, 271] width 80 height 20
type textarea "**********"
click at [400, 278] on html "On2Cook India Pvt. Ltd. Contacts People Marketing Workflows Campaigns Sales Pip…" at bounding box center [415, 192] width 830 height 384
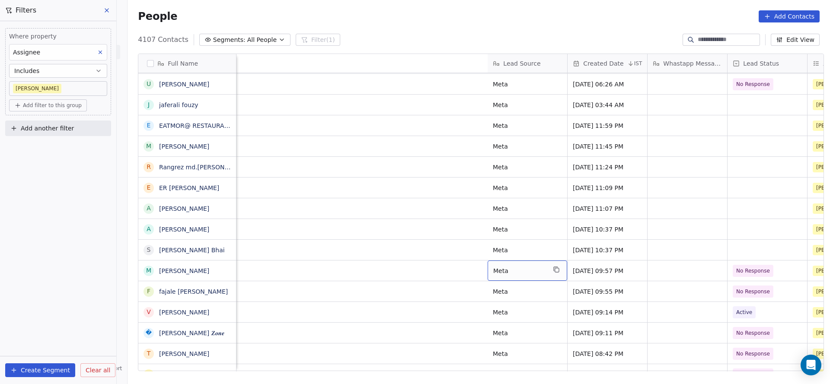
scroll to position [0, 828]
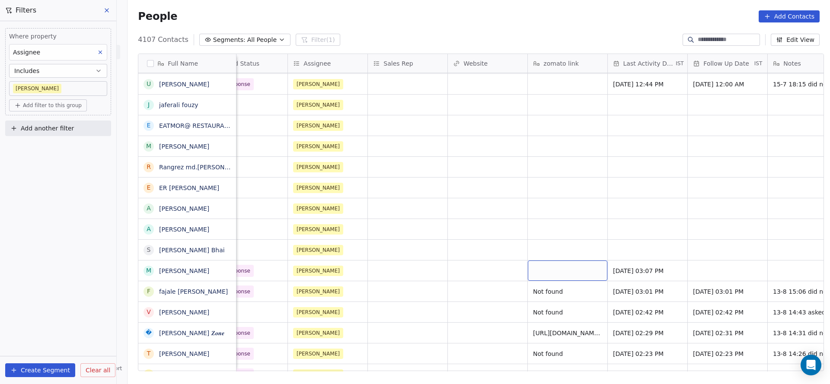
click at [579, 274] on div "grid" at bounding box center [568, 271] width 80 height 20
type textarea "*********"
click at [729, 225] on html "On2Cook India Pvt. Ltd. Contacts People Marketing Workflows Campaigns Sales Pip…" at bounding box center [415, 192] width 830 height 384
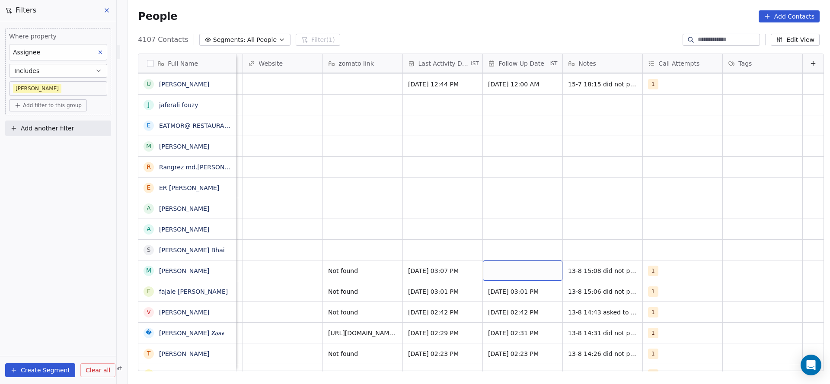
click at [505, 270] on div "grid" at bounding box center [523, 271] width 80 height 20
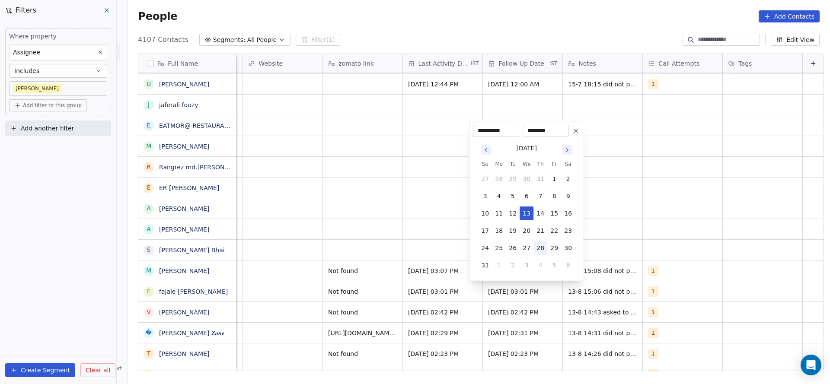
click at [541, 247] on button "28" at bounding box center [540, 248] width 14 height 14
type input "**********"
drag, startPoint x: 333, startPoint y: 261, endPoint x: 403, endPoint y: 240, distance: 73.3
click at [332, 261] on html "On2Cook India Pvt. Ltd. Contacts People Marketing Workflows Campaigns Sales Pip…" at bounding box center [415, 192] width 830 height 384
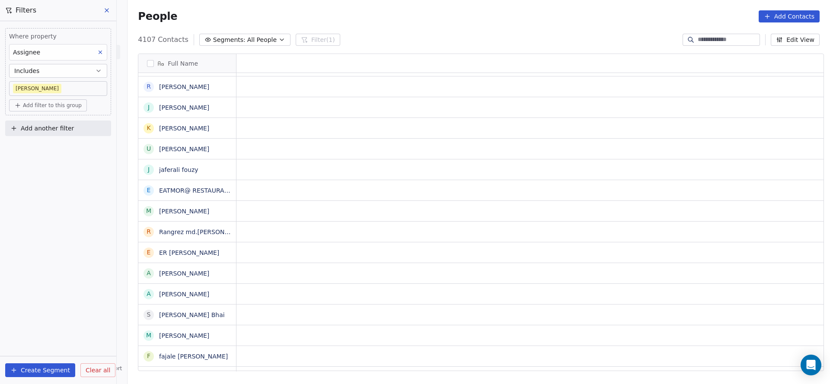
scroll to position [0, 0]
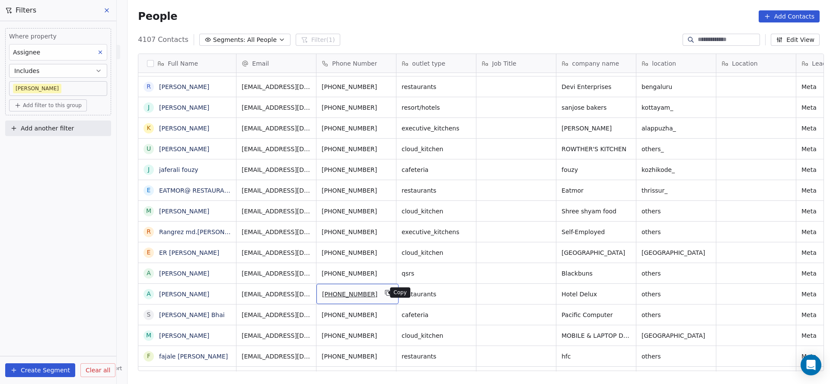
click at [385, 290] on icon "grid" at bounding box center [388, 293] width 7 height 7
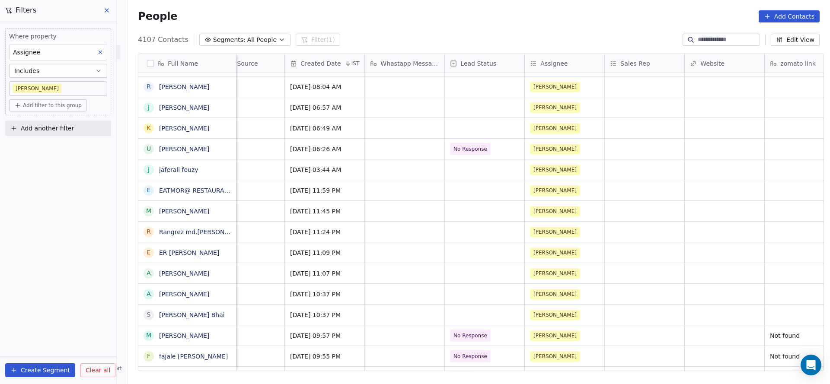
scroll to position [0, 593]
click at [476, 292] on div "grid" at bounding box center [483, 294] width 80 height 20
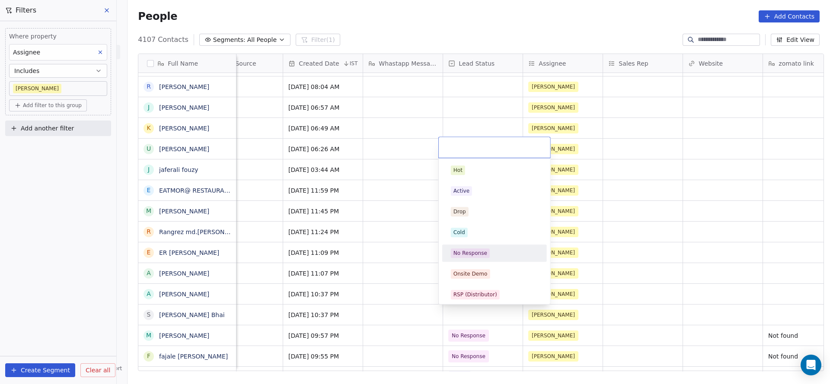
click at [478, 248] on span "No Response" at bounding box center [470, 253] width 39 height 10
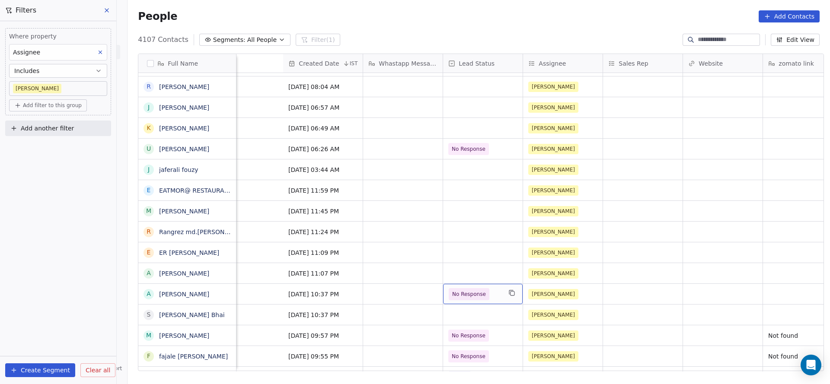
scroll to position [0, 904]
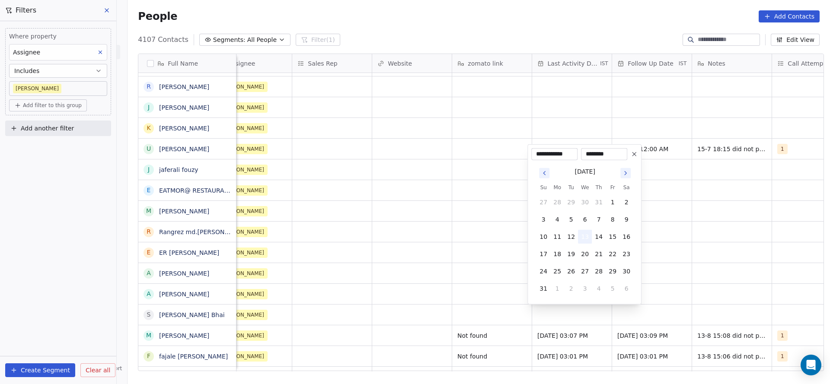
click at [582, 237] on button "13" at bounding box center [585, 237] width 14 height 14
click at [406, 314] on html "On2Cook India Pvt. Ltd. Contacts People Marketing Workflows Campaigns Sales Pip…" at bounding box center [415, 192] width 830 height 384
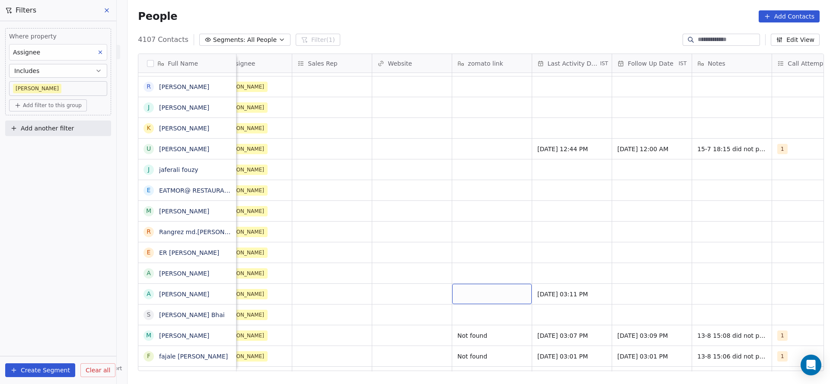
click at [478, 294] on div "grid" at bounding box center [492, 294] width 80 height 20
click at [629, 260] on html "On2Cook India Pvt. Ltd. Contacts People Marketing Workflows Campaigns Sales Pip…" at bounding box center [415, 192] width 830 height 384
click at [661, 290] on div "grid" at bounding box center [652, 294] width 80 height 20
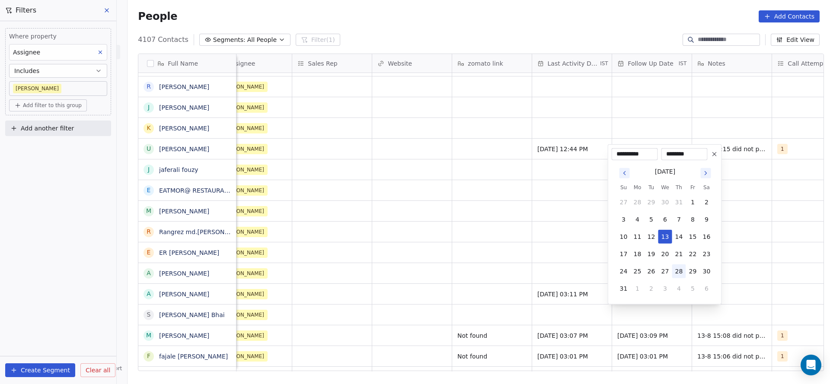
click at [673, 267] on button "28" at bounding box center [679, 271] width 14 height 14
type input "**********"
drag, startPoint x: 306, startPoint y: 307, endPoint x: 530, endPoint y: 356, distance: 229.9
click at [305, 308] on html "On2Cook India Pvt. Ltd. Contacts People Marketing Workflows Campaigns Sales Pip…" at bounding box center [415, 192] width 830 height 384
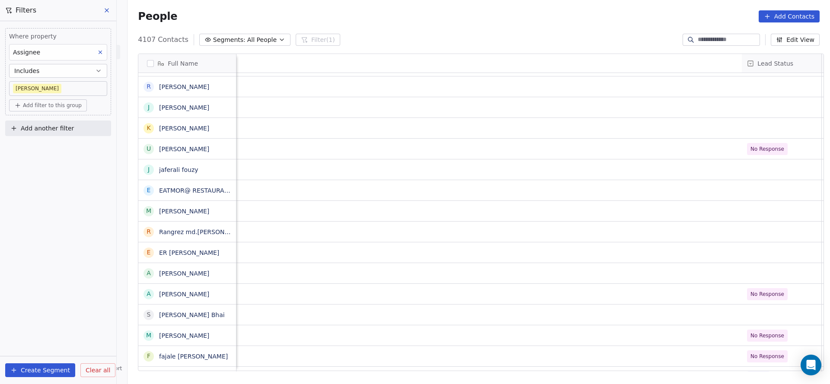
scroll to position [0, 1042]
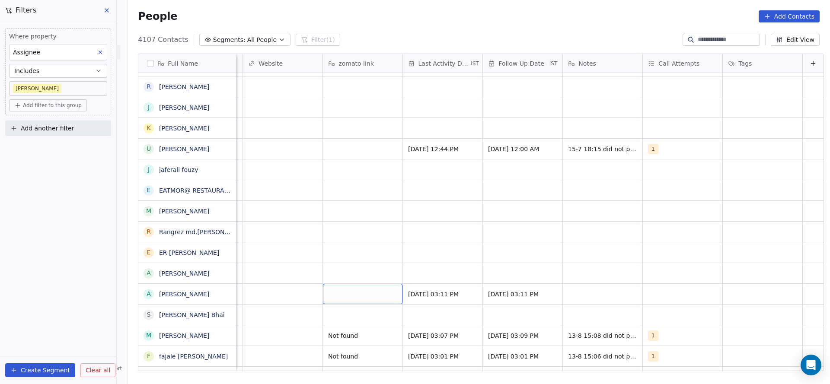
click at [344, 289] on div "grid" at bounding box center [363, 294] width 80 height 20
type textarea "*********"
click at [633, 278] on html "On2Cook India Pvt. Ltd. Contacts People Marketing Workflows Campaigns Sales Pip…" at bounding box center [415, 192] width 830 height 384
click at [643, 296] on div "grid" at bounding box center [683, 294] width 80 height 20
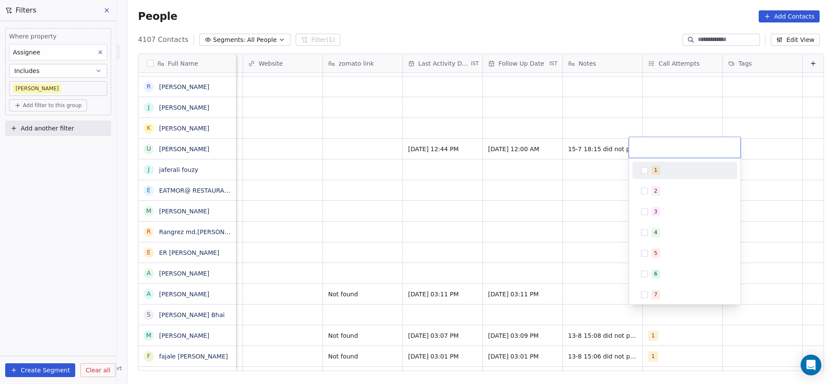
click at [665, 169] on div "1" at bounding box center [689, 171] width 77 height 10
click at [502, 283] on html "On2Cook India Pvt. Ltd. Contacts People Marketing Workflows Campaigns Sales Pip…" at bounding box center [415, 192] width 830 height 384
click at [564, 285] on div "grid" at bounding box center [603, 294] width 80 height 20
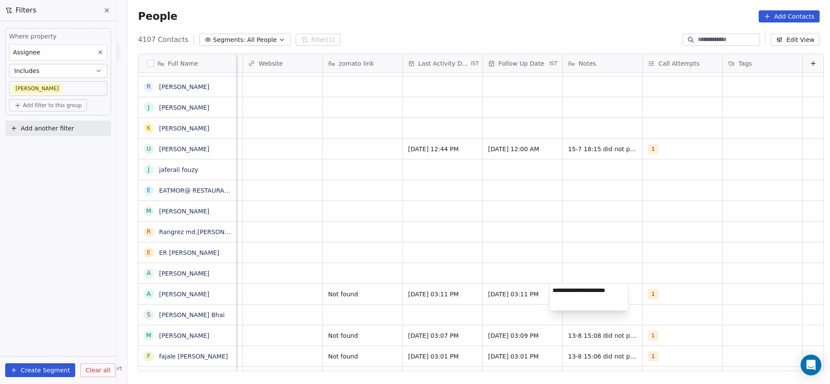
click at [607, 294] on textarea "**********" at bounding box center [588, 297] width 79 height 27
type textarea "**********"
click at [527, 289] on html "On2Cook India Pvt. Ltd. Contacts People Marketing Workflows Campaigns Sales Pip…" at bounding box center [415, 192] width 830 height 384
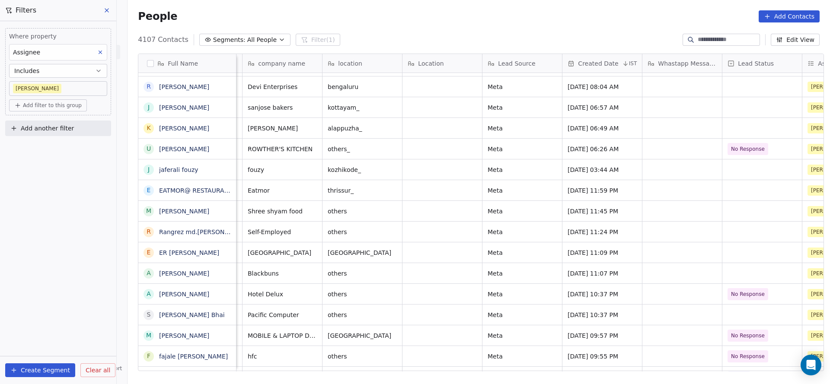
scroll to position [0, 358]
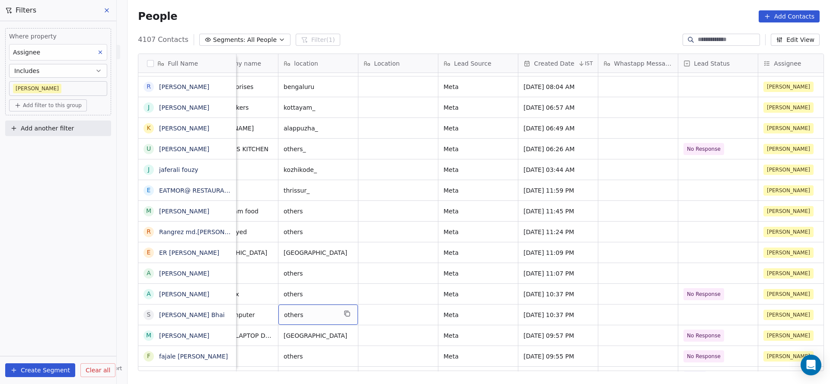
click at [316, 318] on span "others" at bounding box center [310, 315] width 53 height 9
type textarea "*"
type textarea "******"
click at [352, 294] on html "On2Cook India Pvt. Ltd. Contacts People Marketing Workflows Campaigns Sales Pip…" at bounding box center [415, 192] width 830 height 384
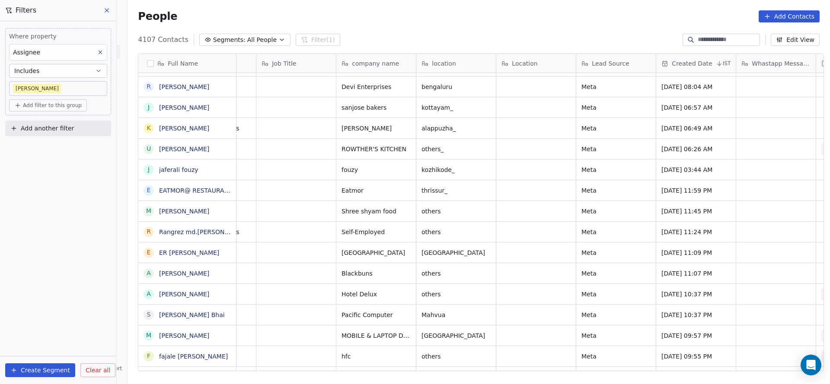
scroll to position [0, 0]
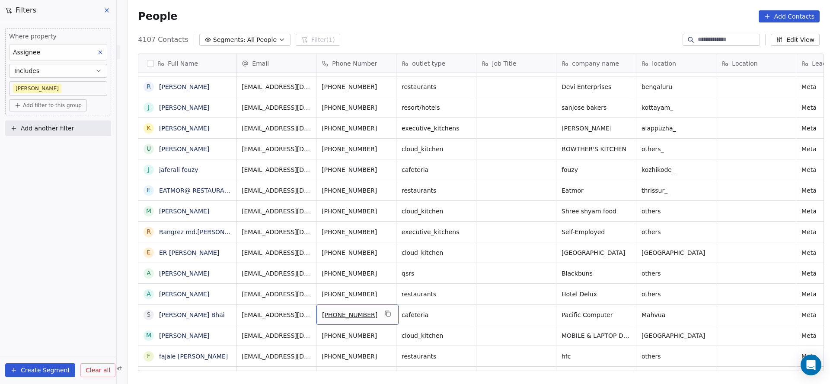
click at [375, 313] on div "[PHONE_NUMBER]" at bounding box center [357, 315] width 82 height 20
click at [385, 312] on icon "grid" at bounding box center [388, 313] width 7 height 7
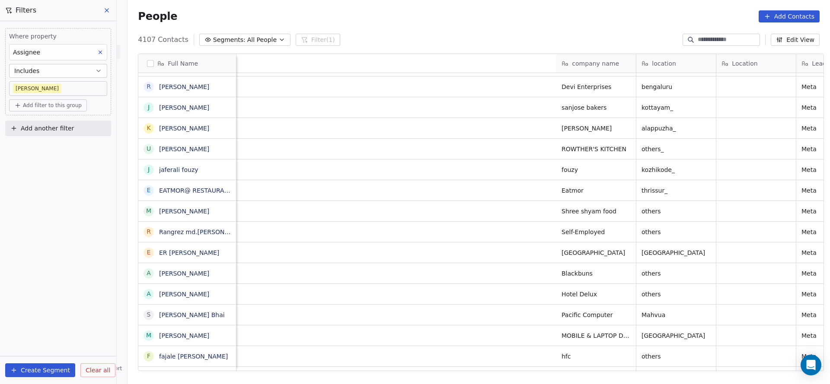
scroll to position [0, 593]
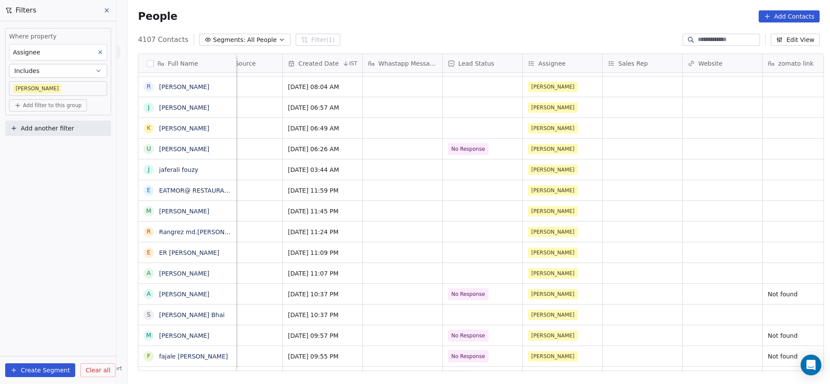
click at [465, 325] on div "MOBILE & LAPTOP DOCTOR hyderabad Meta Aug 08, 2025 09:57 PM No Response Madhuri…" at bounding box center [453, 335] width 1620 height 21
click at [483, 320] on div "grid" at bounding box center [482, 315] width 80 height 20
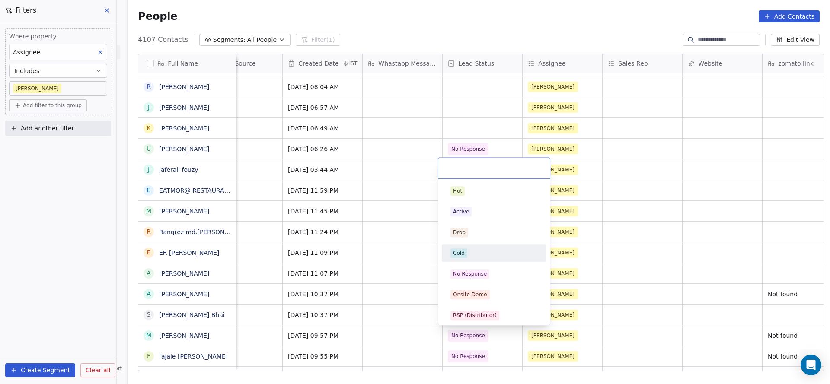
click at [471, 245] on div "Cold" at bounding box center [494, 253] width 105 height 17
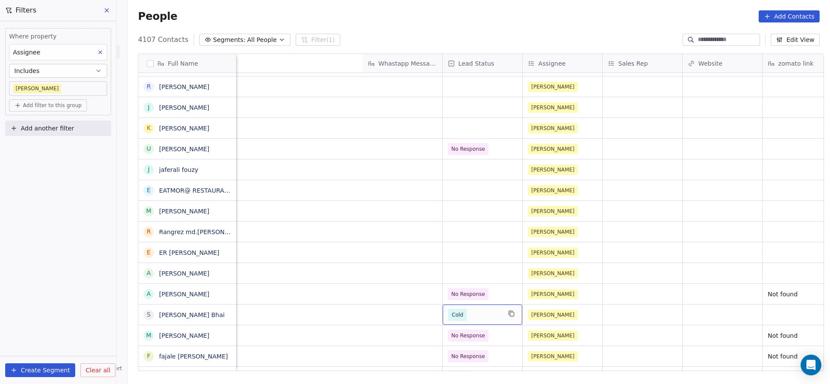
scroll to position [0, 1022]
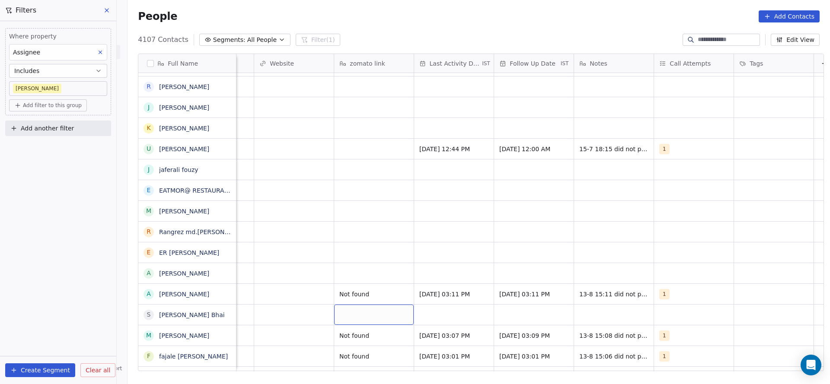
click at [372, 315] on div "grid" at bounding box center [374, 315] width 80 height 20
type textarea "*********"
click at [420, 321] on html "On2Cook India Pvt. Ltd. Contacts People Marketing Workflows Campaigns Sales Pip…" at bounding box center [415, 192] width 830 height 384
click at [431, 319] on div "grid" at bounding box center [454, 315] width 80 height 20
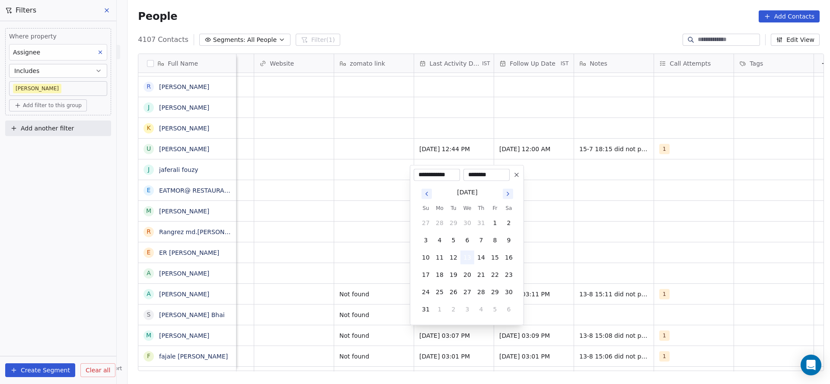
click at [466, 254] on button "13" at bounding box center [467, 258] width 14 height 14
click at [274, 310] on html "On2Cook India Pvt. Ltd. Contacts People Marketing Workflows Campaigns Sales Pip…" at bounding box center [415, 192] width 830 height 384
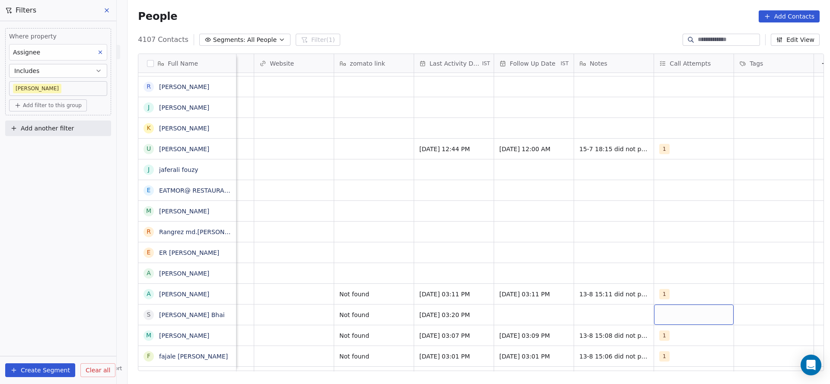
click at [669, 320] on div "grid" at bounding box center [694, 315] width 80 height 20
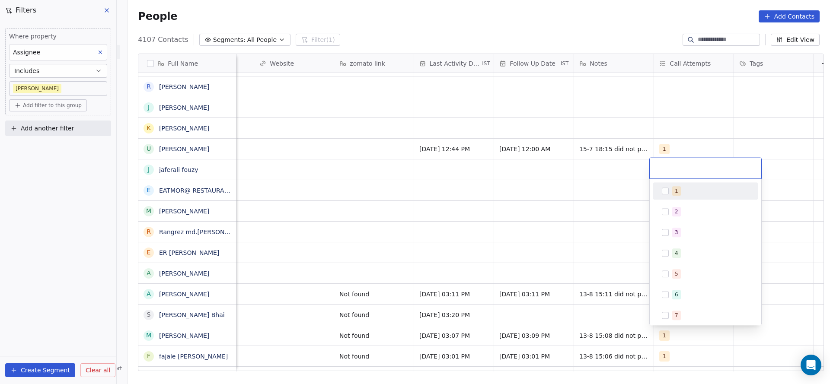
click at [668, 196] on div "1" at bounding box center [705, 191] width 98 height 14
click at [497, 301] on html "On2Cook India Pvt. Ltd. Contacts People Marketing Workflows Campaigns Sales Pip…" at bounding box center [415, 192] width 830 height 384
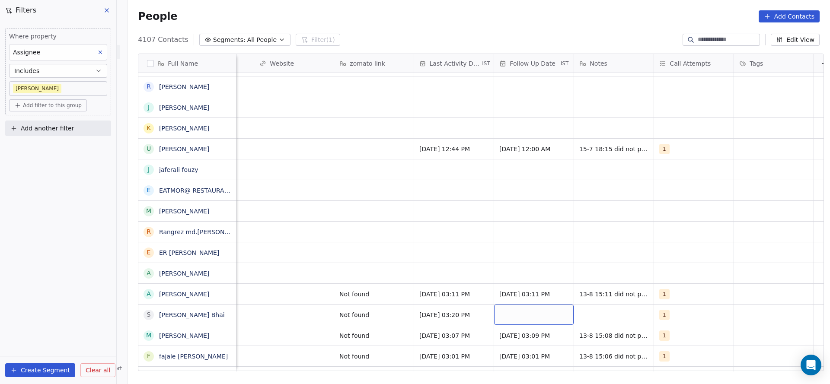
click at [525, 315] on div "grid" at bounding box center [534, 315] width 80 height 20
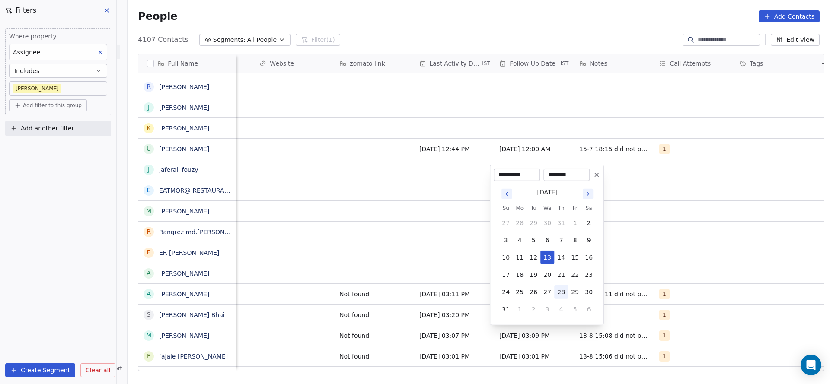
click at [565, 295] on button "28" at bounding box center [561, 292] width 14 height 14
type input "**********"
click at [342, 300] on html "On2Cook India Pvt. Ltd. Contacts People Marketing Workflows Campaigns Sales Pip…" at bounding box center [415, 192] width 830 height 384
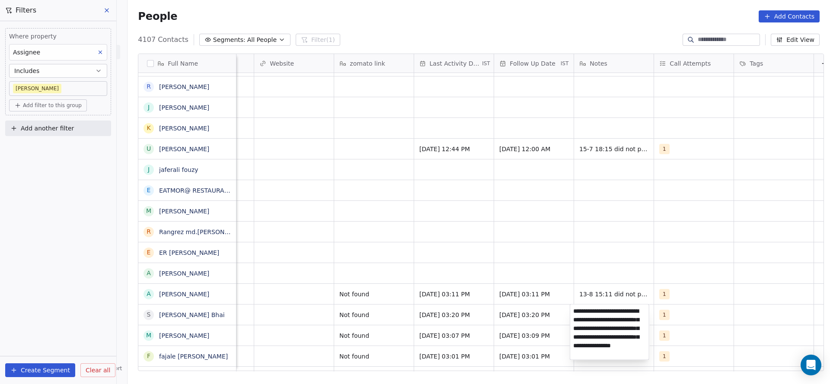
type textarea "**********"
click at [450, 262] on html "On2Cook India Pvt. Ltd. Contacts People Marketing Workflows Campaigns Sales Pip…" at bounding box center [415, 192] width 830 height 384
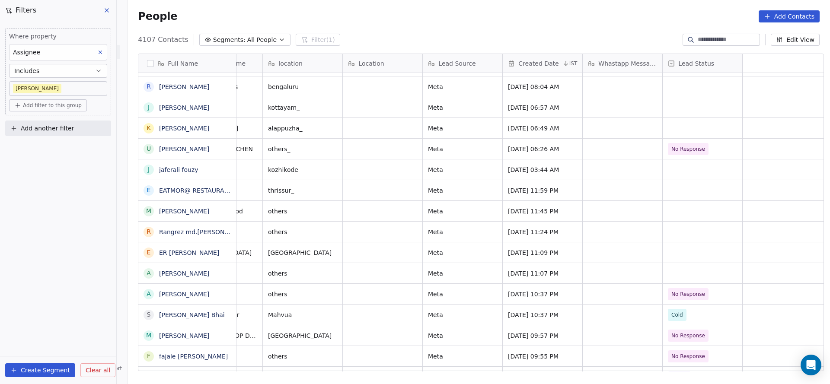
scroll to position [0, 0]
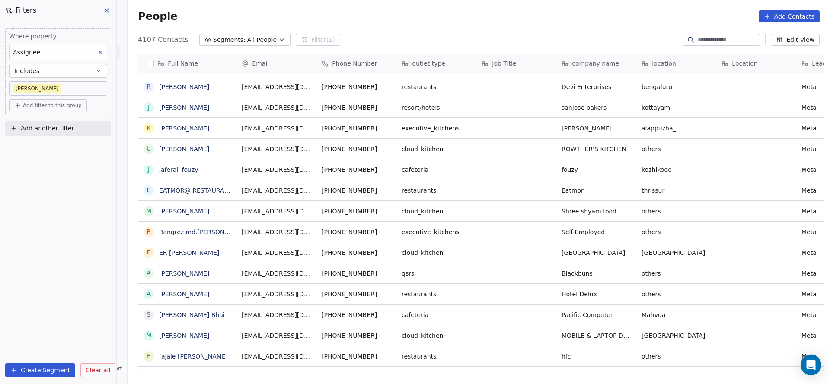
click at [385, 271] on icon "grid" at bounding box center [387, 272] width 4 height 4
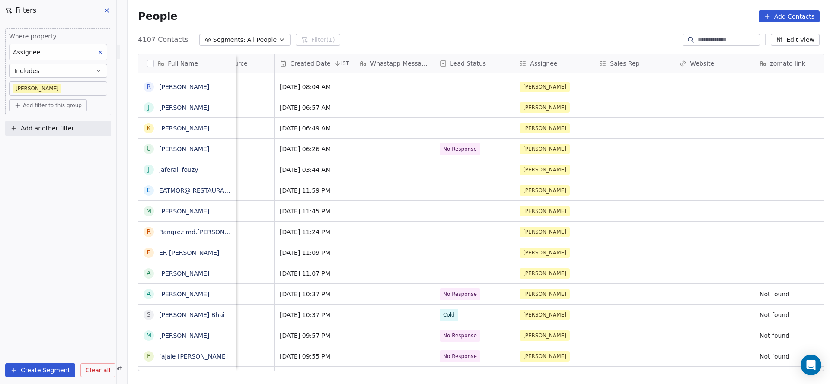
scroll to position [0, 615]
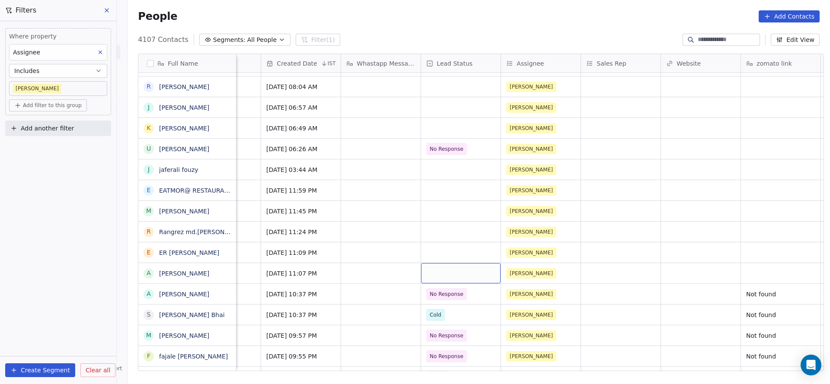
click at [442, 270] on div "grid" at bounding box center [461, 273] width 80 height 20
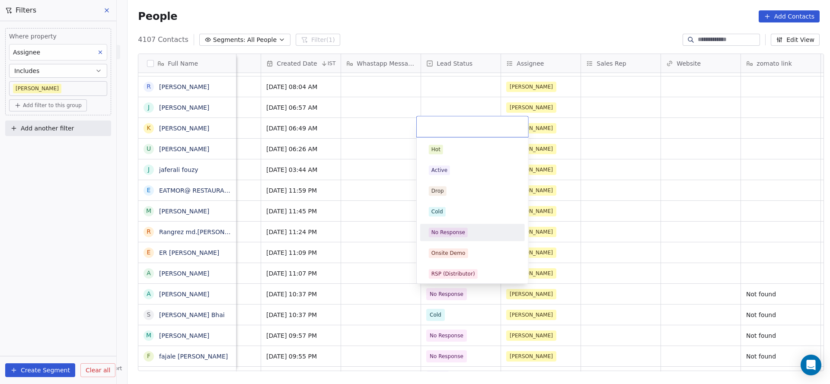
click at [460, 227] on div "No Response" at bounding box center [472, 233] width 98 height 14
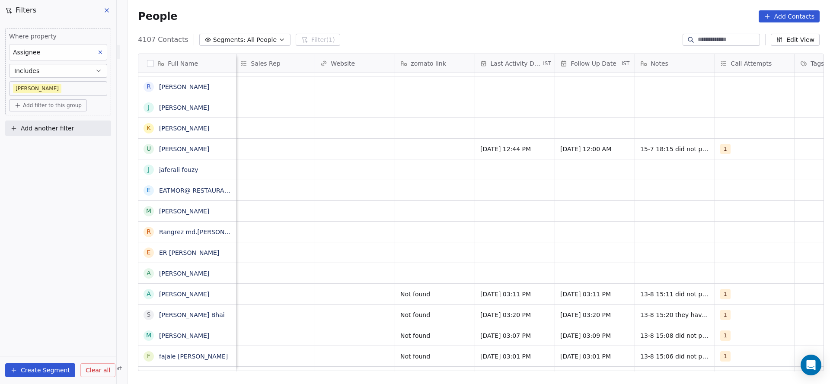
scroll to position [0, 962]
click at [726, 267] on div "grid" at bounding box center [753, 273] width 80 height 20
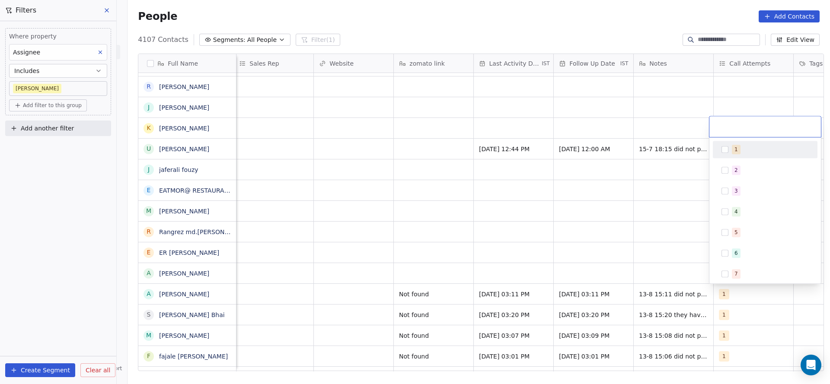
click at [734, 146] on div "1" at bounding box center [735, 150] width 3 height 8
click at [461, 236] on html "On2Cook India Pvt. Ltd. Contacts People Marketing Workflows Campaigns Sales Pip…" at bounding box center [415, 192] width 830 height 384
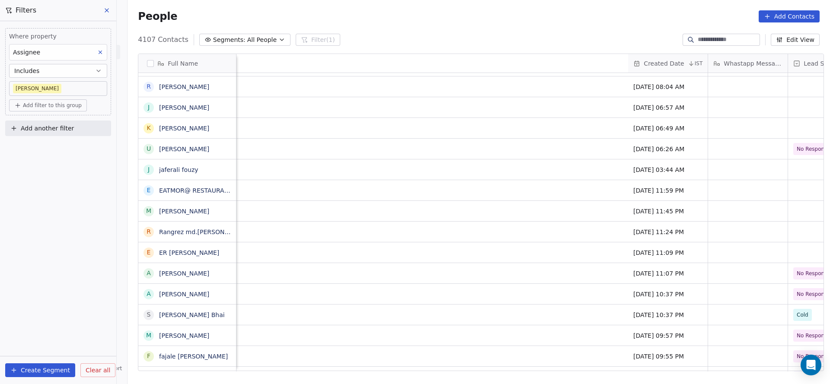
scroll to position [0, 957]
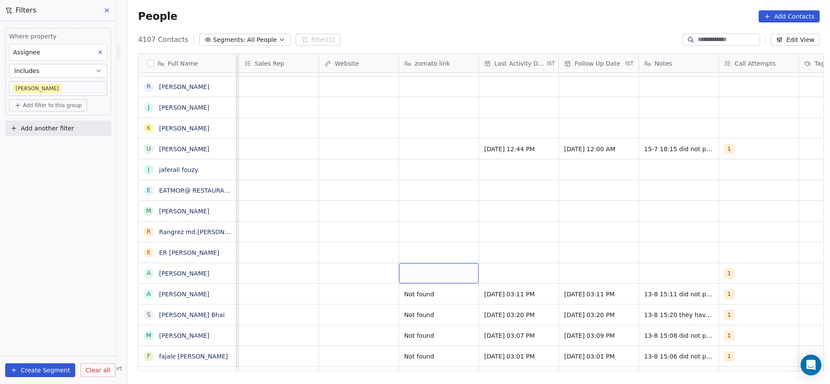
click at [415, 268] on div "grid" at bounding box center [439, 273] width 80 height 20
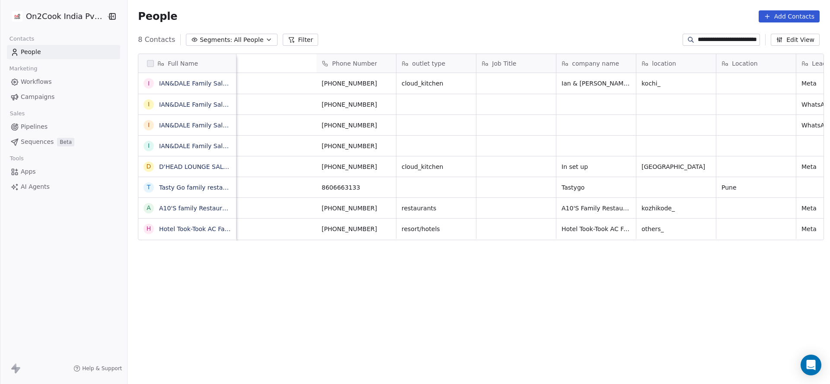
click at [725, 40] on input "**********" at bounding box center [727, 39] width 60 height 9
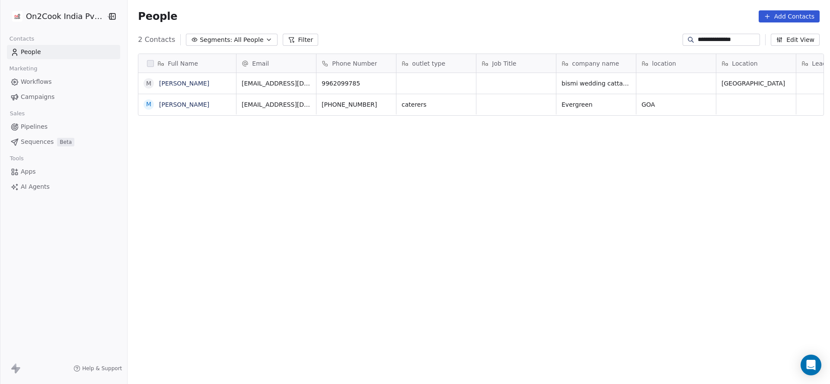
scroll to position [328, 696]
type input "**********"
click at [719, 38] on input "**********" at bounding box center [727, 39] width 60 height 9
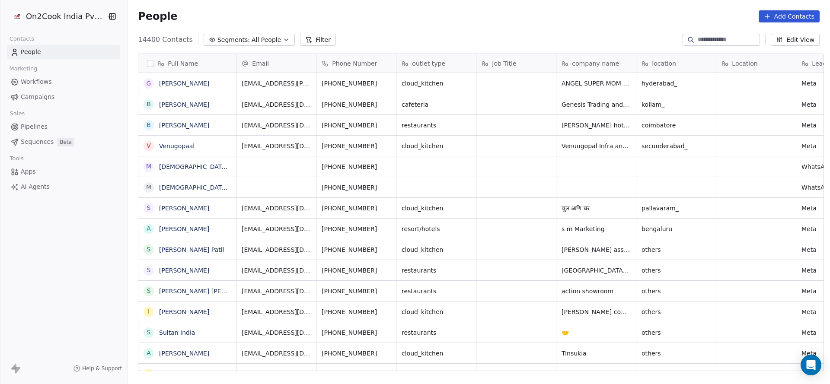
click at [770, 16] on icon at bounding box center [767, 16] width 7 height 7
click at [775, 31] on span "Create new contact" at bounding box center [793, 35] width 59 height 9
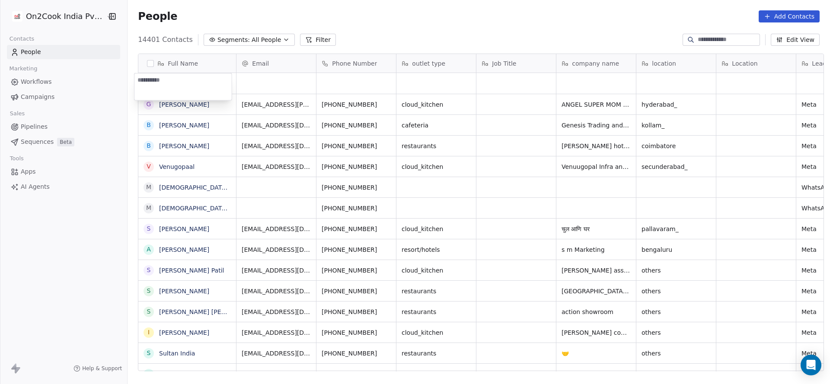
type textarea "**********"
click at [269, 91] on html "On2Cook India Pvt. Ltd. Contacts People Marketing Workflows Campaigns Sales Pip…" at bounding box center [415, 192] width 830 height 384
click at [337, 82] on input "**********" at bounding box center [352, 83] width 76 height 17
type input "**********"
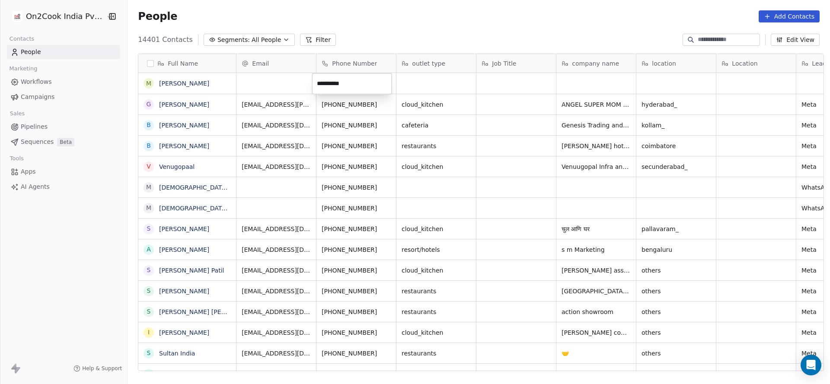
click at [442, 96] on html "On2Cook India Pvt. Ltd. Contacts People Marketing Workflows Campaigns Sales Pip…" at bounding box center [415, 192] width 830 height 384
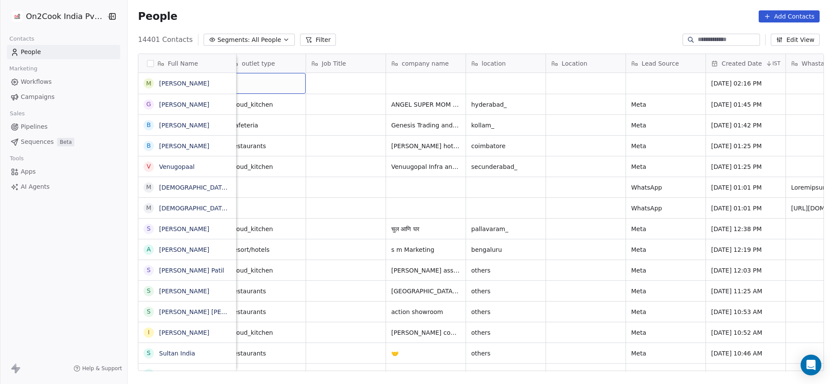
scroll to position [0, 159]
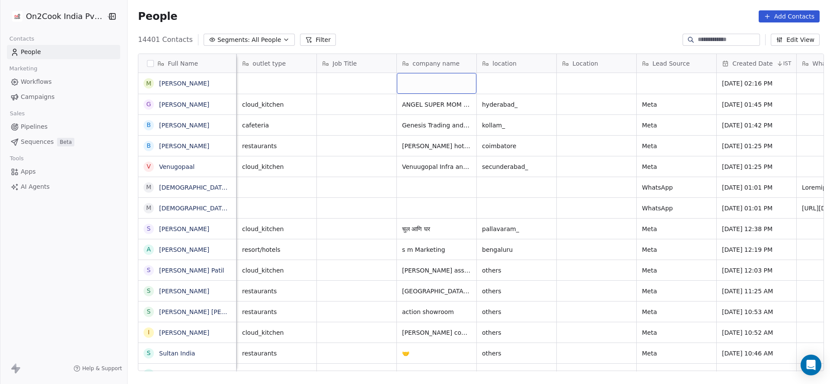
click at [437, 87] on div "grid" at bounding box center [437, 83] width 80 height 21
type textarea "**********"
click at [350, 117] on html "On2Cook India Pvt. Ltd. Contacts People Marketing Workflows Campaigns Sales Pip…" at bounding box center [415, 192] width 830 height 384
click at [532, 88] on div "grid" at bounding box center [517, 83] width 80 height 21
type textarea "*********"
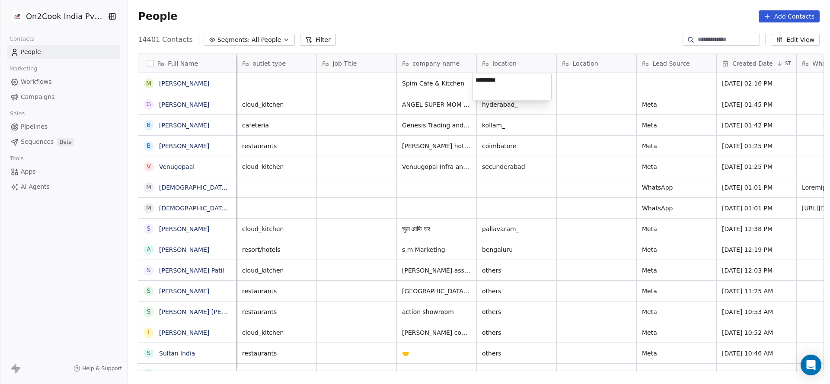
click at [503, 121] on html "On2Cook India Pvt. Ltd. Contacts People Marketing Workflows Campaigns Sales Pip…" at bounding box center [415, 192] width 830 height 384
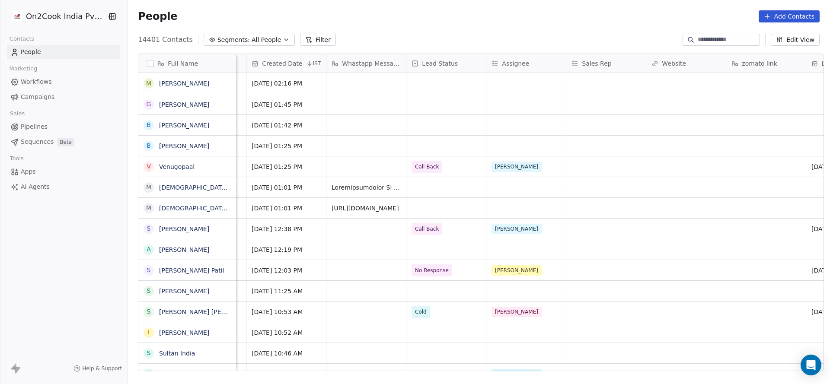
scroll to position [0, 654]
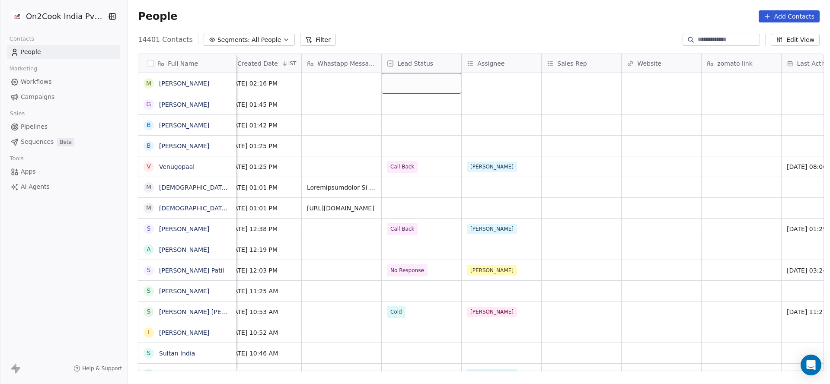
click at [415, 85] on div "grid" at bounding box center [422, 83] width 80 height 21
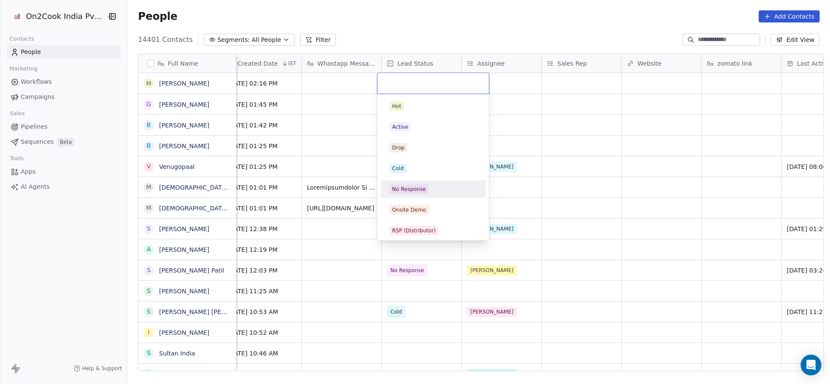
click at [418, 181] on div "No Response" at bounding box center [433, 189] width 105 height 17
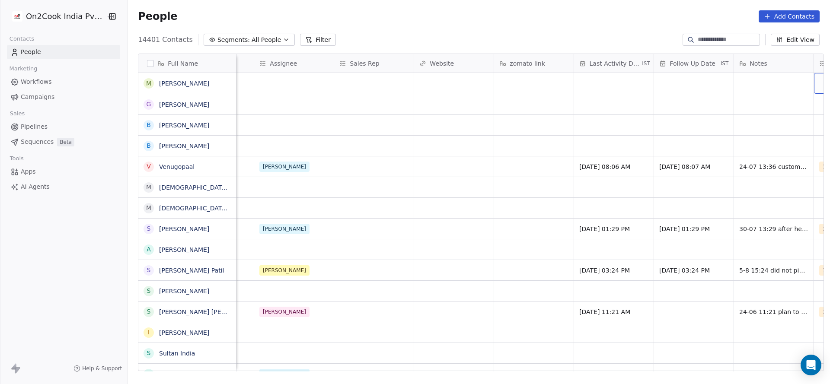
scroll to position [0, 941]
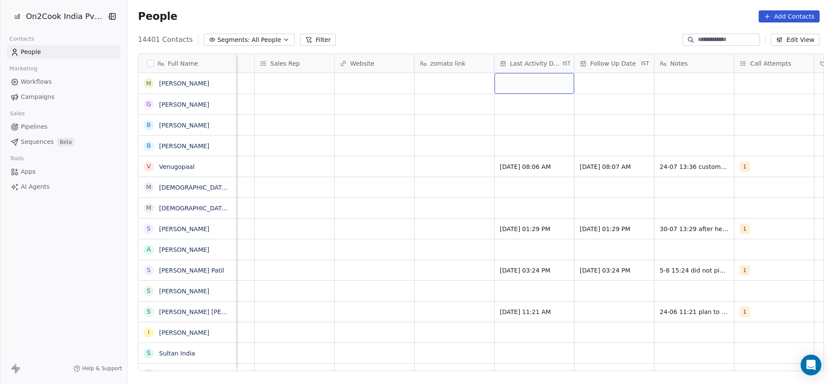
click at [559, 85] on div "grid" at bounding box center [534, 83] width 80 height 21
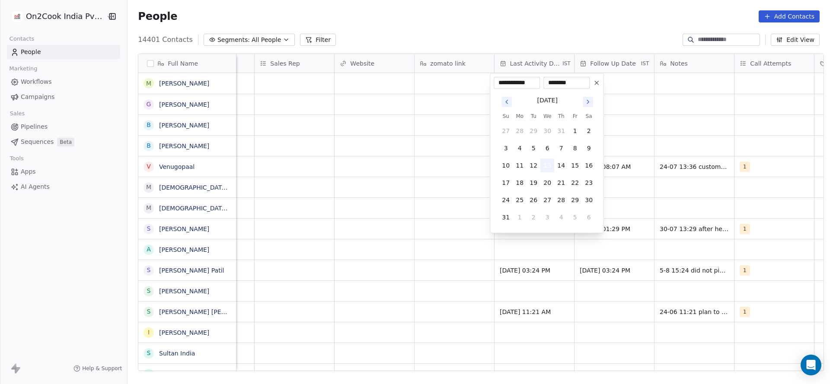
click at [549, 165] on button "13" at bounding box center [547, 166] width 14 height 14
click at [360, 134] on html "On2Cook India Pvt. Ltd. Contacts People Marketing Workflows Campaigns Sales Pip…" at bounding box center [415, 192] width 830 height 384
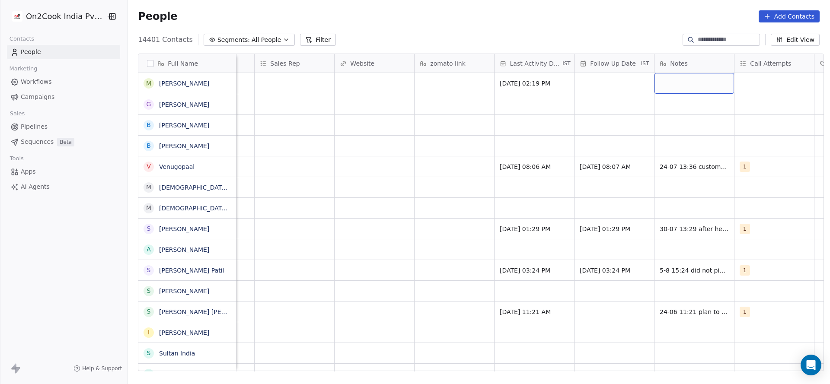
click at [684, 88] on div "grid" at bounding box center [694, 83] width 80 height 21
type textarea "**********"
drag, startPoint x: 417, startPoint y: 125, endPoint x: 688, endPoint y: 134, distance: 271.1
click at [417, 125] on html "On2Cook India Pvt. Ltd. Contacts People Marketing Workflows Campaigns Sales Pip…" at bounding box center [415, 192] width 830 height 384
click at [751, 83] on div "grid" at bounding box center [774, 83] width 80 height 21
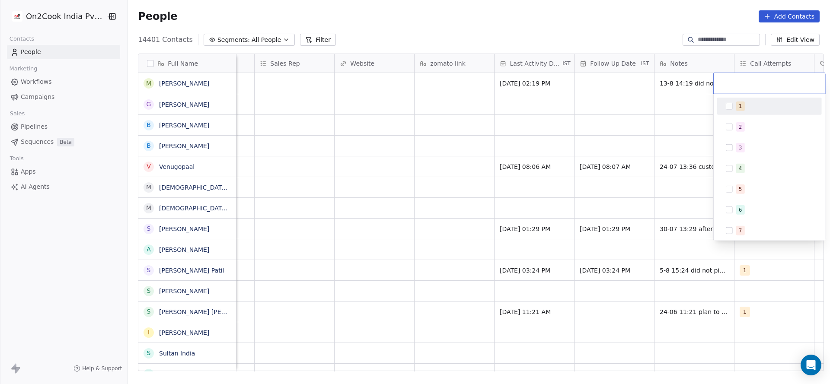
click at [754, 115] on div "1 2 3 4 5 6 7 8 9 10" at bounding box center [769, 200] width 105 height 204
click at [757, 114] on div "1" at bounding box center [769, 106] width 105 height 17
click at [535, 114] on html "On2Cook India Pvt. Ltd. Contacts People Marketing Workflows Campaigns Sales Pip…" at bounding box center [415, 192] width 830 height 384
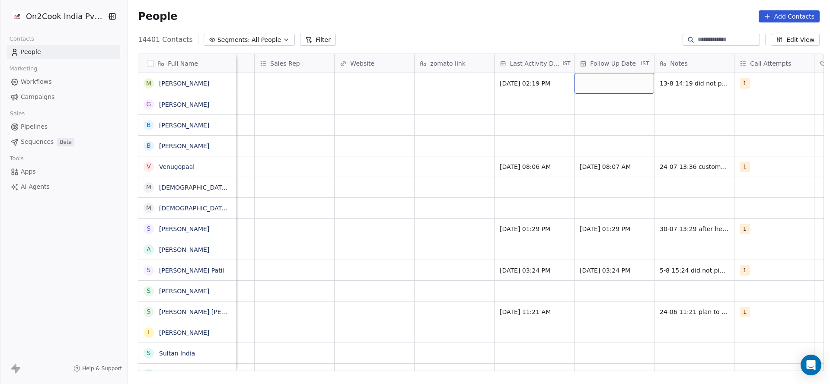
click at [621, 87] on div "grid" at bounding box center [614, 83] width 80 height 21
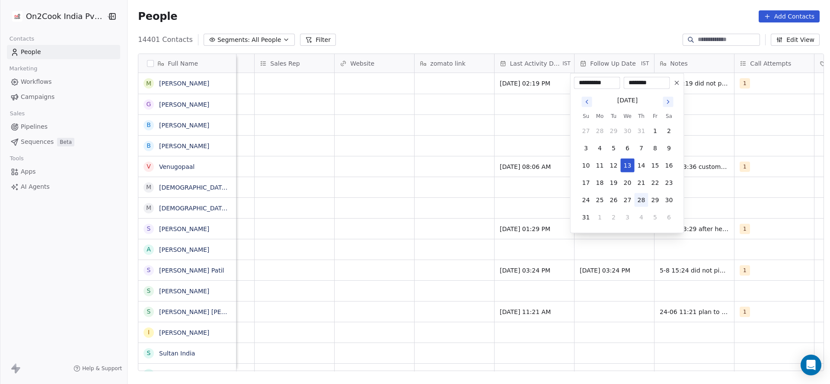
click at [642, 196] on button "28" at bounding box center [641, 200] width 14 height 14
type input "**********"
click at [412, 206] on html "On2Cook India Pvt. Ltd. Contacts People Marketing Workflows Campaigns Sales Pip…" at bounding box center [415, 192] width 830 height 384
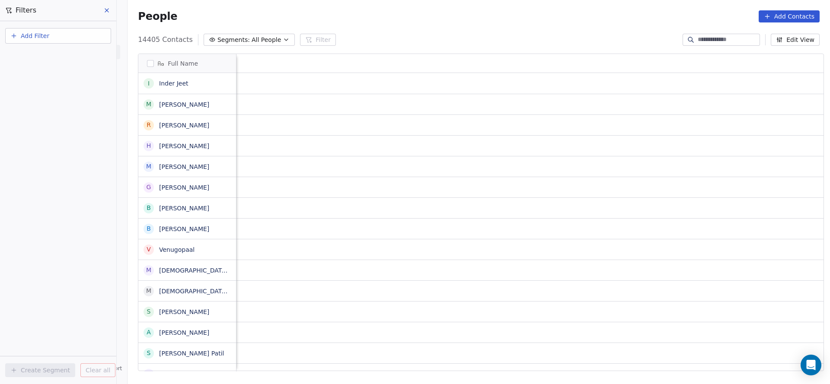
scroll to position [328, 696]
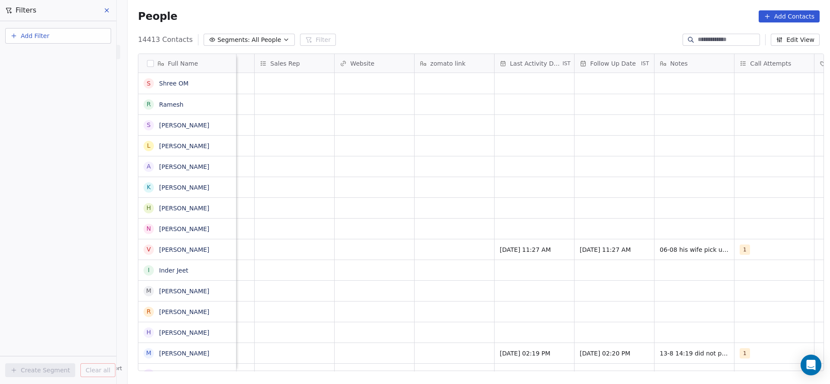
drag, startPoint x: 67, startPoint y: 33, endPoint x: 59, endPoint y: 44, distance: 13.5
click at [67, 34] on button "Add Filter" at bounding box center [58, 36] width 106 height 16
click at [60, 54] on span "Contact properties" at bounding box center [42, 56] width 56 height 9
type input "***"
click at [62, 86] on div "Assignee" at bounding box center [58, 87] width 88 height 9
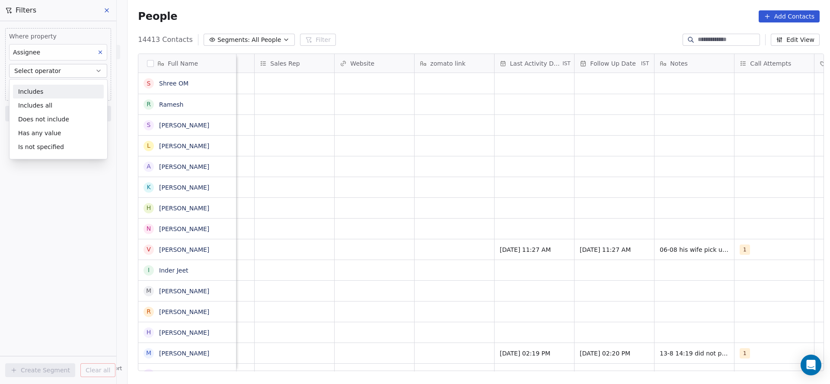
click at [61, 92] on div "Includes" at bounding box center [58, 92] width 91 height 14
click at [61, 88] on body "On2Cook India Pvt. Ltd. Contacts People Marketing Workflows Campaigns Sales Pip…" at bounding box center [415, 192] width 830 height 384
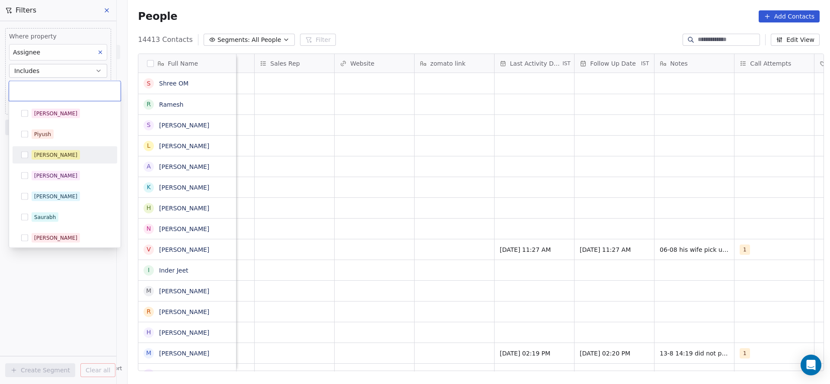
click at [60, 151] on div "[PERSON_NAME]" at bounding box center [70, 155] width 77 height 10
click at [425, 148] on html "On2Cook India Pvt. Ltd. Contacts People Marketing Workflows Campaigns Sales Pip…" at bounding box center [415, 192] width 830 height 384
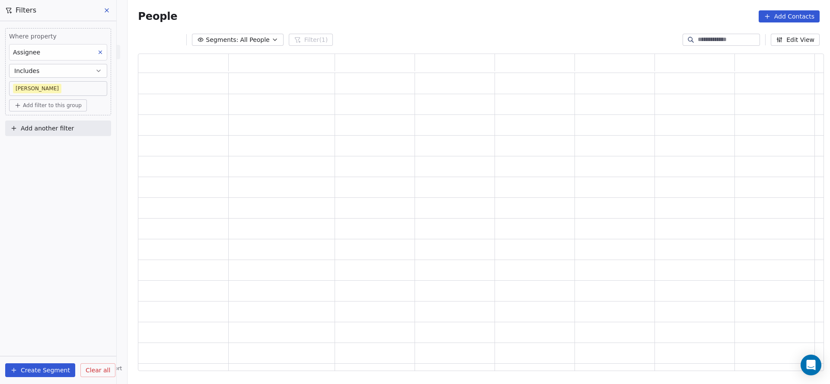
scroll to position [307, 675]
click at [61, 132] on span "Add another filter" at bounding box center [47, 128] width 53 height 9
click at [56, 147] on span "Contact properties" at bounding box center [42, 147] width 56 height 9
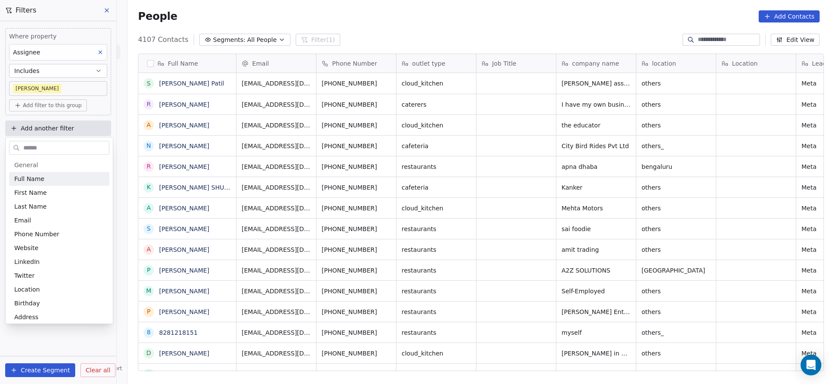
scroll to position [328, 696]
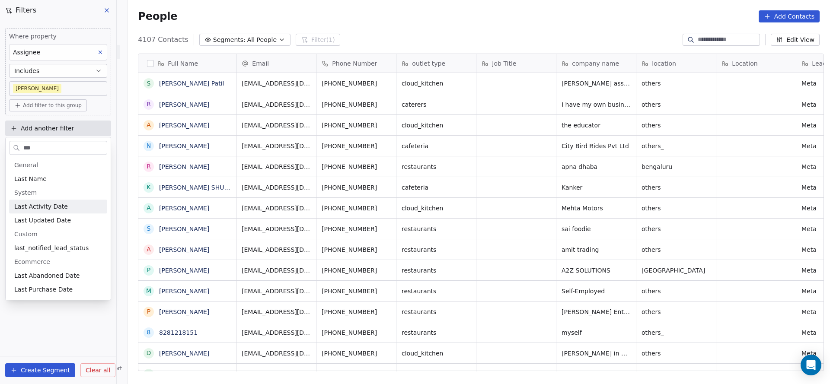
type input "***"
click at [41, 209] on span "Last Activity Date" at bounding box center [41, 206] width 54 height 9
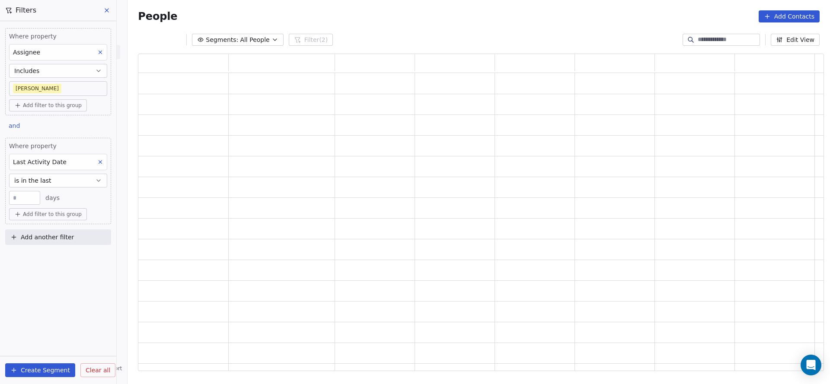
scroll to position [307, 675]
click at [64, 181] on button "is in the last" at bounding box center [58, 181] width 98 height 14
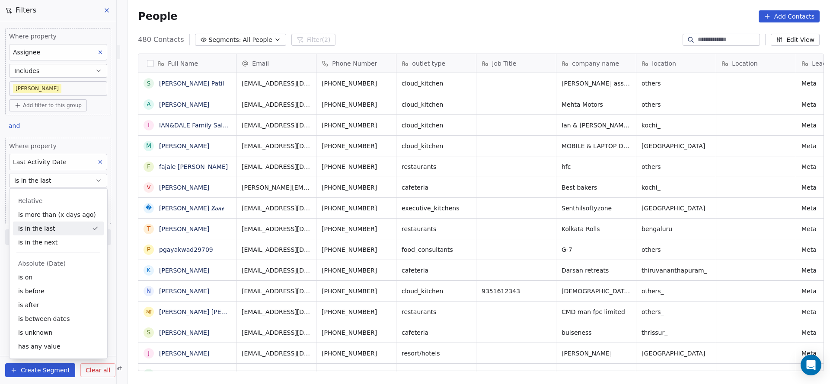
scroll to position [328, 696]
click at [45, 278] on div "is on" at bounding box center [58, 278] width 91 height 14
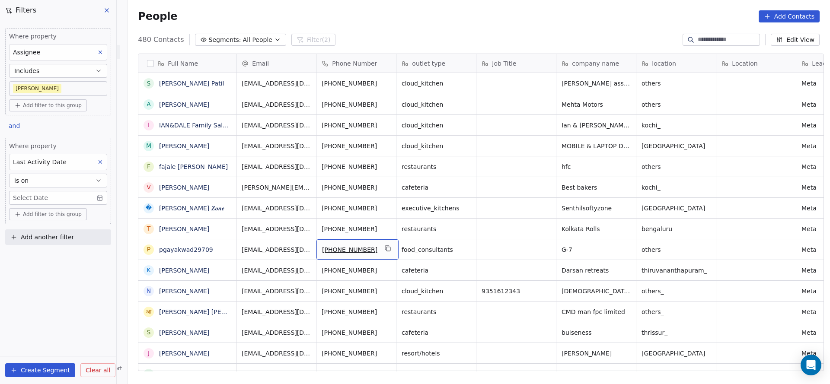
click at [80, 197] on body "On2Cook India Pvt. Ltd. Contacts People Marketing Workflows Campaigns Sales Pip…" at bounding box center [415, 192] width 830 height 384
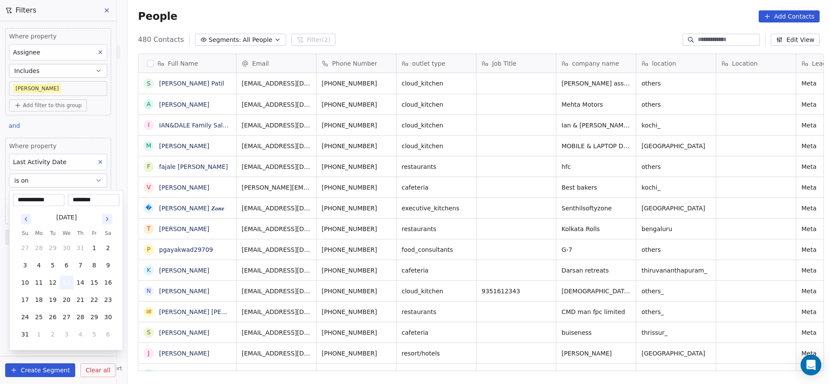
click at [66, 284] on button "13" at bounding box center [67, 283] width 14 height 14
click at [366, 237] on html "On2Cook India Pvt. Ltd. Contacts People Marketing Workflows Campaigns Sales Pip…" at bounding box center [415, 192] width 830 height 384
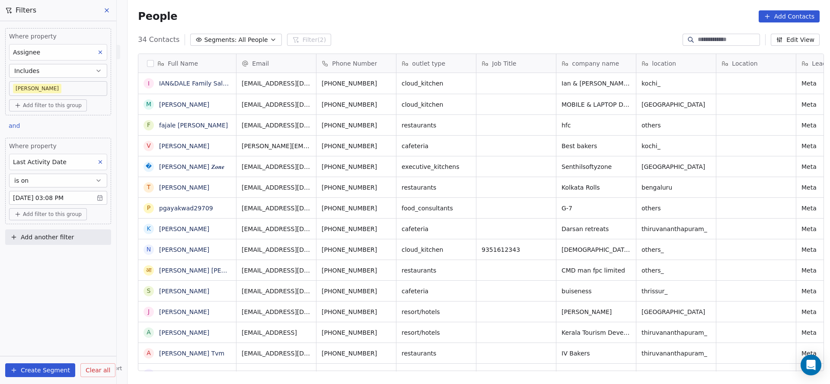
click at [70, 84] on body "On2Cook India Pvt. Ltd. Contacts People Marketing Workflows Campaigns Sales Pip…" at bounding box center [415, 192] width 830 height 384
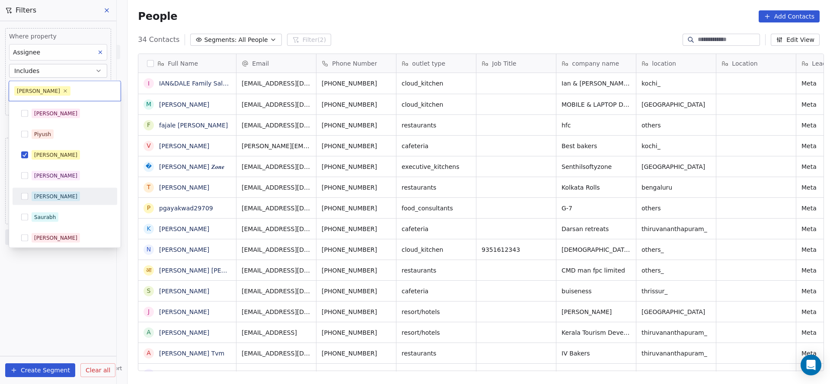
click at [54, 191] on div "Ronit" at bounding box center [65, 197] width 98 height 14
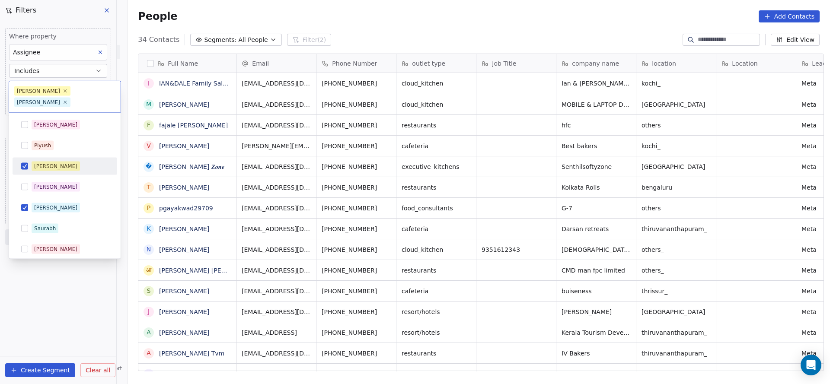
click at [72, 159] on div "[PERSON_NAME]" at bounding box center [65, 166] width 98 height 14
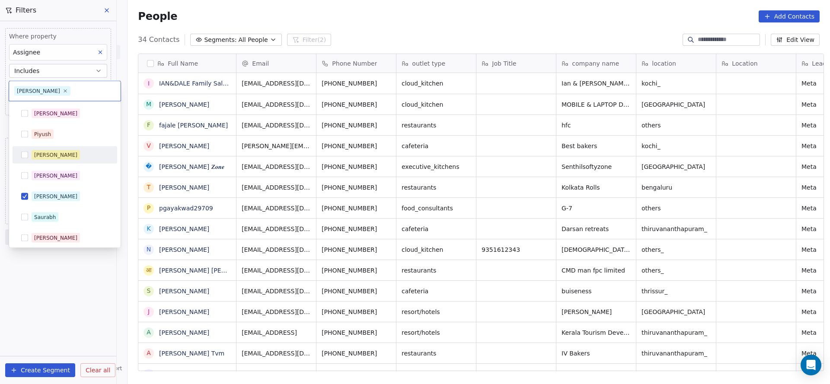
click at [217, 172] on html "On2Cook India Pvt. Ltd. Contacts People Marketing Workflows Campaigns Sales Pip…" at bounding box center [415, 192] width 830 height 384
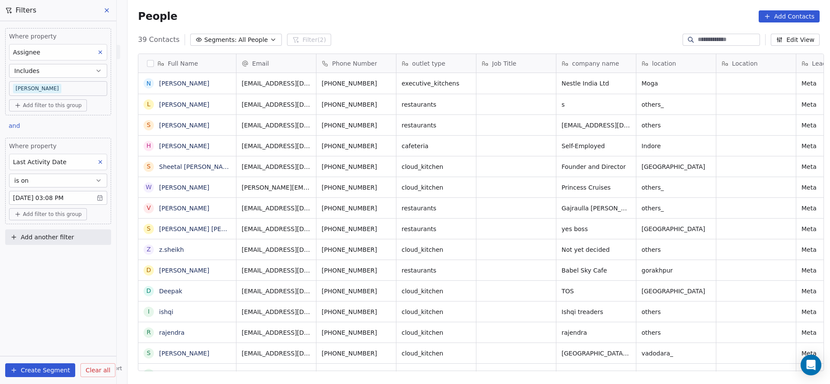
click at [48, 90] on body "On2Cook India Pvt. Ltd. Contacts People Marketing Workflows Campaigns Sales Pip…" at bounding box center [415, 192] width 830 height 384
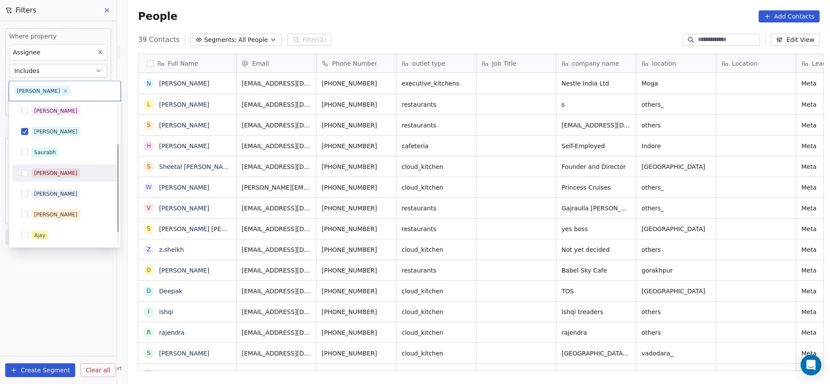
scroll to position [0, 0]
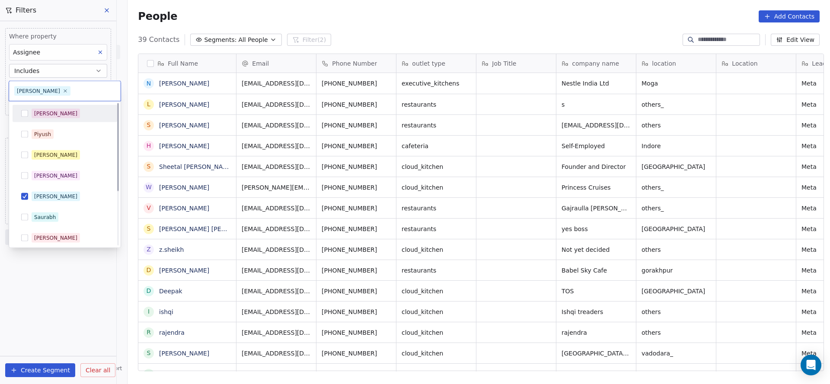
click at [72, 104] on div "Salim Piyush Madhuri Anmol Ronit Saurabh Sapan Falguni Mary Ajay Ankit" at bounding box center [64, 175] width 111 height 146
click at [62, 113] on div "Salim" at bounding box center [70, 114] width 77 height 10
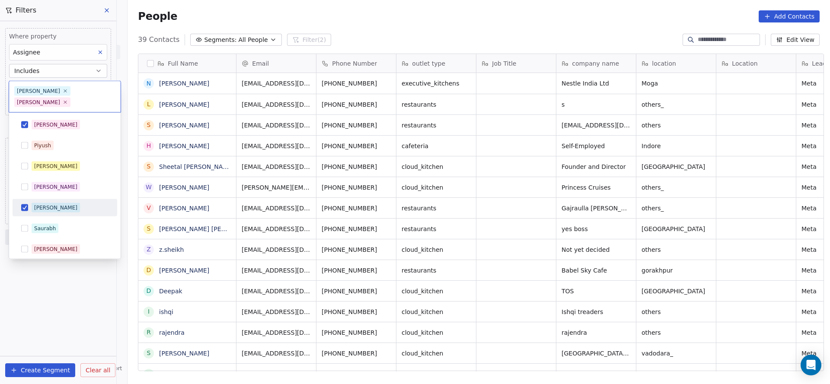
click at [43, 204] on div "Ronit" at bounding box center [55, 208] width 43 height 8
click at [220, 186] on html "On2Cook India Pvt. Ltd. Contacts People Marketing Workflows Campaigns Sales Pip…" at bounding box center [415, 192] width 830 height 384
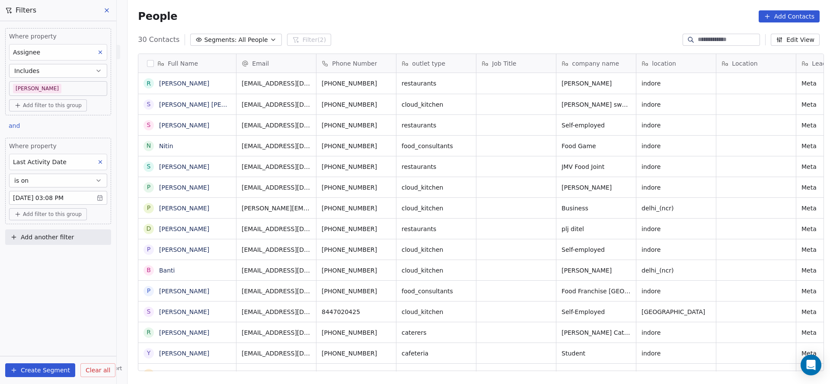
scroll to position [328, 696]
click at [64, 86] on body "On2Cook India Pvt. Ltd. Contacts People Marketing Workflows Campaigns Sales Pip…" at bounding box center [415, 192] width 830 height 384
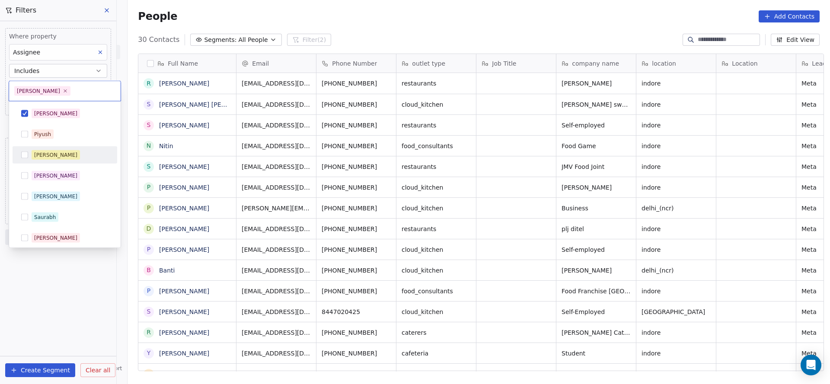
click at [61, 154] on div "[PERSON_NAME]" at bounding box center [70, 155] width 77 height 10
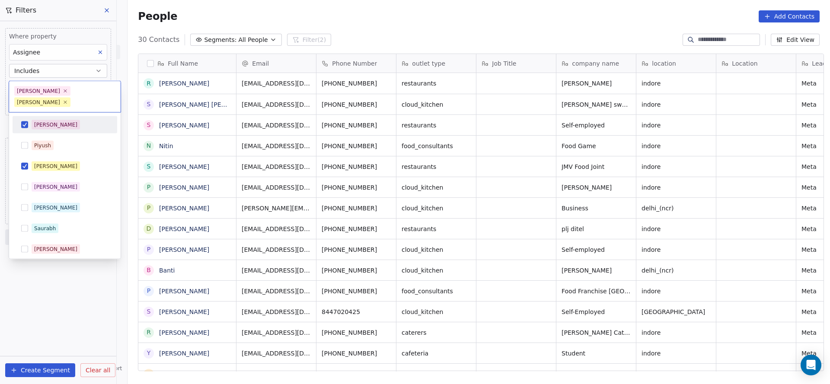
click at [61, 120] on div "Salim" at bounding box center [70, 125] width 77 height 10
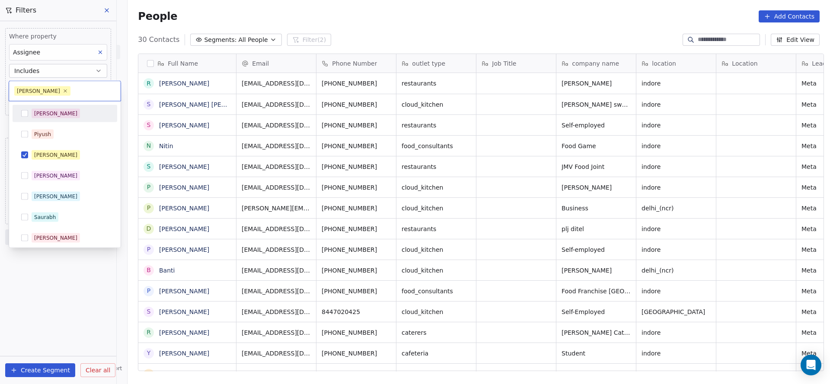
click at [348, 149] on html "On2Cook India Pvt. Ltd. Contacts People Marketing Workflows Campaigns Sales Pip…" at bounding box center [415, 192] width 830 height 384
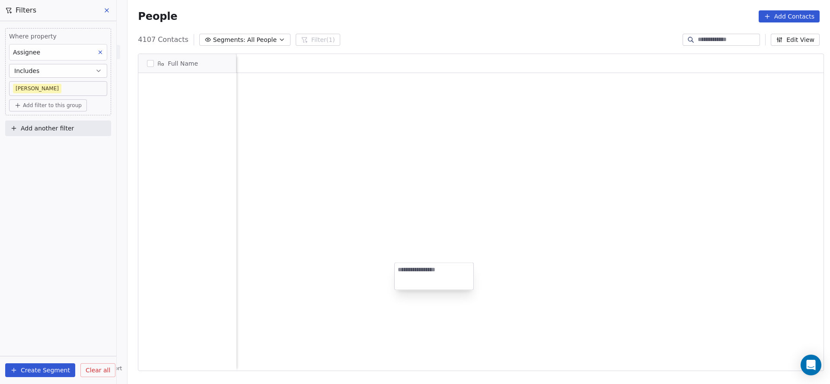
scroll to position [328, 696]
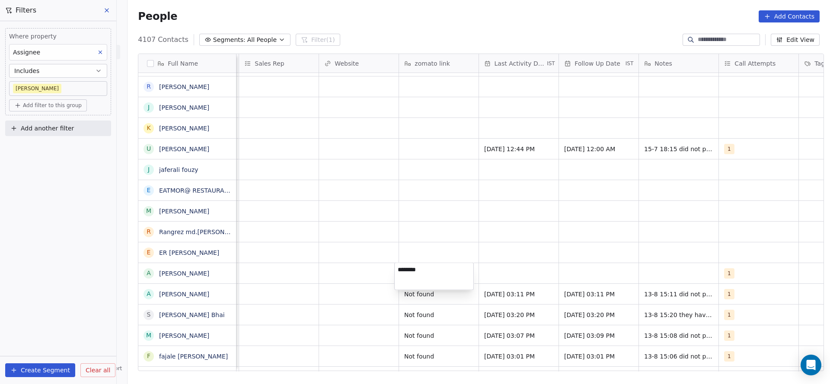
type textarea "*********"
click at [573, 288] on html "On2Cook India Pvt. Ltd. Contacts People Marketing Workflows Campaigns Sales Pip…" at bounding box center [415, 192] width 830 height 384
click at [502, 270] on div "grid" at bounding box center [519, 273] width 80 height 20
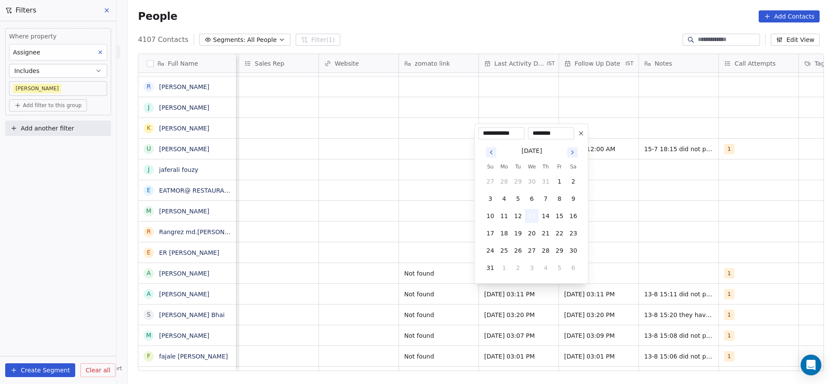
click at [528, 218] on button "13" at bounding box center [532, 216] width 14 height 14
click at [333, 262] on html "On2Cook India Pvt. Ltd. Contacts People Marketing Workflows Campaigns Sales Pip…" at bounding box center [415, 192] width 830 height 384
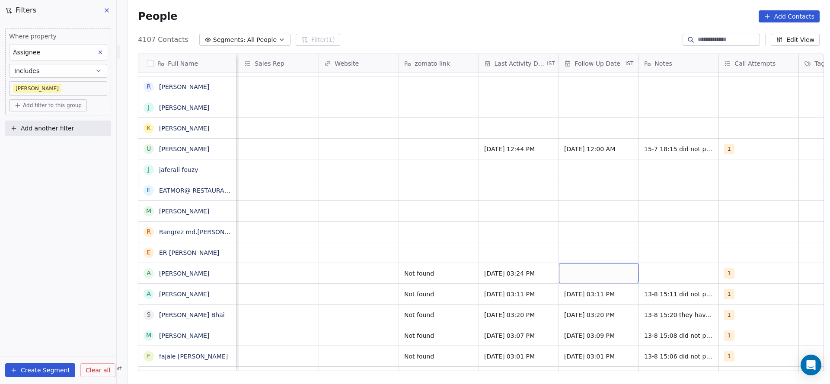
click at [608, 271] on div "grid" at bounding box center [599, 273] width 80 height 20
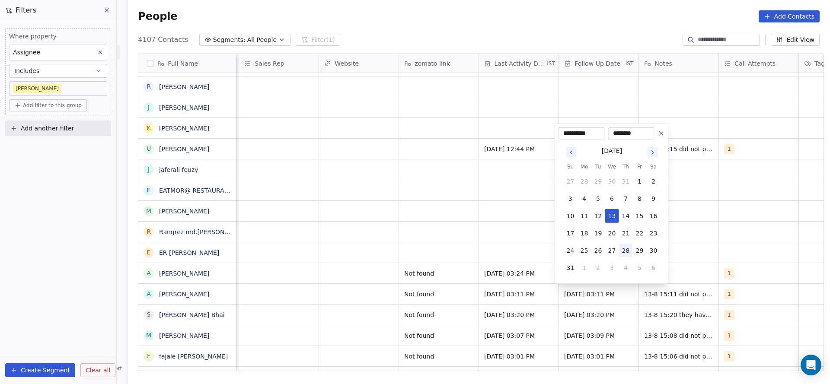
click at [623, 244] on button "28" at bounding box center [626, 251] width 14 height 14
type input "**********"
click at [317, 272] on html "On2Cook India Pvt. Ltd. Contacts People Marketing Workflows Campaigns Sales Pip…" at bounding box center [415, 192] width 830 height 384
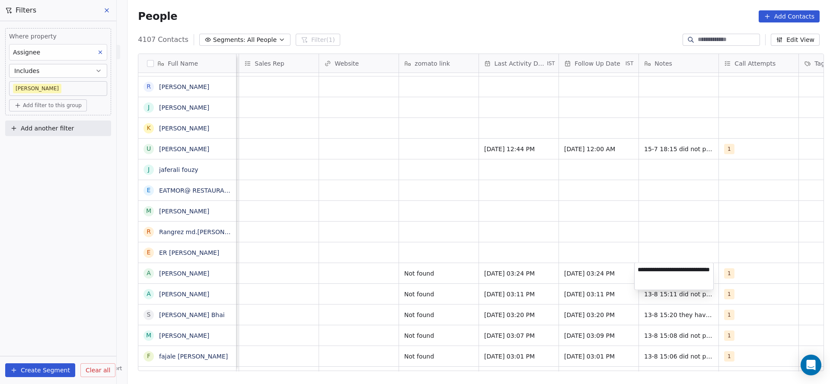
type textarea "**********"
drag, startPoint x: 422, startPoint y: 265, endPoint x: 431, endPoint y: 257, distance: 12.5
click at [421, 264] on html "On2Cook India Pvt. Ltd. Contacts People Marketing Workflows Campaigns Sales Pip…" at bounding box center [415, 192] width 830 height 384
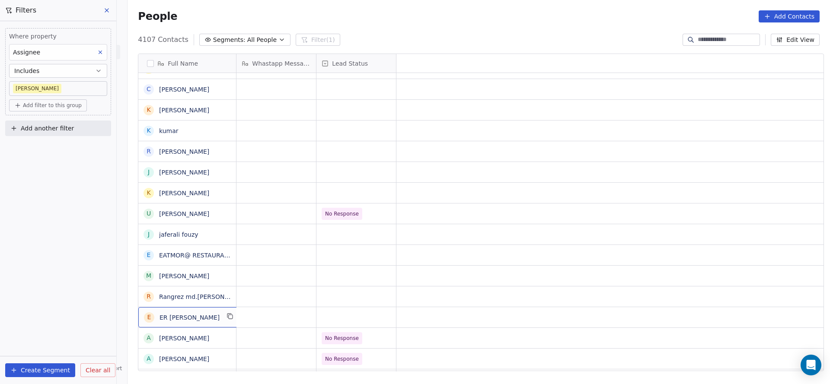
scroll to position [0, 0]
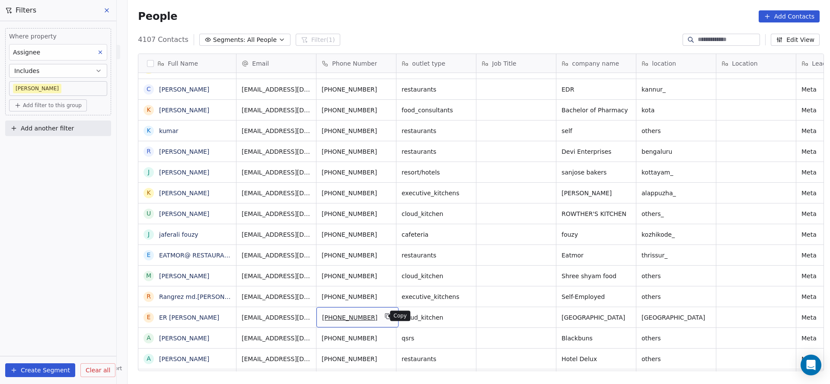
click at [385, 316] on icon "grid" at bounding box center [388, 316] width 7 height 7
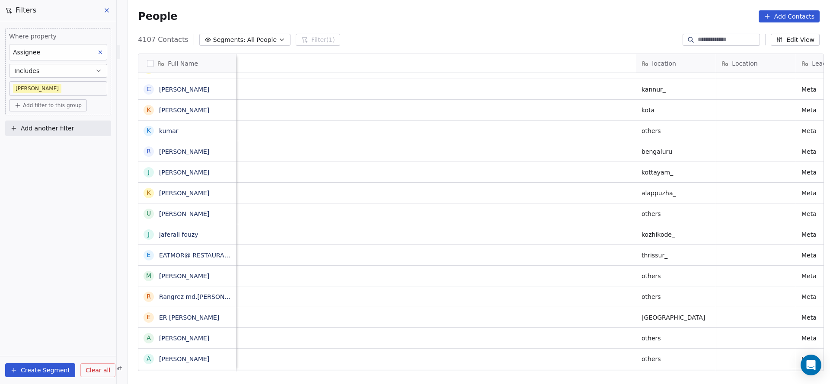
scroll to position [0, 680]
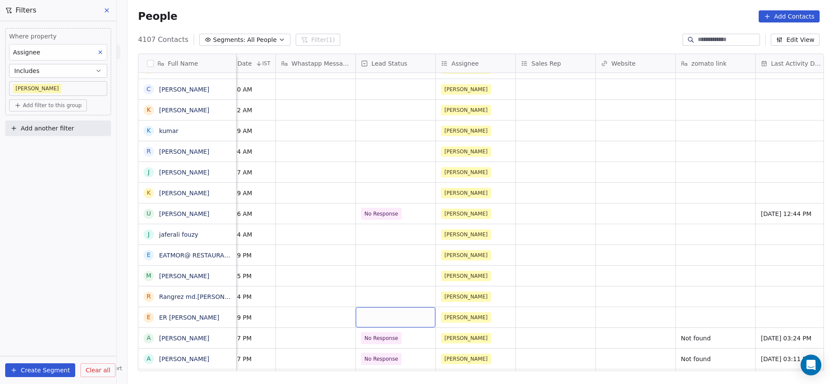
click at [385, 318] on div "grid" at bounding box center [396, 317] width 80 height 20
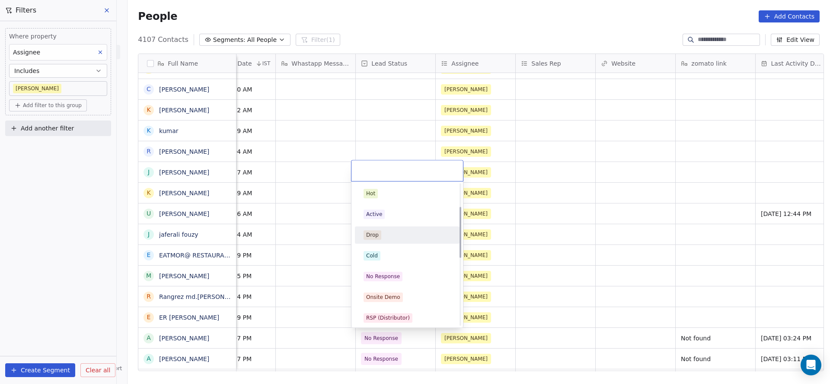
scroll to position [65, 0]
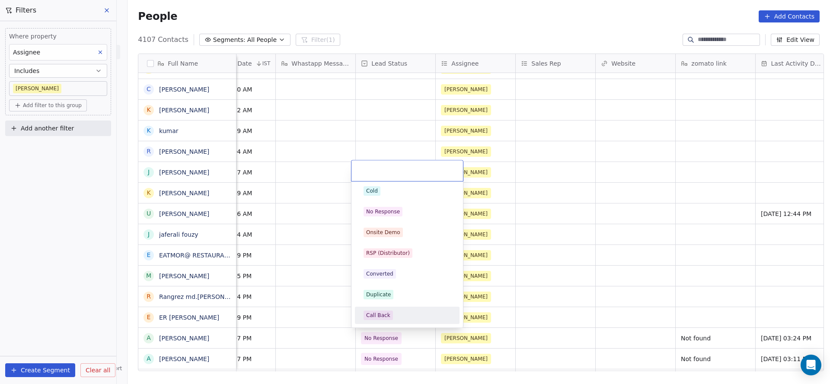
click at [403, 311] on div "Call Back" at bounding box center [406, 316] width 87 height 10
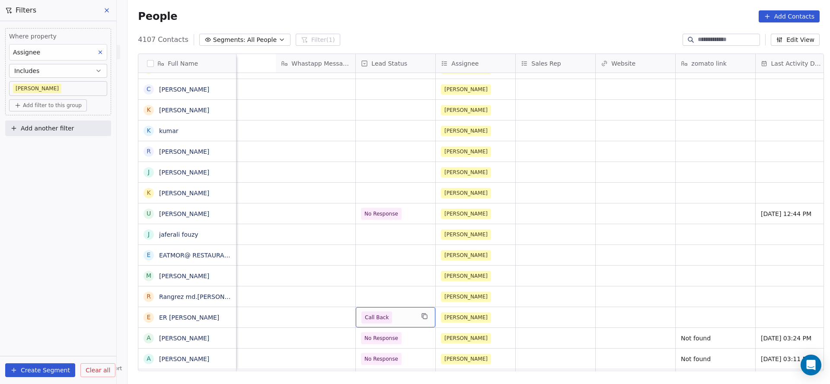
scroll to position [0, 977]
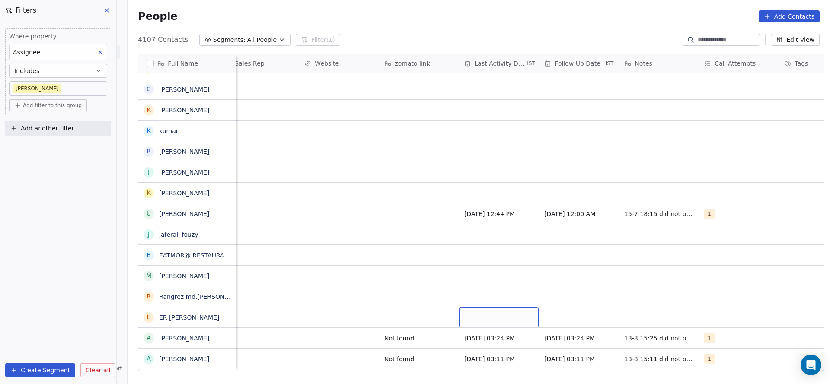
click at [482, 315] on div "grid" at bounding box center [499, 317] width 80 height 20
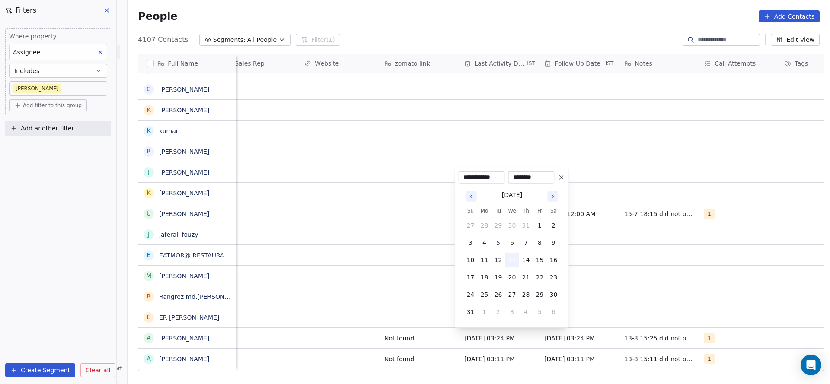
click at [511, 261] on button "13" at bounding box center [512, 260] width 14 height 14
click at [363, 312] on html "On2Cook India Pvt. Ltd. Contacts People Marketing Workflows Campaigns Sales Pip…" at bounding box center [415, 192] width 830 height 384
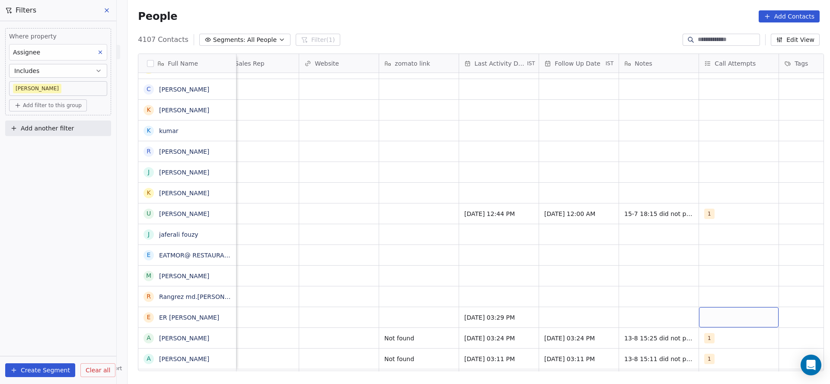
click at [711, 324] on div "grid" at bounding box center [739, 317] width 80 height 20
click at [718, 189] on span "1" at bounding box center [721, 194] width 9 height 10
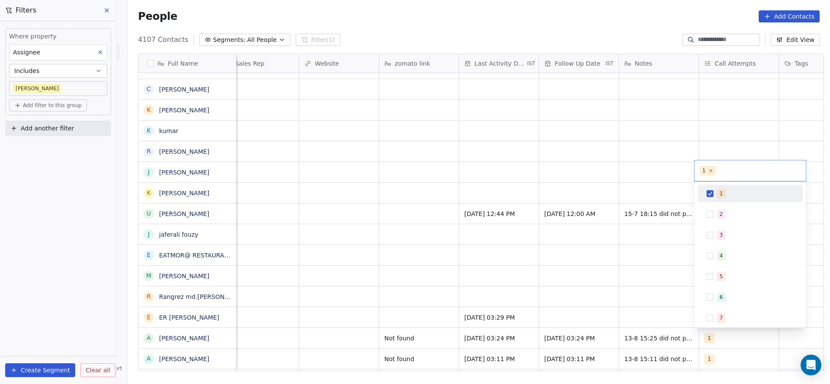
click at [631, 237] on html "On2Cook India Pvt. Ltd. Contacts People Marketing Workflows Campaigns Sales Pip…" at bounding box center [415, 192] width 830 height 384
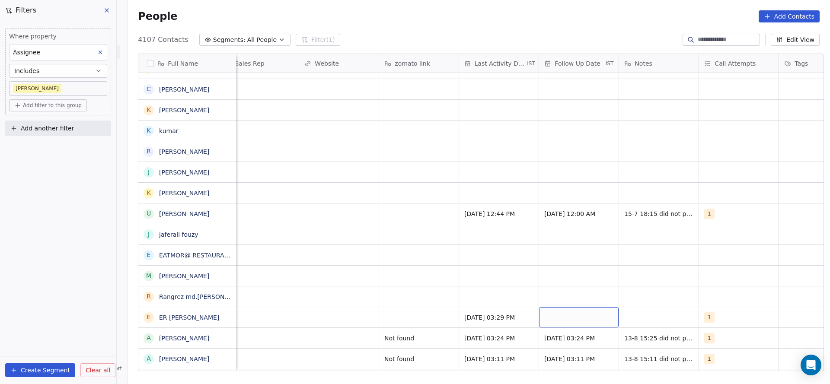
click at [579, 319] on div "grid" at bounding box center [579, 317] width 80 height 20
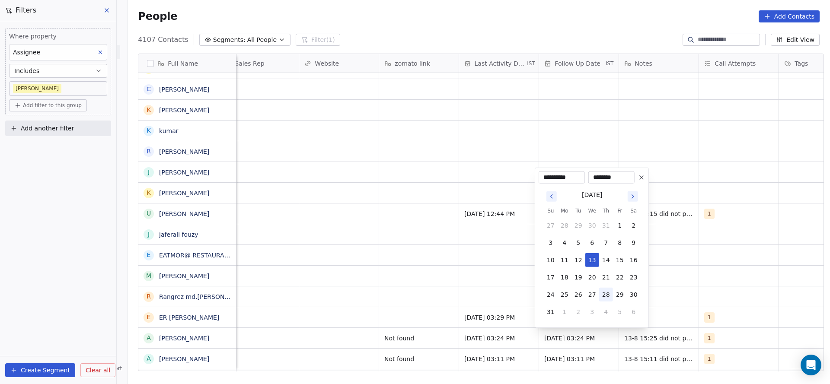
click at [602, 291] on button "28" at bounding box center [606, 295] width 14 height 14
type input "**********"
click at [362, 339] on html "On2Cook India Pvt. Ltd. Contacts People Marketing Workflows Campaigns Sales Pip…" at bounding box center [415, 192] width 830 height 384
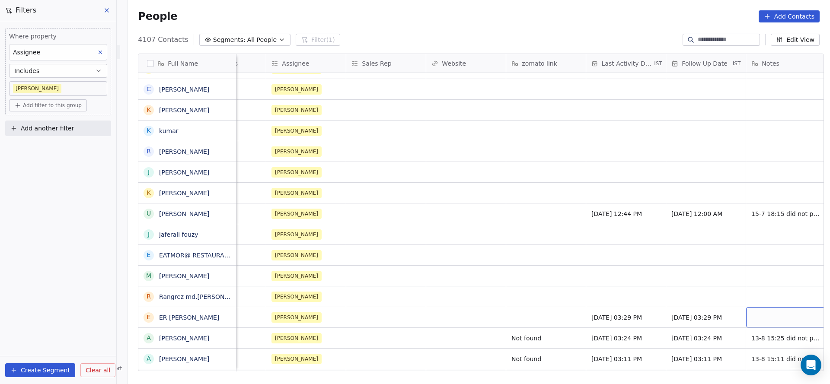
scroll to position [0, 862]
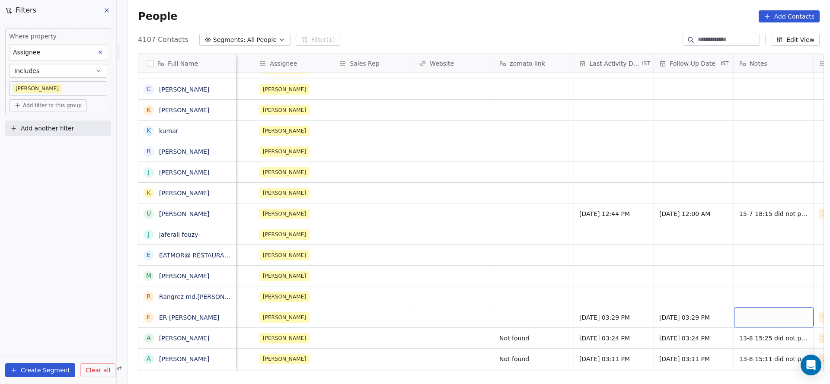
click at [757, 315] on div "grid" at bounding box center [774, 317] width 80 height 20
click at [567, 301] on html "On2Cook India Pvt. Ltd. Contacts People Marketing Workflows Campaigns Sales Pip…" at bounding box center [415, 192] width 830 height 384
type textarea "**********"
click at [451, 310] on html "On2Cook India Pvt. Ltd. Contacts People Marketing Workflows Campaigns Sales Pip…" at bounding box center [415, 192] width 830 height 384
type textarea "*********"
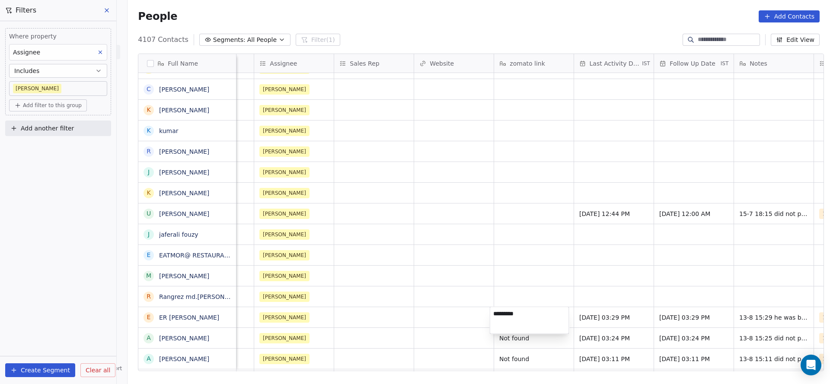
click at [438, 325] on html "On2Cook India Pvt. Ltd. Contacts People Marketing Workflows Campaigns Sales Pip…" at bounding box center [415, 192] width 830 height 384
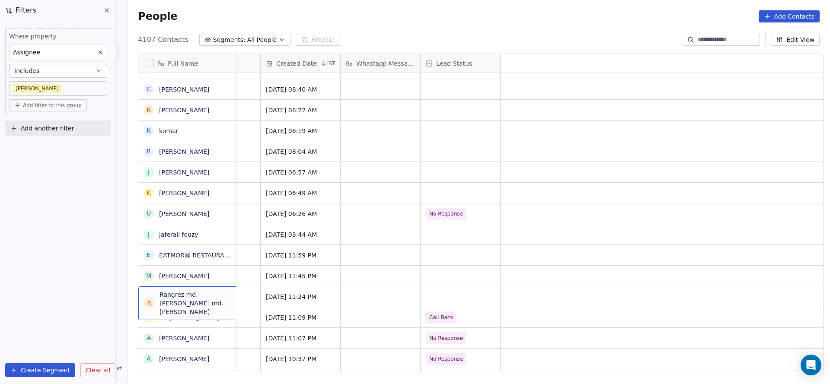
scroll to position [0, 0]
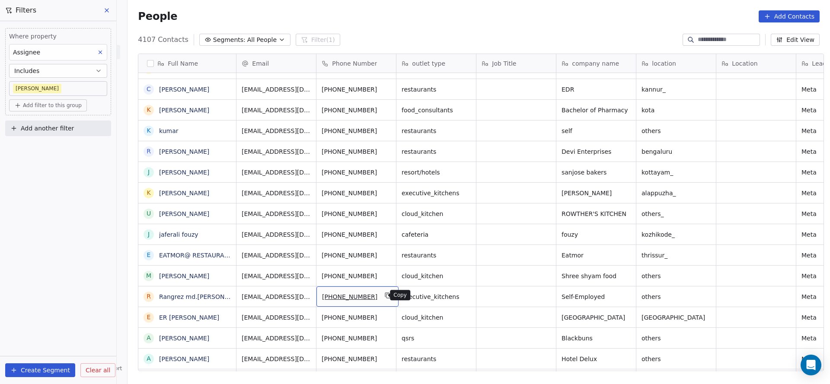
click at [385, 294] on icon "grid" at bounding box center [388, 295] width 7 height 7
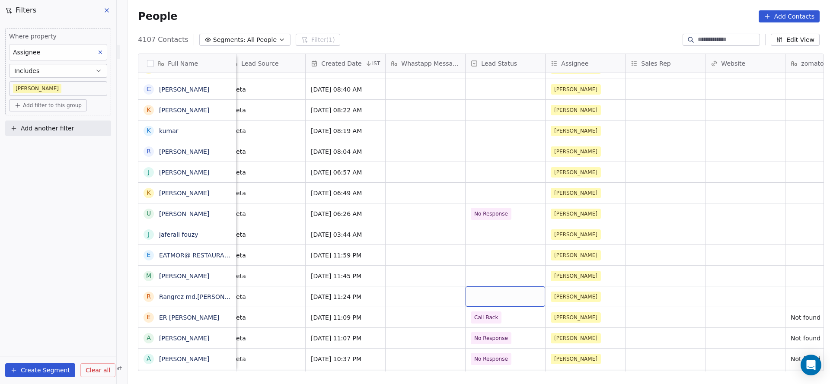
click at [476, 296] on div "grid" at bounding box center [505, 296] width 80 height 20
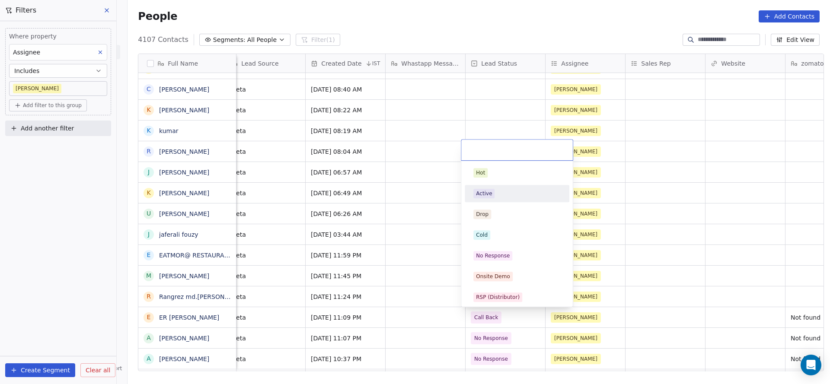
click at [526, 193] on div "Active" at bounding box center [516, 194] width 87 height 10
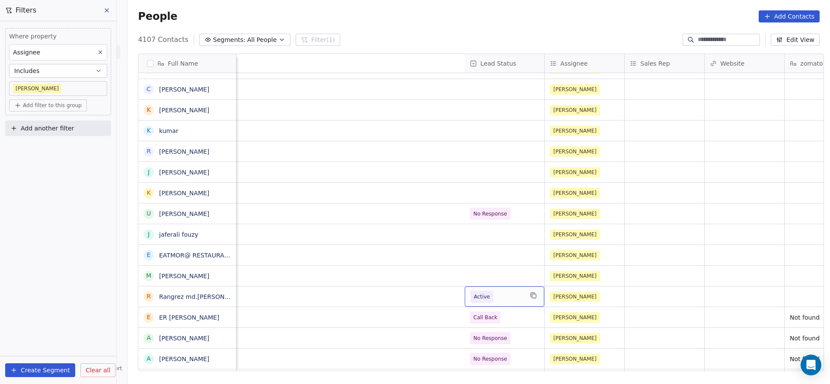
scroll to position [0, 1042]
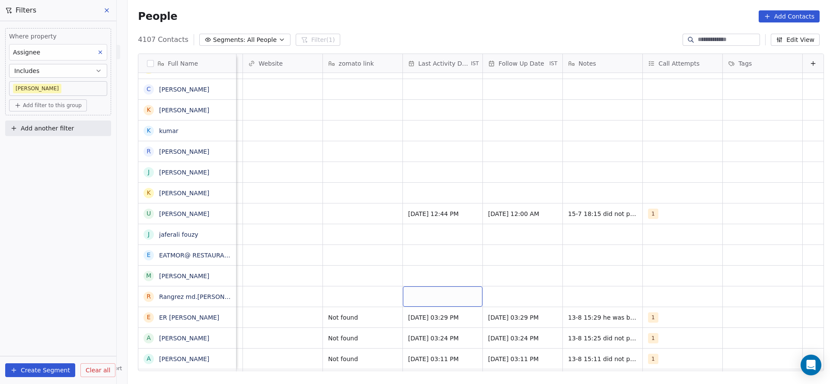
click at [421, 302] on div "grid" at bounding box center [443, 296] width 80 height 20
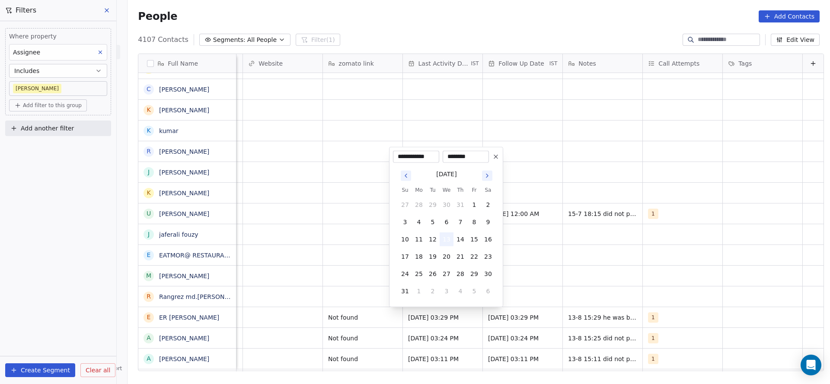
click at [449, 235] on button "13" at bounding box center [446, 239] width 14 height 14
click at [368, 270] on html "On2Cook India Pvt. Ltd. Contacts People Marketing Workflows Campaigns Sales Pip…" at bounding box center [415, 192] width 830 height 384
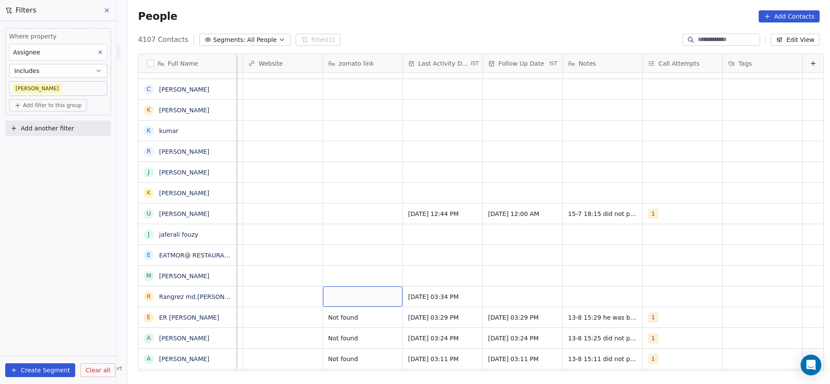
click at [358, 296] on div "grid" at bounding box center [363, 296] width 80 height 20
click at [318, 294] on textarea "*******" at bounding box center [348, 299] width 79 height 27
type textarea "********"
click at [659, 303] on html "On2Cook India Pvt. Ltd. Contacts People Marketing Workflows Campaigns Sales Pip…" at bounding box center [415, 192] width 830 height 384
click at [660, 299] on div "grid" at bounding box center [683, 296] width 80 height 20
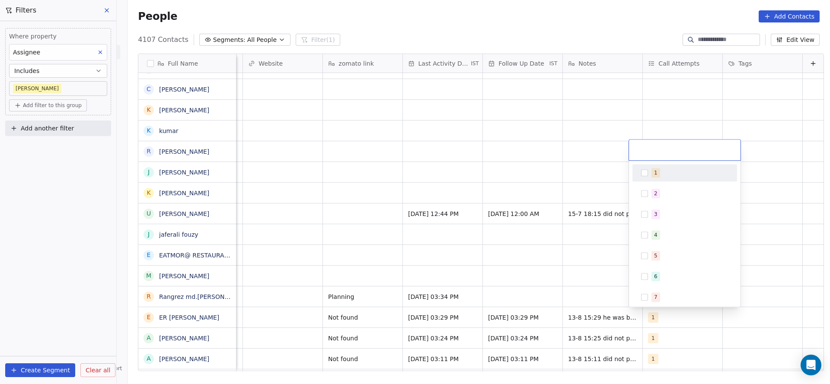
click at [679, 177] on div "1" at bounding box center [689, 173] width 77 height 10
click at [545, 262] on html "On2Cook India Pvt. Ltd. Contacts People Marketing Workflows Campaigns Sales Pip…" at bounding box center [415, 192] width 830 height 384
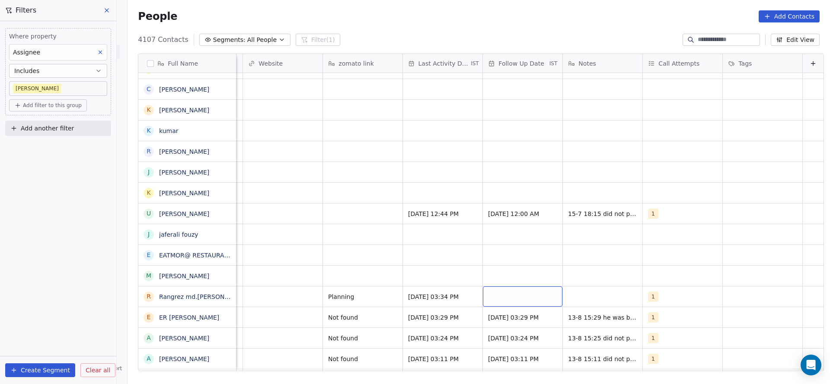
click at [517, 302] on div "grid" at bounding box center [523, 296] width 80 height 20
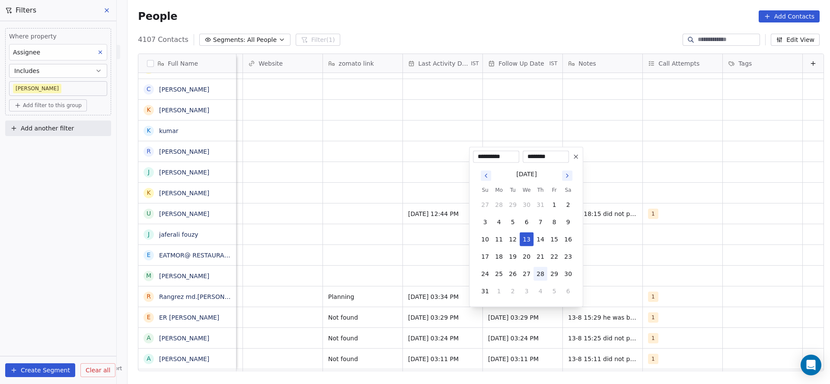
click at [541, 275] on button "28" at bounding box center [540, 274] width 14 height 14
type input "**********"
click at [633, 272] on html "On2Cook India Pvt. Ltd. Contacts People Marketing Workflows Campaigns Sales Pip…" at bounding box center [415, 192] width 830 height 384
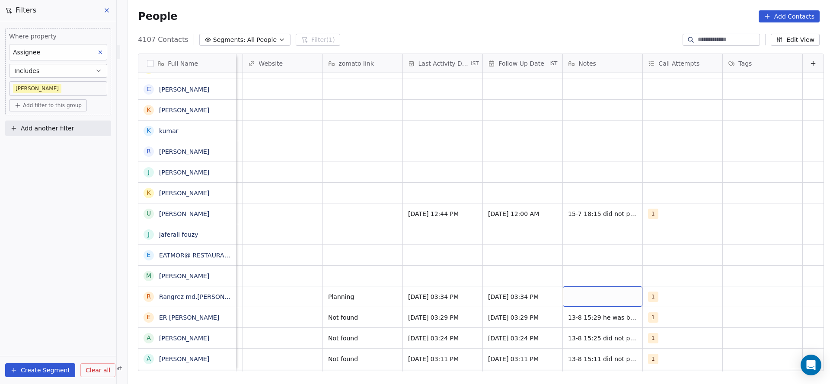
click at [611, 302] on div "grid" at bounding box center [603, 296] width 80 height 20
type textarea "**********"
click at [499, 275] on html "On2Cook India Pvt. Ltd. Contacts People Marketing Workflows Campaigns Sales Pip…" at bounding box center [415, 192] width 830 height 384
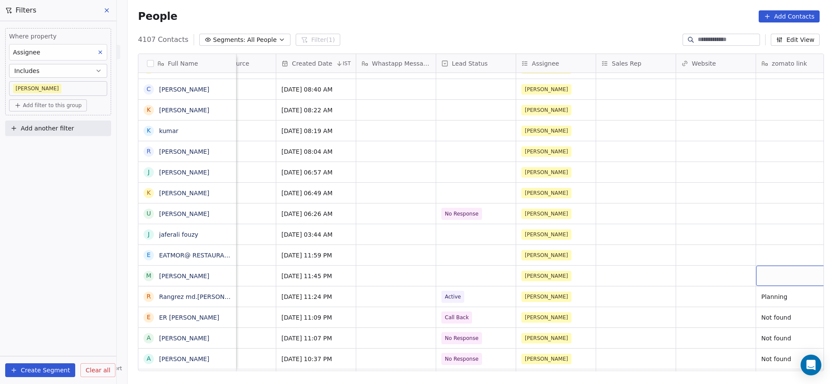
scroll to position [0, 0]
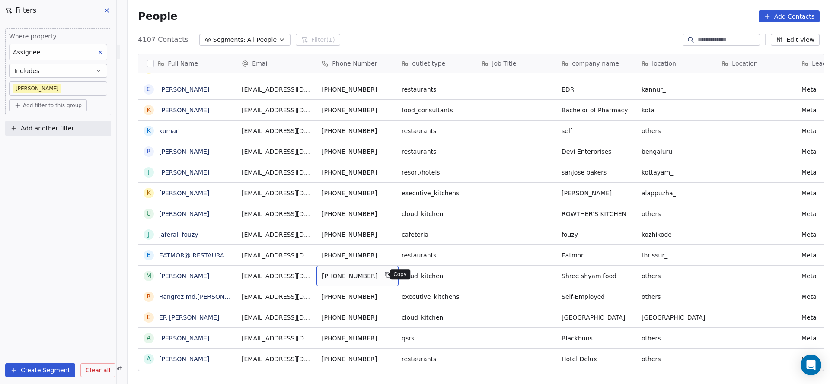
click at [386, 275] on icon "grid" at bounding box center [388, 276] width 4 height 4
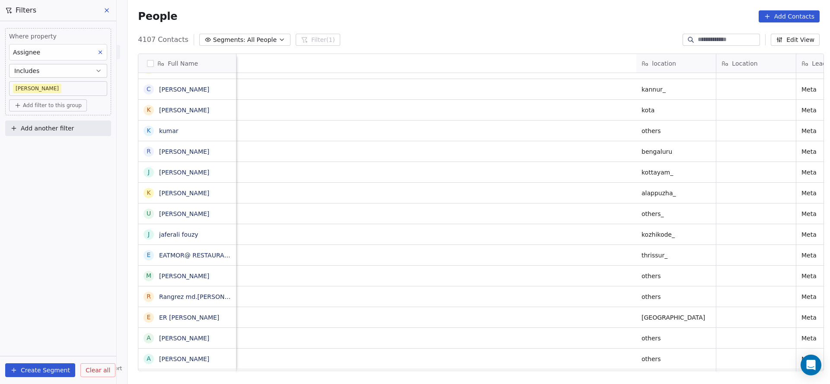
scroll to position [0, 689]
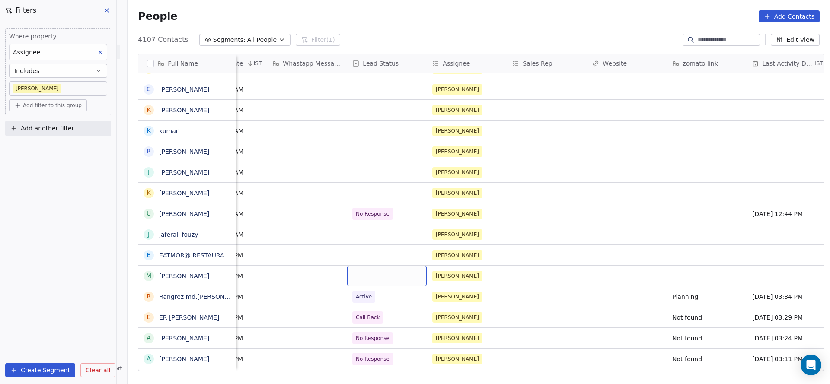
click at [360, 274] on div "grid" at bounding box center [387, 276] width 80 height 20
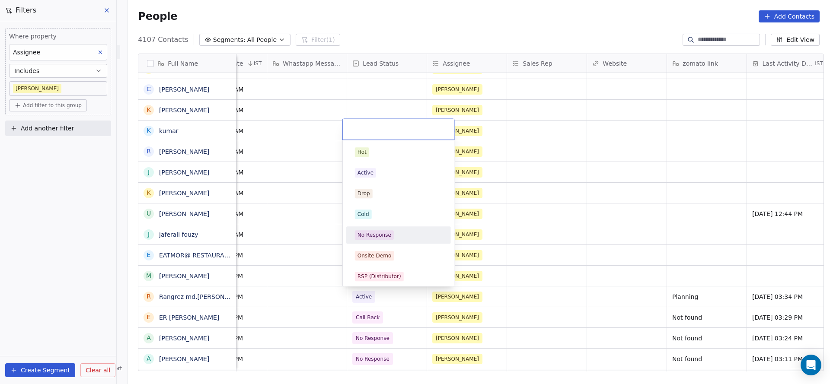
click at [380, 231] on div "No Response" at bounding box center [374, 235] width 34 height 8
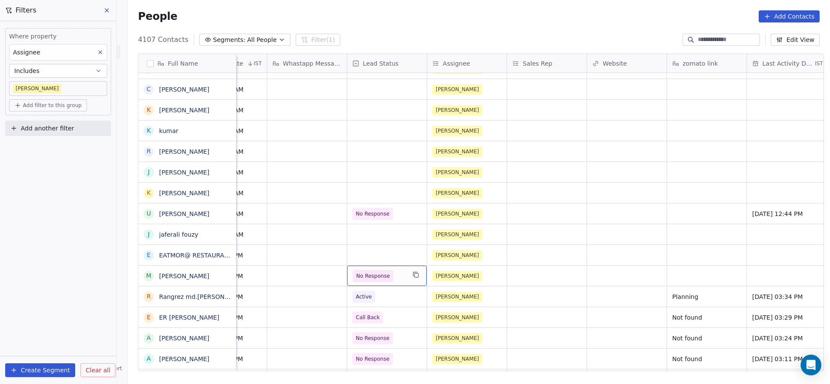
click at [388, 281] on span "No Response" at bounding box center [379, 276] width 53 height 12
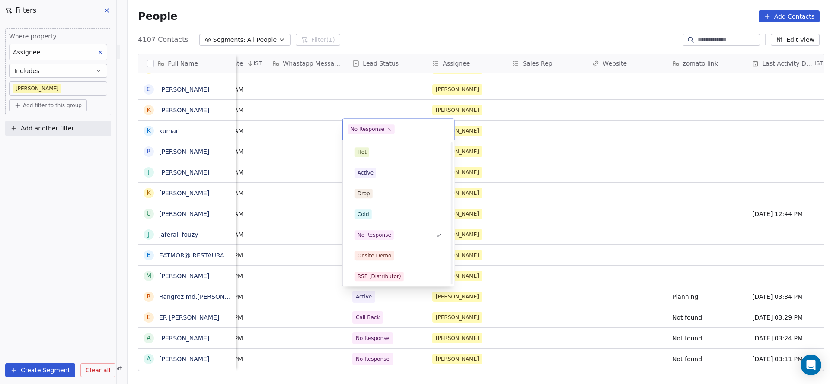
scroll to position [65, 0]
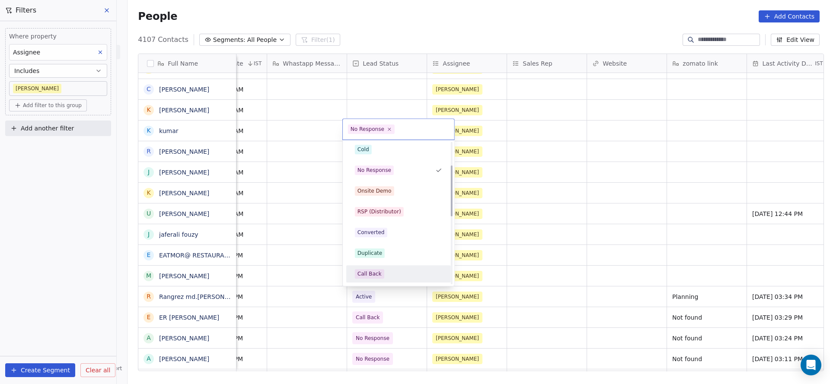
click at [375, 271] on div "Call Back" at bounding box center [369, 274] width 24 height 8
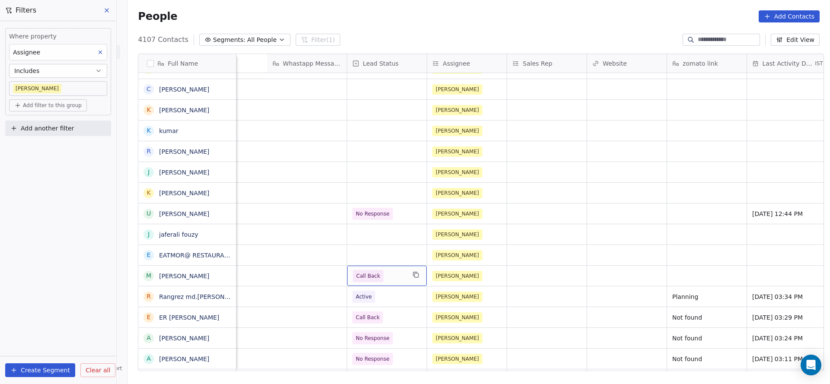
scroll to position [0, 971]
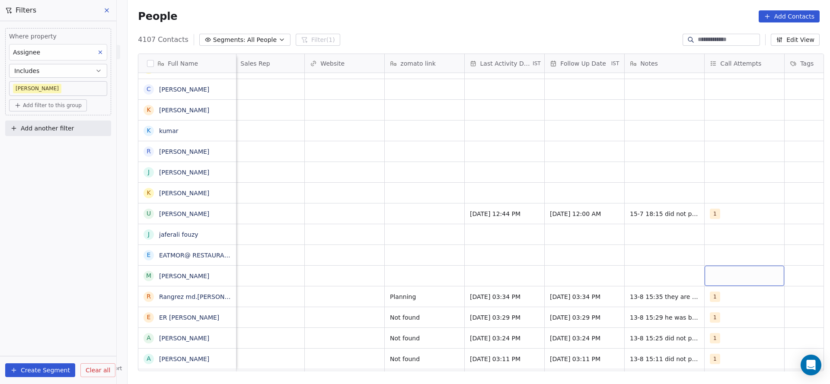
click at [727, 279] on div "grid" at bounding box center [744, 276] width 80 height 20
click at [741, 159] on div "1" at bounding box center [755, 151] width 105 height 17
click at [620, 259] on html "On2Cook India Pvt. Ltd. Contacts People Marketing Workflows Campaigns Sales Pip…" at bounding box center [415, 192] width 830 height 384
click at [507, 277] on div "grid" at bounding box center [505, 276] width 80 height 20
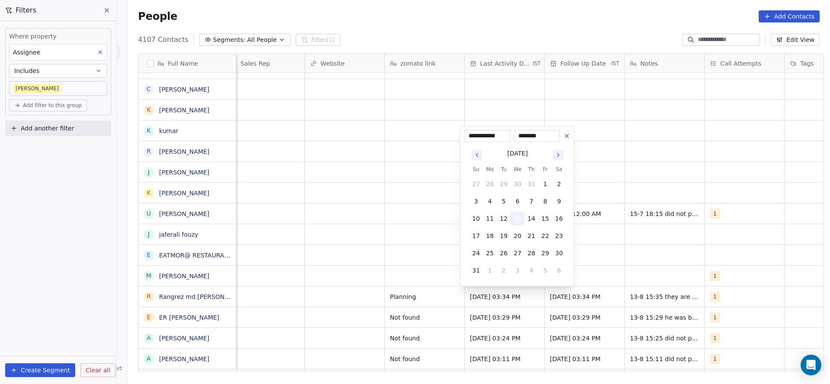
click at [519, 222] on button "13" at bounding box center [517, 219] width 14 height 14
click at [455, 251] on html "On2Cook India Pvt. Ltd. Contacts People Marketing Workflows Campaigns Sales Pip…" at bounding box center [415, 192] width 830 height 384
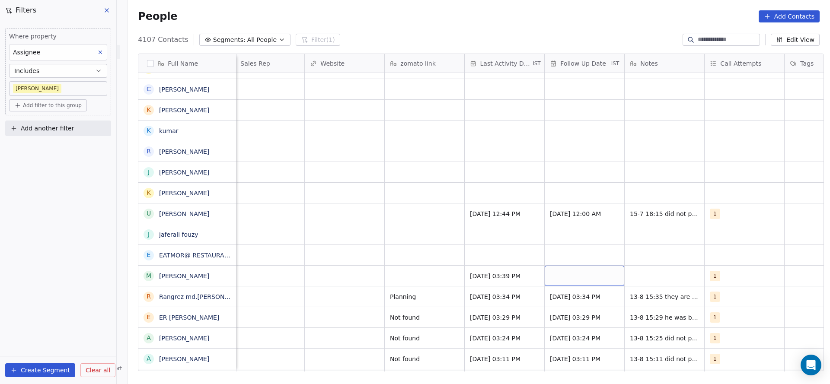
click at [594, 270] on div "grid" at bounding box center [584, 276] width 80 height 20
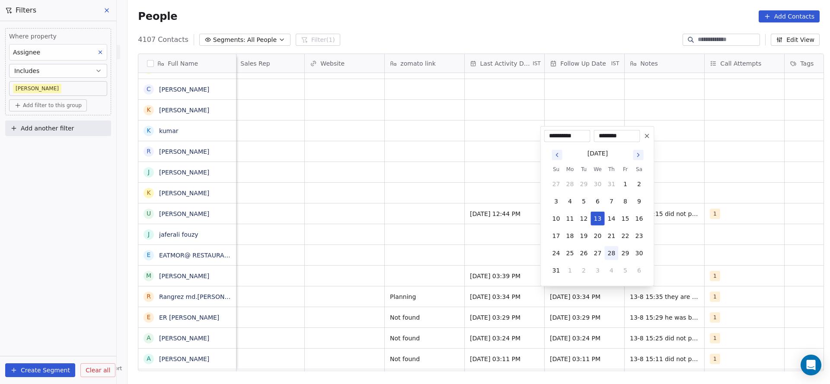
click at [608, 253] on button "28" at bounding box center [612, 253] width 14 height 14
type input "**********"
click at [386, 296] on html "On2Cook India Pvt. Ltd. Contacts People Marketing Workflows Campaigns Sales Pip…" at bounding box center [415, 192] width 830 height 384
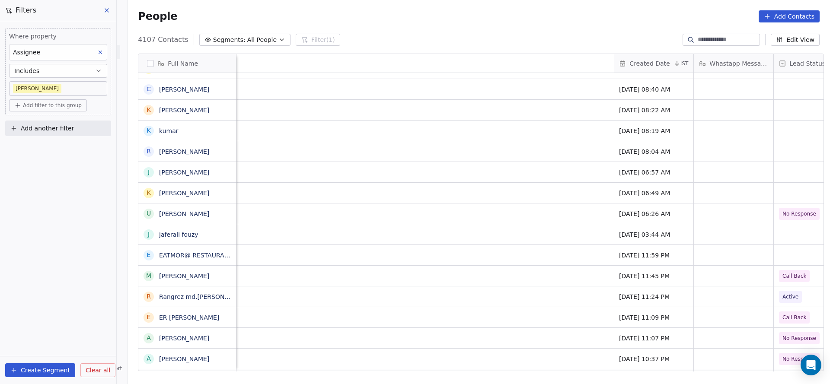
scroll to position [0, 915]
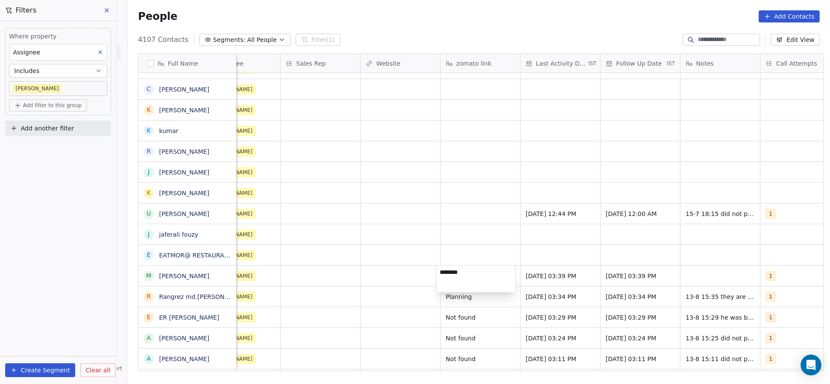
type textarea "*********"
click at [710, 279] on html "On2Cook India Pvt. Ltd. Contacts People Marketing Workflows Campaigns Sales Pip…" at bounding box center [415, 192] width 830 height 384
click at [710, 279] on div "grid" at bounding box center [720, 276] width 80 height 20
type textarea "**********"
click at [417, 281] on html "On2Cook India Pvt. Ltd. Contacts People Marketing Workflows Campaigns Sales Pip…" at bounding box center [415, 192] width 830 height 384
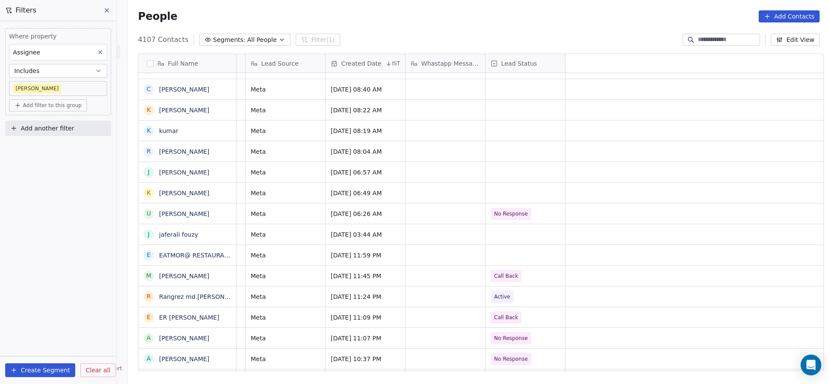
scroll to position [0, 0]
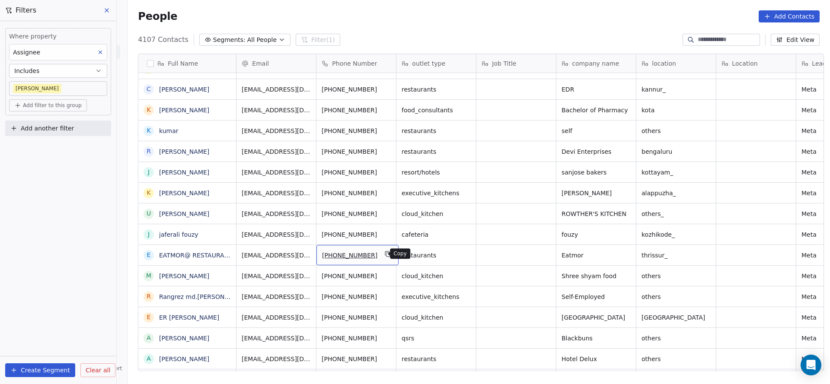
click at [385, 253] on button "grid" at bounding box center [388, 254] width 10 height 10
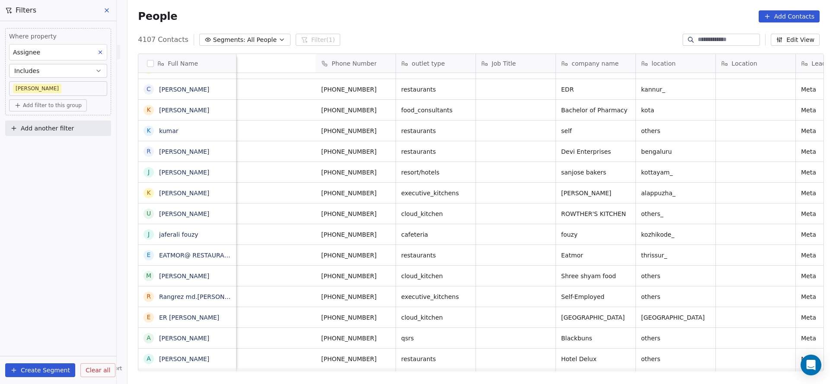
scroll to position [0, 526]
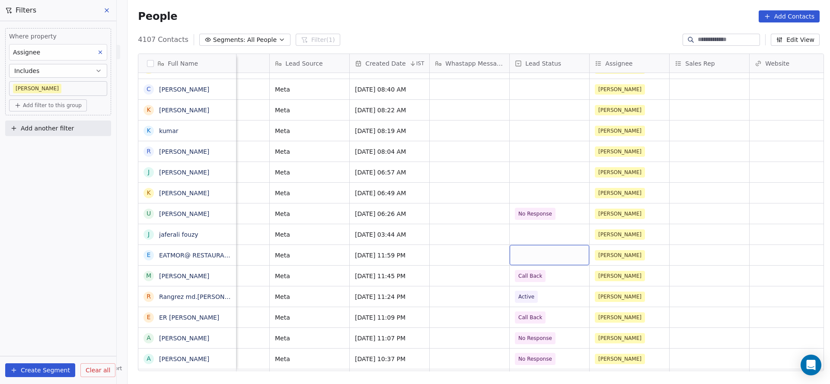
click at [537, 252] on div "grid" at bounding box center [549, 255] width 80 height 20
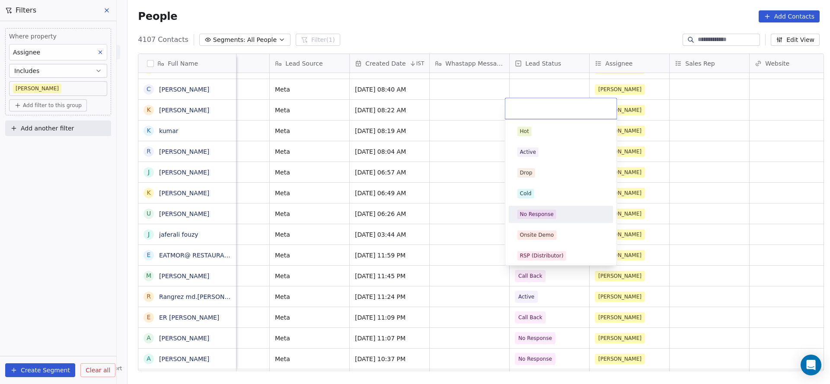
click at [545, 214] on div "No Response" at bounding box center [537, 214] width 34 height 8
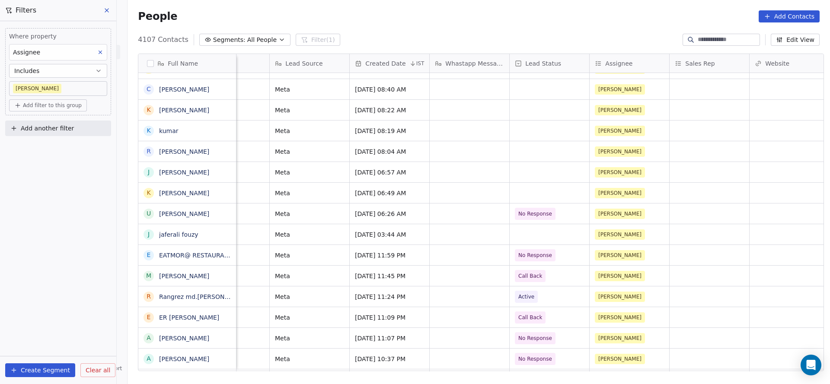
drag, startPoint x: 537, startPoint y: 374, endPoint x: 608, endPoint y: 366, distance: 72.2
click at [607, 367] on div "Full Name R Rabu G Gurmeet Singh M Mohammad Rokibul Islam khan S Sachin Mishra …" at bounding box center [478, 216] width 702 height 338
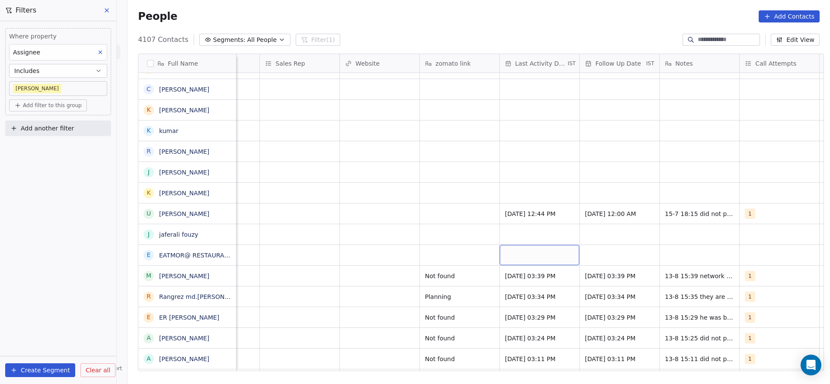
click at [524, 251] on div "grid" at bounding box center [540, 255] width 80 height 20
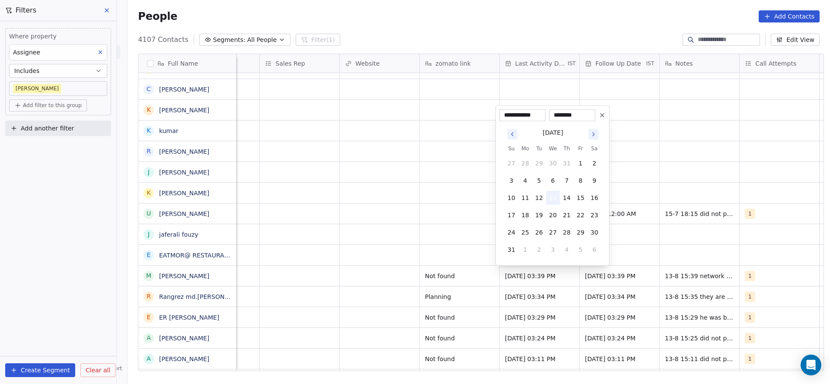
click at [552, 192] on button "13" at bounding box center [553, 198] width 14 height 14
click at [456, 241] on html "On2Cook India Pvt. Ltd. Contacts People Marketing Workflows Campaigns Sales Pip…" at bounding box center [415, 192] width 830 height 384
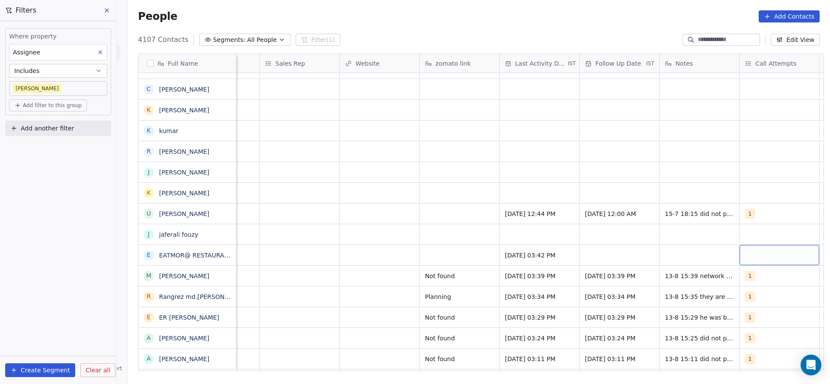
scroll to position [0, 941]
click at [760, 257] on div "grid" at bounding box center [774, 255] width 80 height 20
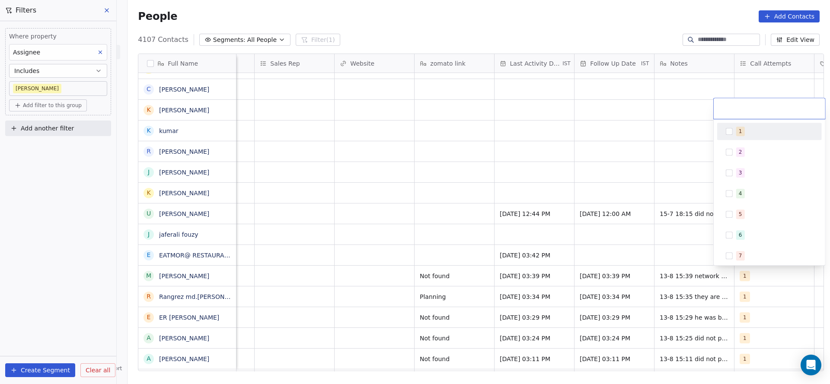
click at [752, 139] on div "1" at bounding box center [769, 131] width 105 height 17
click at [537, 278] on html "On2Cook India Pvt. Ltd. Contacts People Marketing Workflows Campaigns Sales Pip…" at bounding box center [415, 192] width 830 height 384
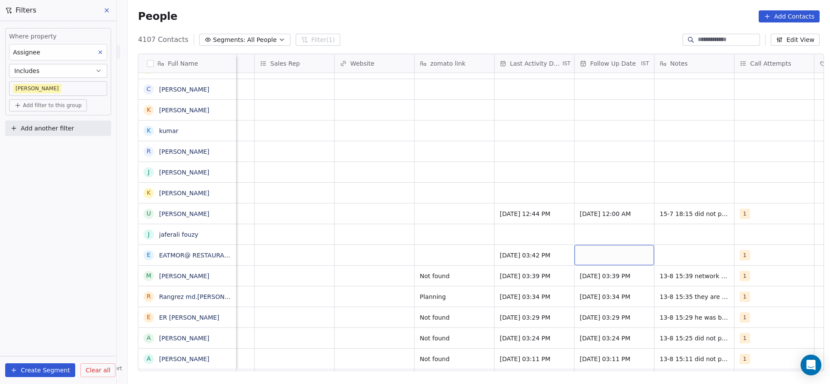
click at [610, 258] on div "grid" at bounding box center [614, 255] width 80 height 20
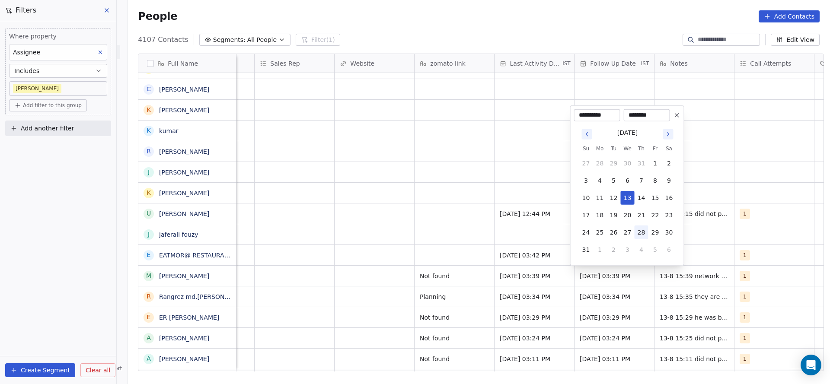
click at [640, 234] on button "28" at bounding box center [641, 233] width 14 height 14
type input "**********"
click at [359, 287] on html "On2Cook India Pvt. Ltd. Contacts People Marketing Workflows Campaigns Sales Pip…" at bounding box center [415, 192] width 830 height 384
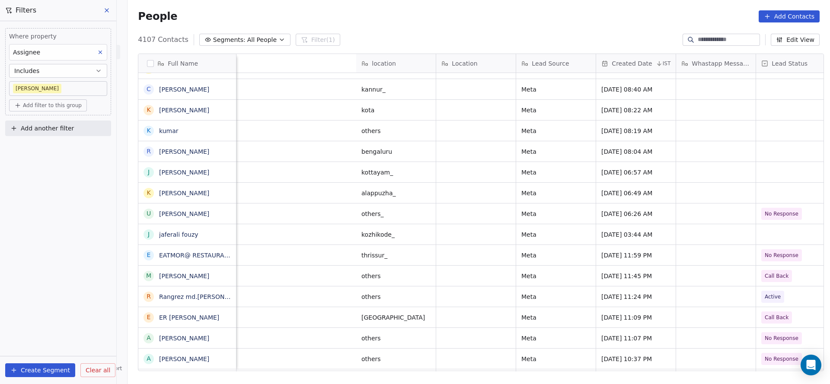
scroll to position [0, 705]
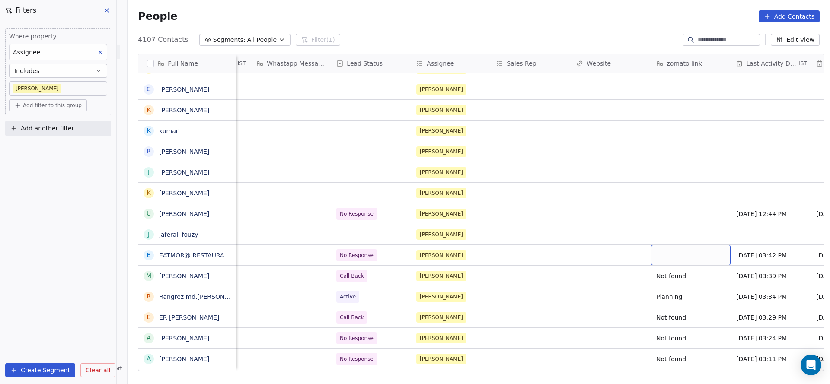
click at [695, 257] on div "grid" at bounding box center [691, 255] width 80 height 20
type textarea "*********"
click at [515, 261] on html "On2Cook India Pvt. Ltd. Contacts People Marketing Workflows Campaigns Sales Pip…" at bounding box center [415, 192] width 830 height 384
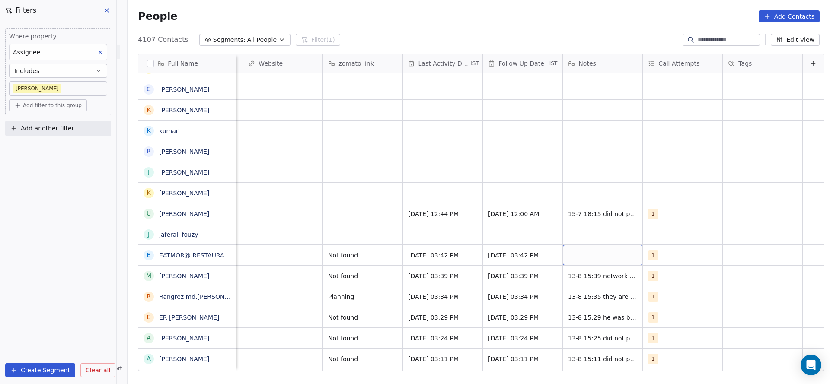
click at [579, 256] on div "grid" at bounding box center [603, 255] width 80 height 20
type textarea "**********"
click at [309, 209] on html "On2Cook India Pvt. Ltd. Contacts People Marketing Workflows Campaigns Sales Pip…" at bounding box center [415, 192] width 830 height 384
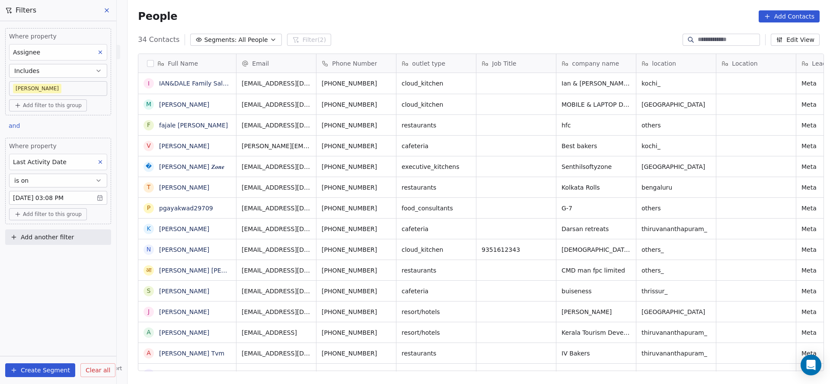
scroll to position [328, 696]
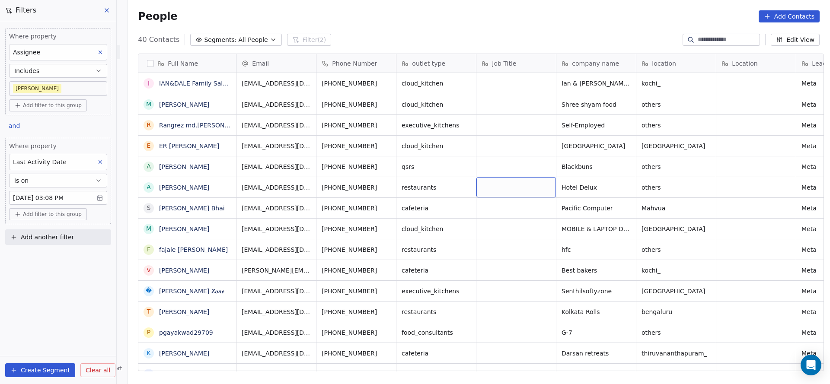
click at [78, 192] on body "On2Cook India Pvt. Ltd. Contacts People Marketing Workflows Campaigns Sales Pip…" at bounding box center [415, 192] width 830 height 384
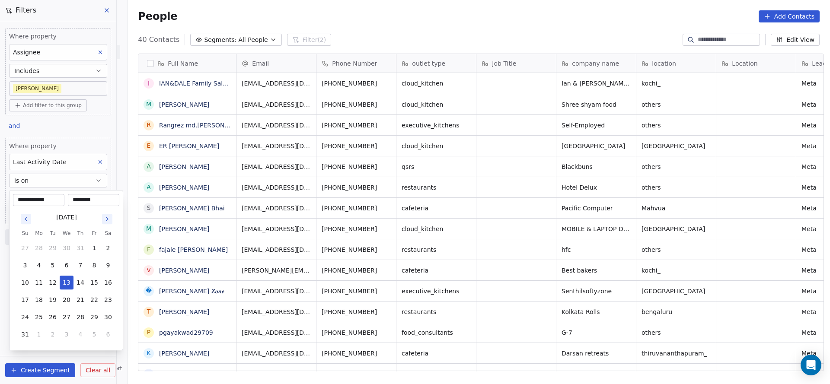
click at [414, 144] on html "On2Cook India Pvt. Ltd. Contacts People Marketing Workflows Campaigns Sales Pip…" at bounding box center [415, 192] width 830 height 384
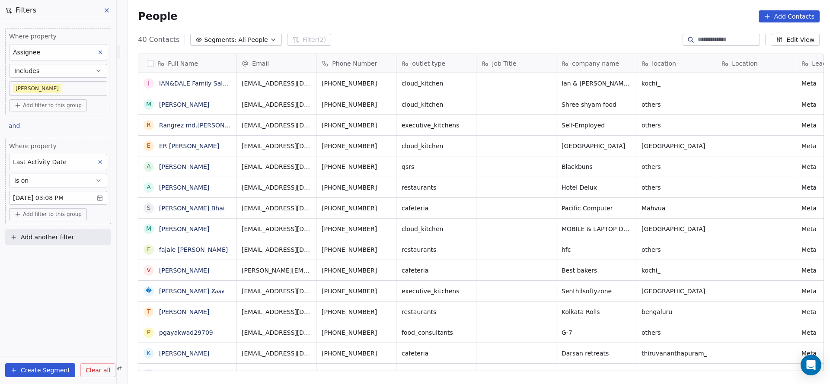
click at [70, 197] on body "On2Cook India Pvt. Ltd. Contacts People Marketing Workflows Campaigns Sales Pip…" at bounding box center [415, 192] width 830 height 384
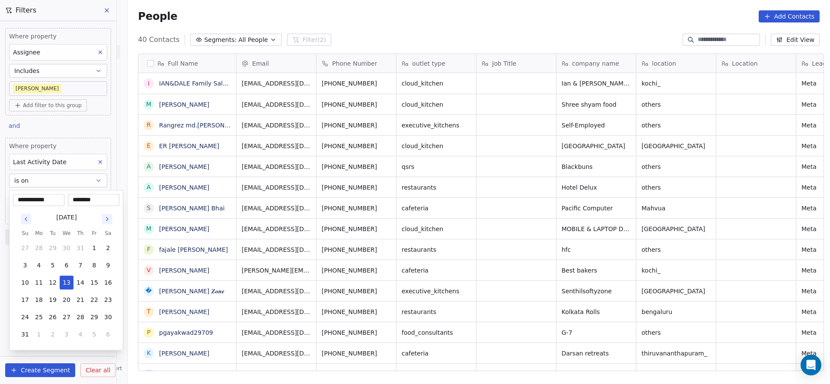
click at [102, 162] on html "On2Cook India Pvt. Ltd. Contacts People Marketing Workflows Campaigns Sales Pip…" at bounding box center [415, 192] width 830 height 384
click at [283, 156] on html "On2Cook India Pvt. Ltd. Contacts People Marketing Workflows Campaigns Sales Pip…" at bounding box center [415, 192] width 830 height 384
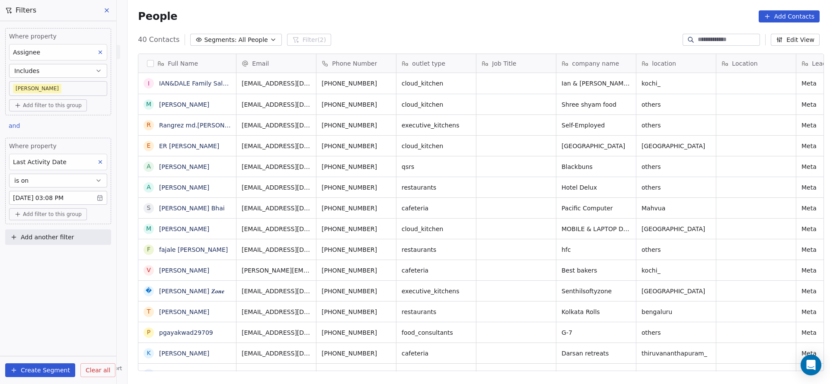
click at [102, 159] on icon at bounding box center [100, 162] width 6 height 6
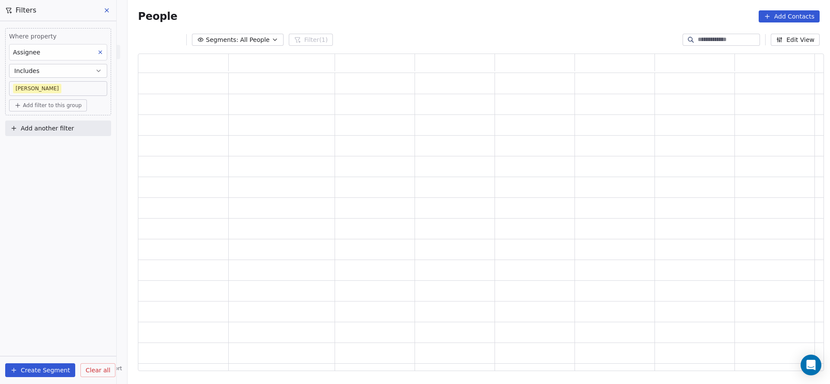
scroll to position [307, 675]
click at [76, 128] on button "Add another filter" at bounding box center [58, 129] width 106 height 16
click at [66, 145] on div "Contact properties" at bounding box center [58, 147] width 88 height 9
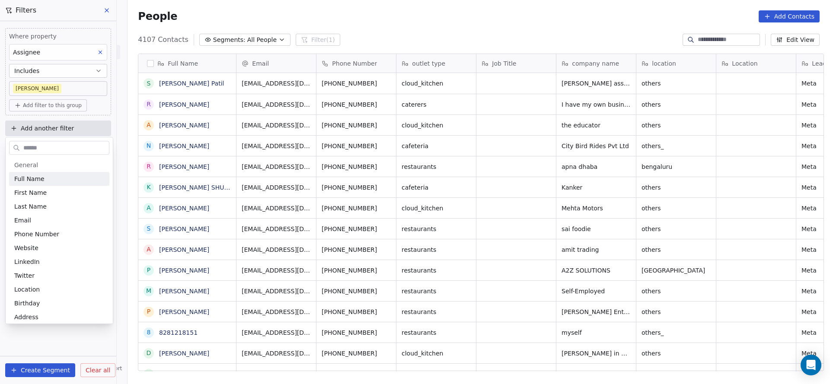
scroll to position [328, 696]
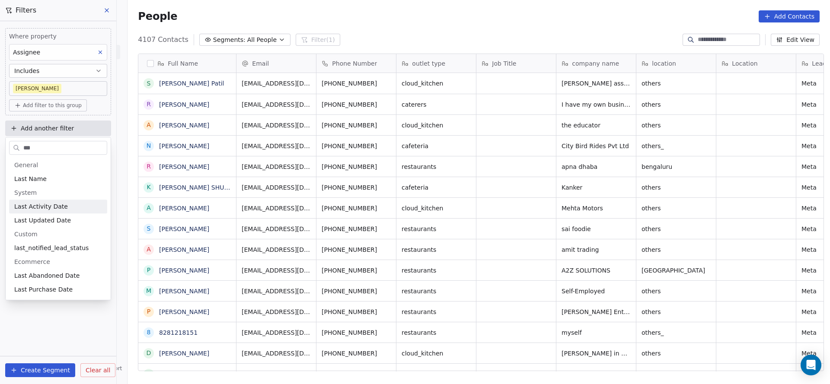
type input "***"
click at [74, 204] on div "Last Activity Date" at bounding box center [58, 206] width 88 height 9
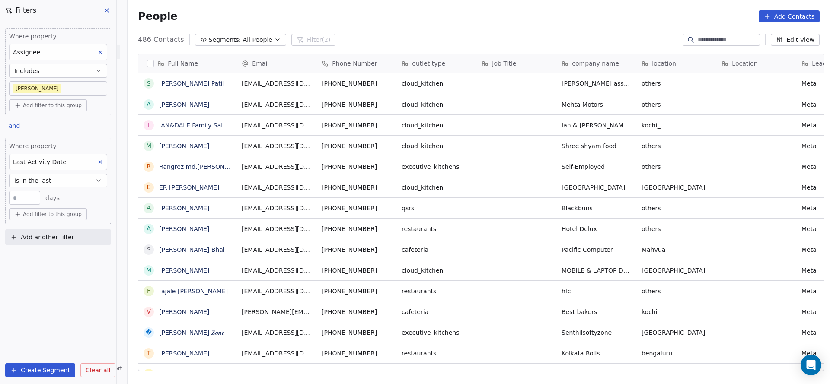
scroll to position [10, 10]
click at [64, 181] on button "is in the last" at bounding box center [58, 181] width 98 height 14
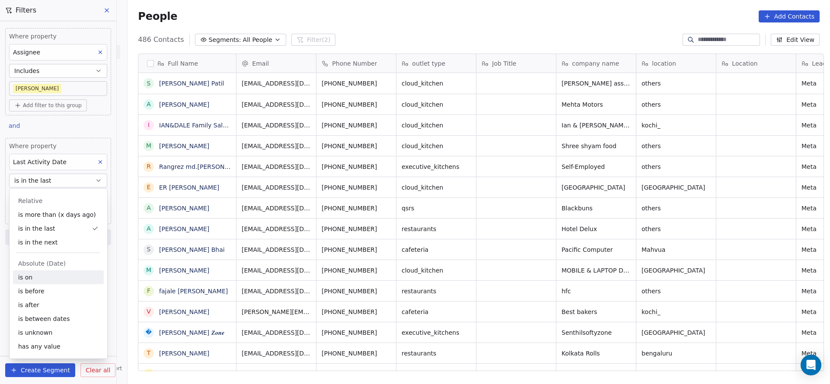
click at [53, 279] on div "is on" at bounding box center [58, 278] width 91 height 14
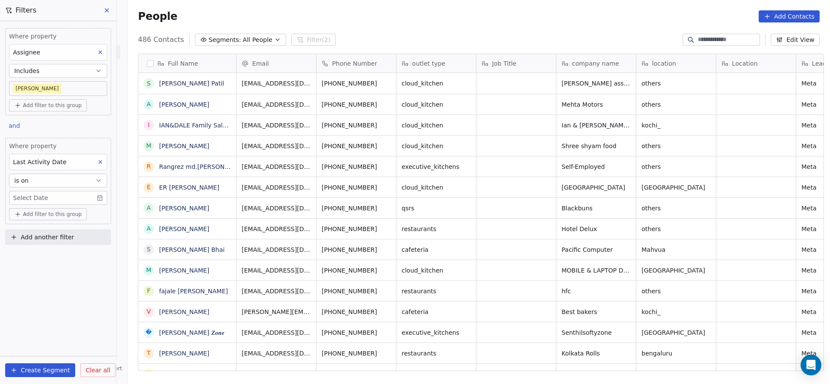
click at [67, 195] on body "On2Cook India Pvt. Ltd. Contacts People Marketing Workflows Campaigns Sales Pip…" at bounding box center [415, 192] width 830 height 384
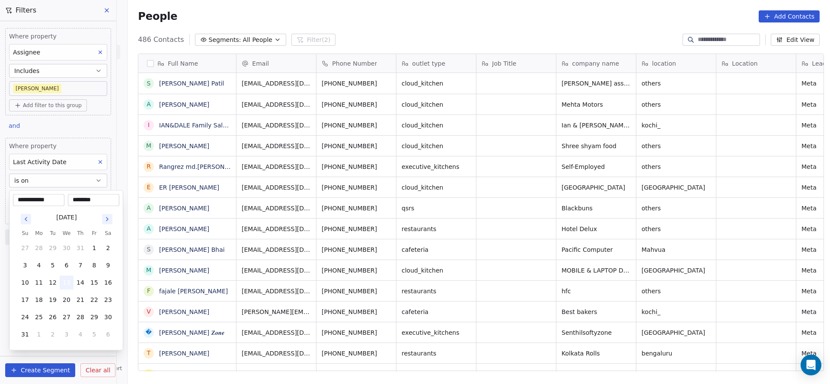
click at [64, 281] on button "13" at bounding box center [67, 283] width 14 height 14
click at [310, 252] on html "On2Cook India Pvt. Ltd. Contacts People Marketing Workflows Campaigns Sales Pip…" at bounding box center [415, 192] width 830 height 384
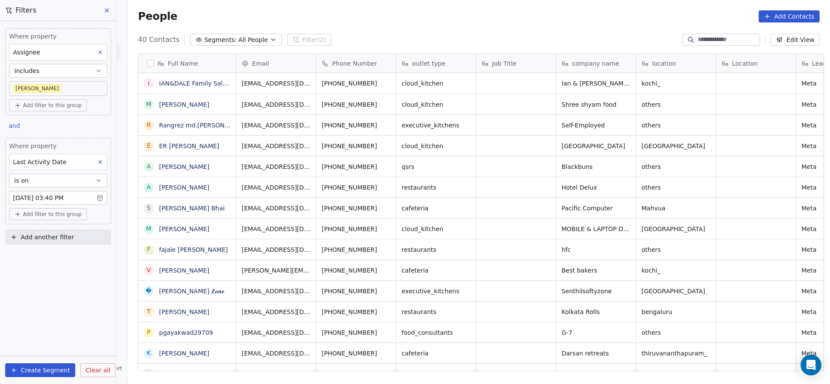
scroll to position [328, 696]
